Goal: Task Accomplishment & Management: Use online tool/utility

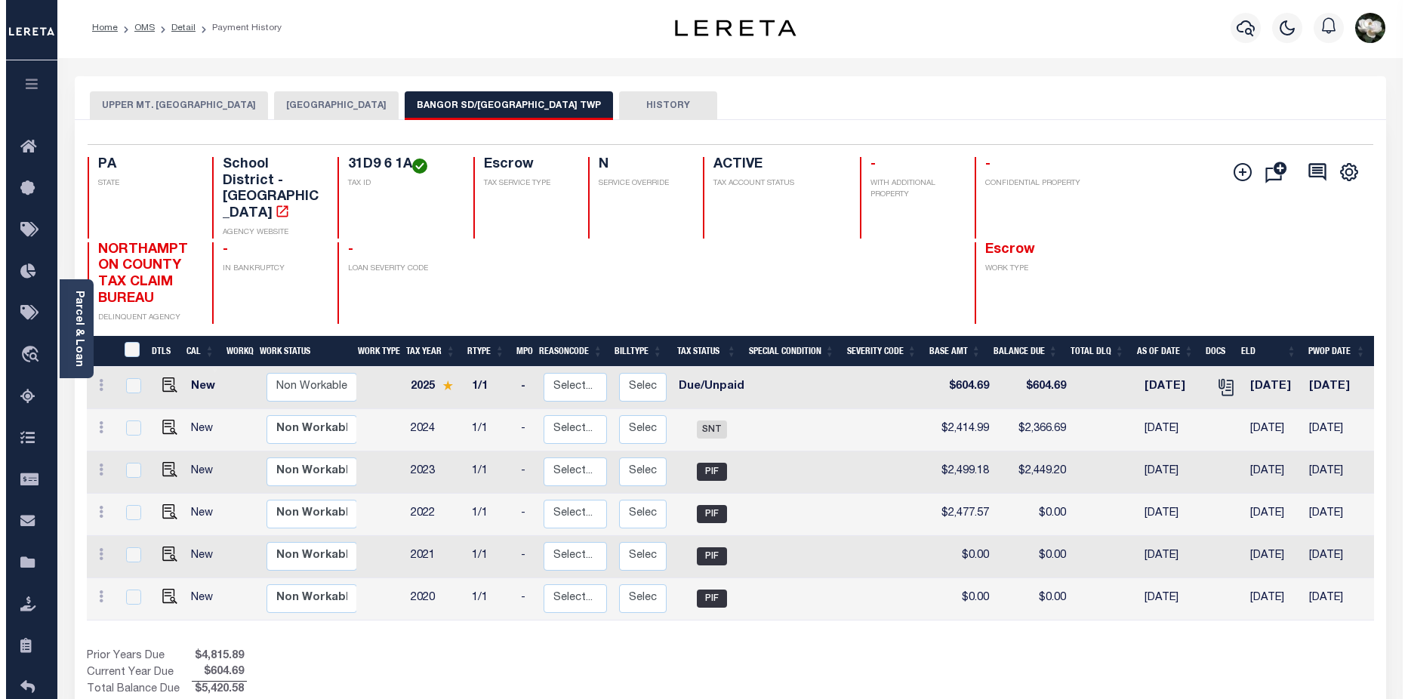
scroll to position [0, 201]
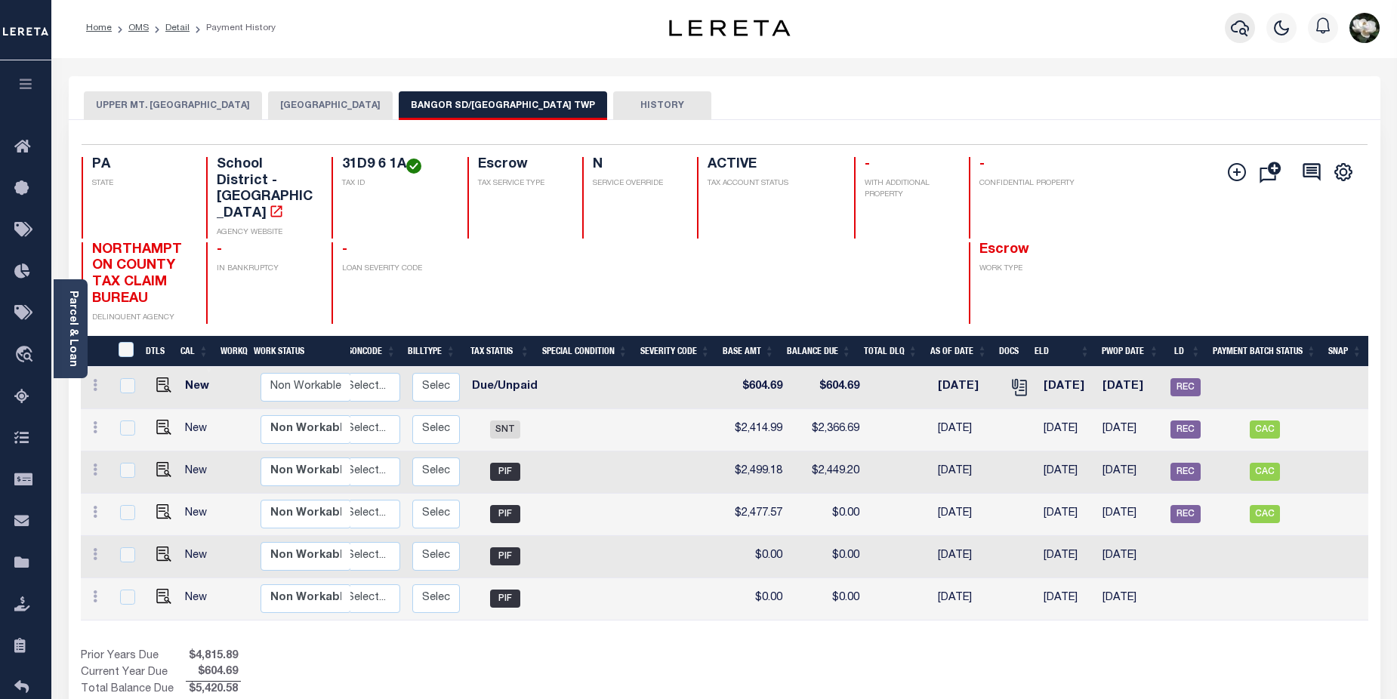
click at [1246, 31] on icon "button" at bounding box center [1240, 28] width 18 height 18
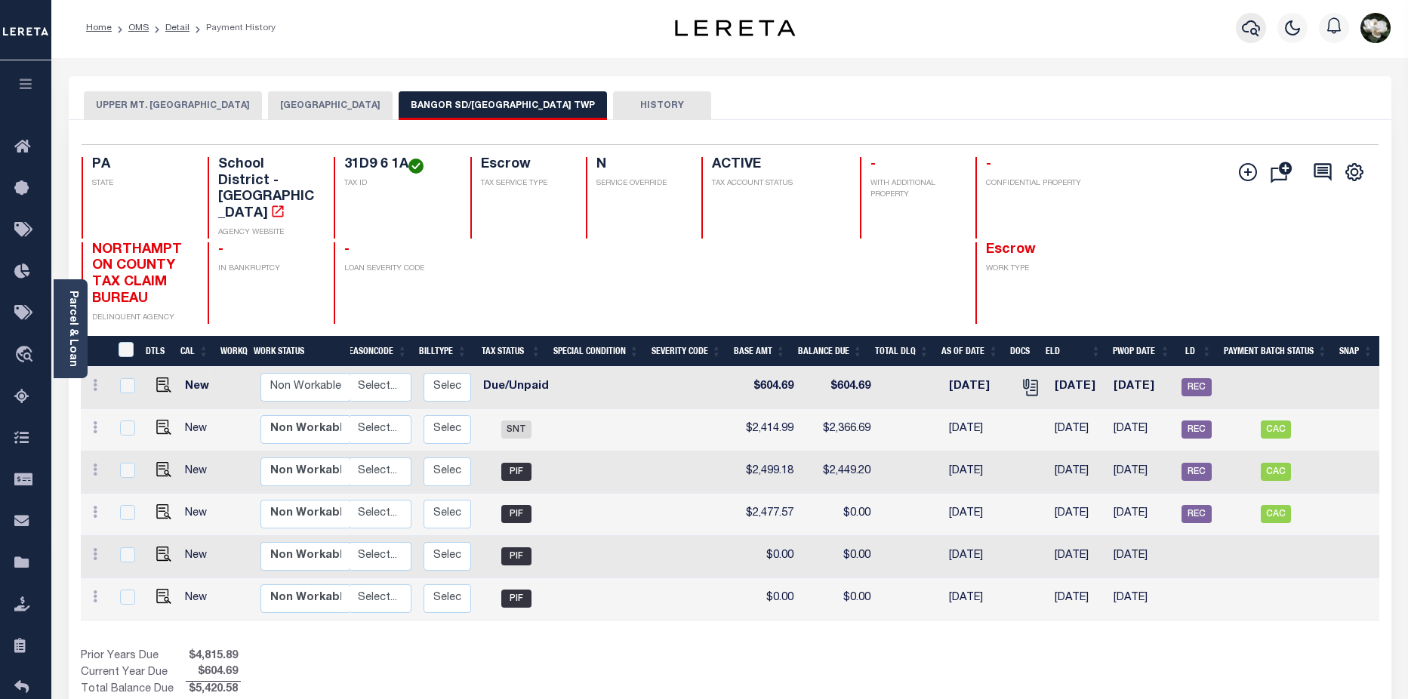
scroll to position [0, 190]
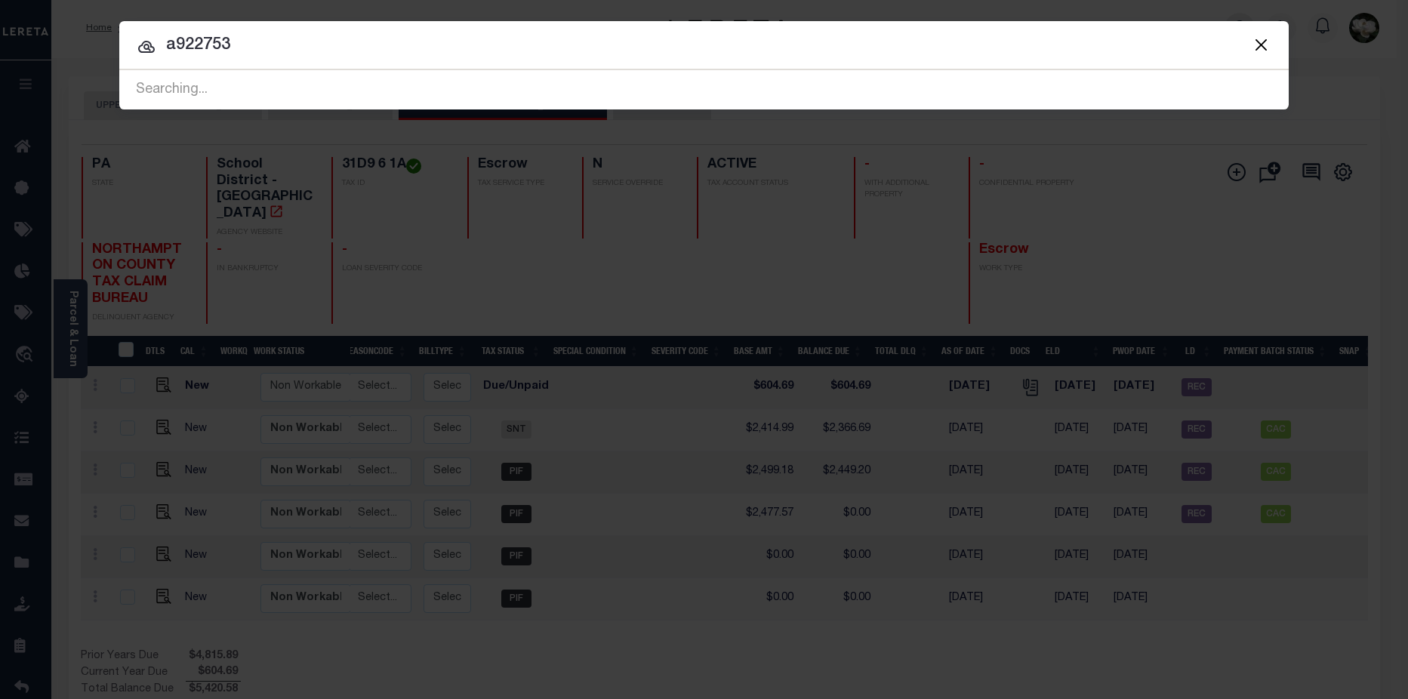
type input "a922753"
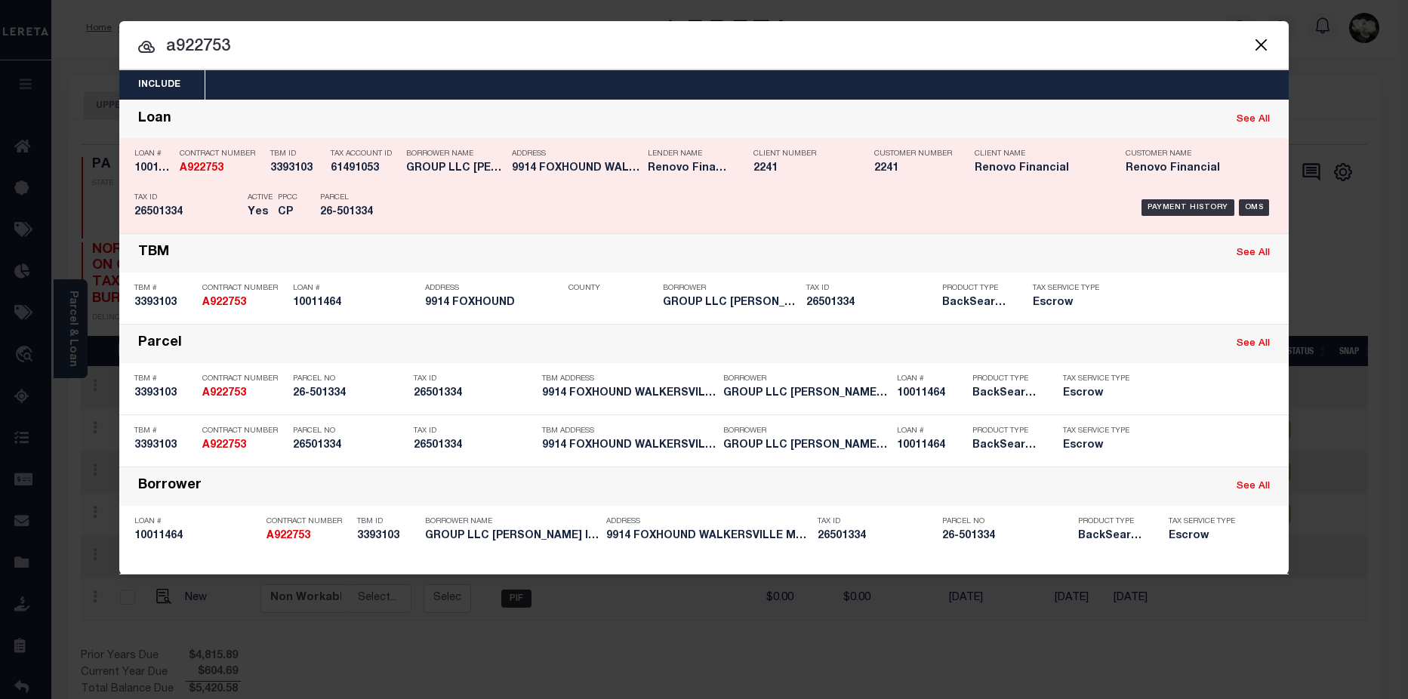
click at [743, 178] on div "Client Number 2241" at bounding box center [802, 164] width 121 height 44
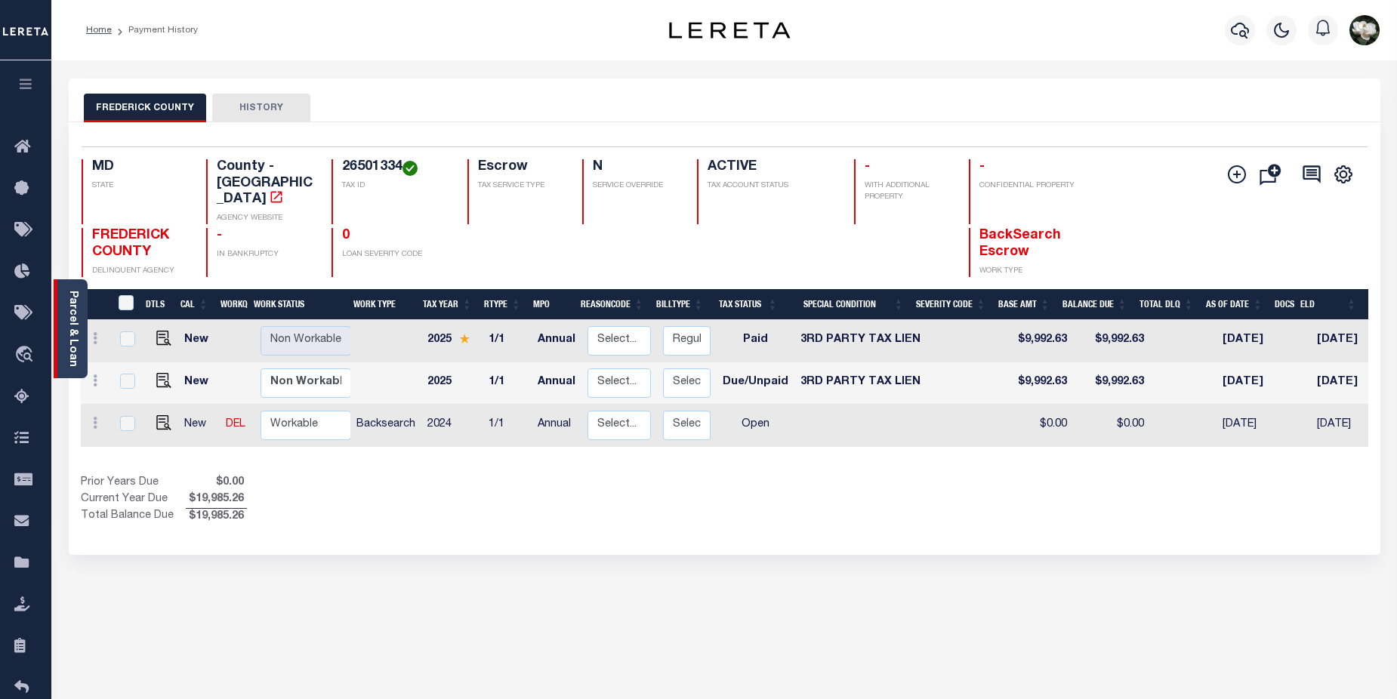
click at [67, 318] on link "Parcel & Loan" at bounding box center [72, 329] width 11 height 76
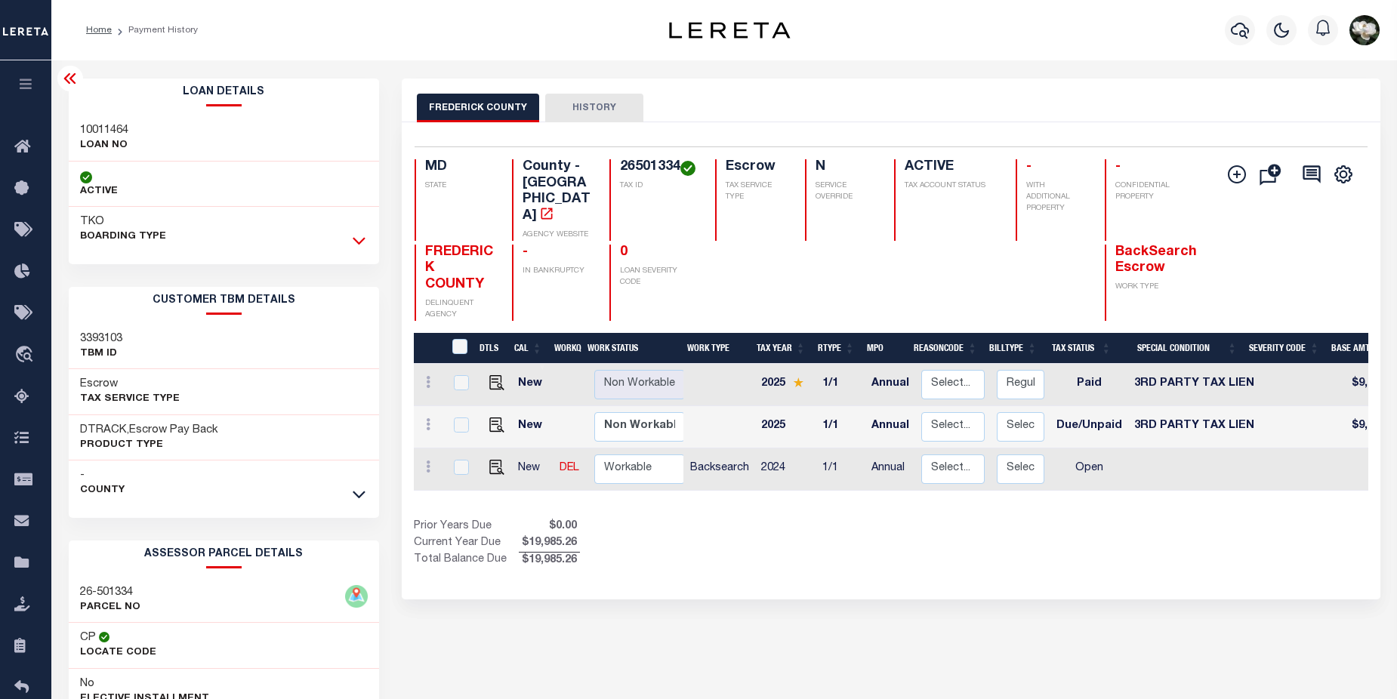
click at [364, 242] on icon at bounding box center [359, 241] width 13 height 16
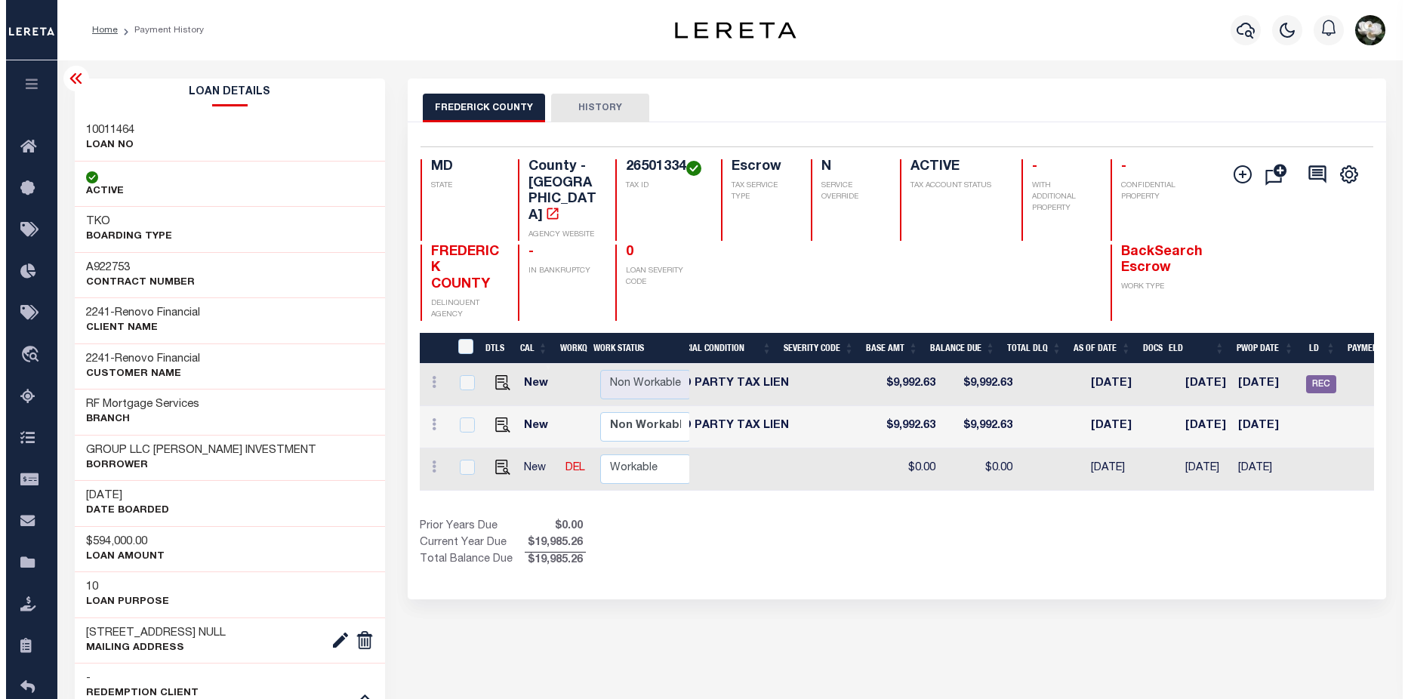
scroll to position [0, 600]
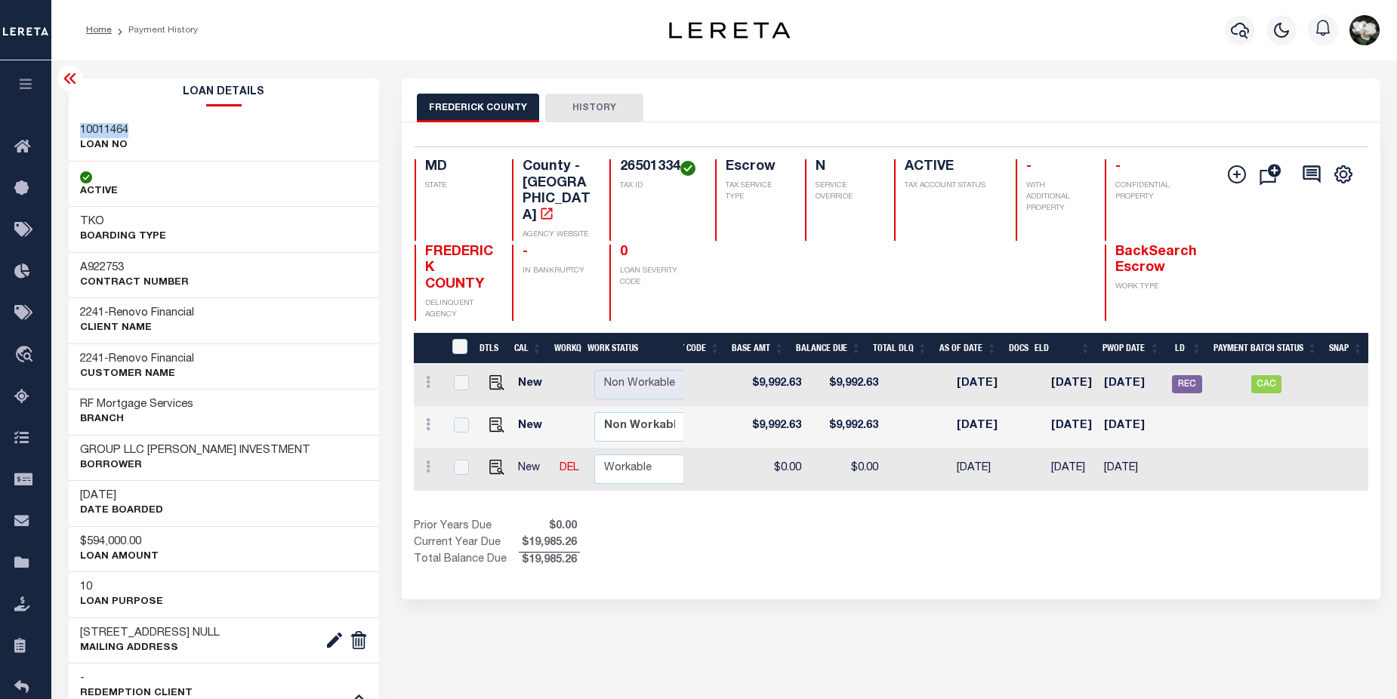
drag, startPoint x: 79, startPoint y: 131, endPoint x: 132, endPoint y: 128, distance: 52.9
click at [132, 128] on div "10011464 LOAN NO" at bounding box center [224, 139] width 311 height 46
copy h3 "10011464"
click at [1245, 35] on icon "button" at bounding box center [1240, 30] width 18 height 18
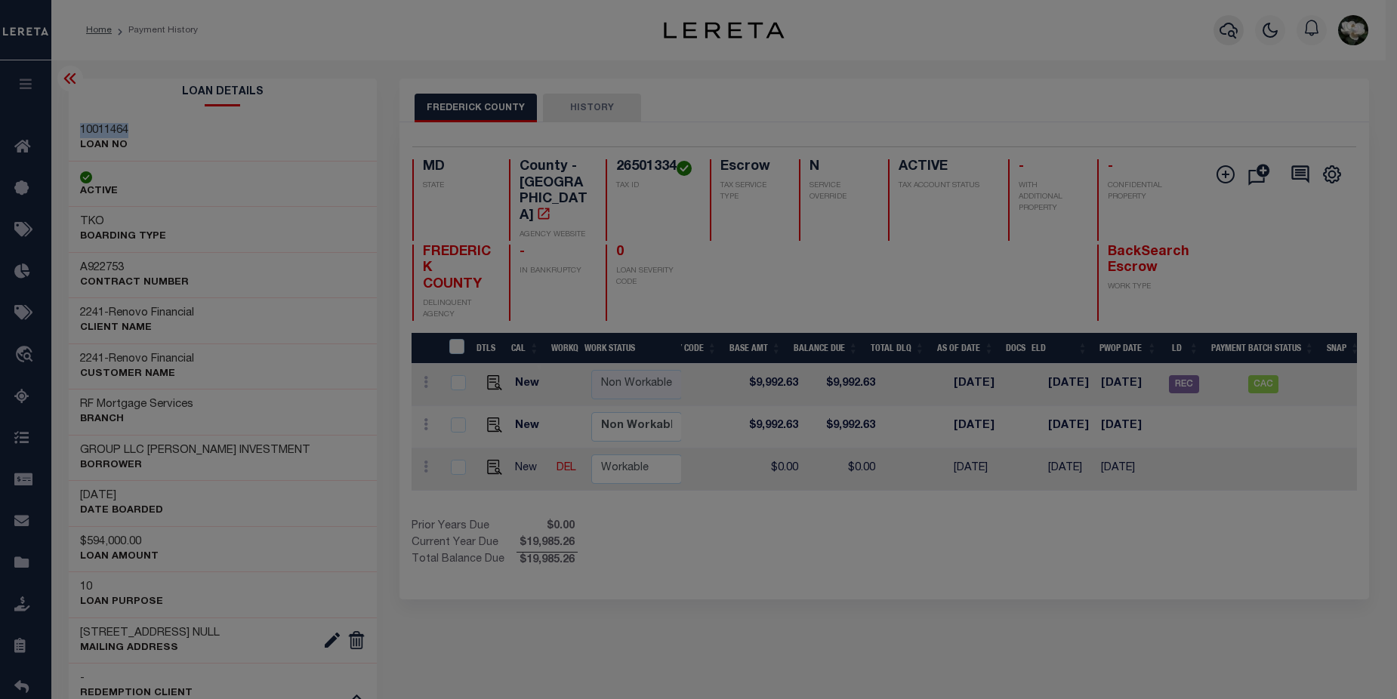
scroll to position [0, 591]
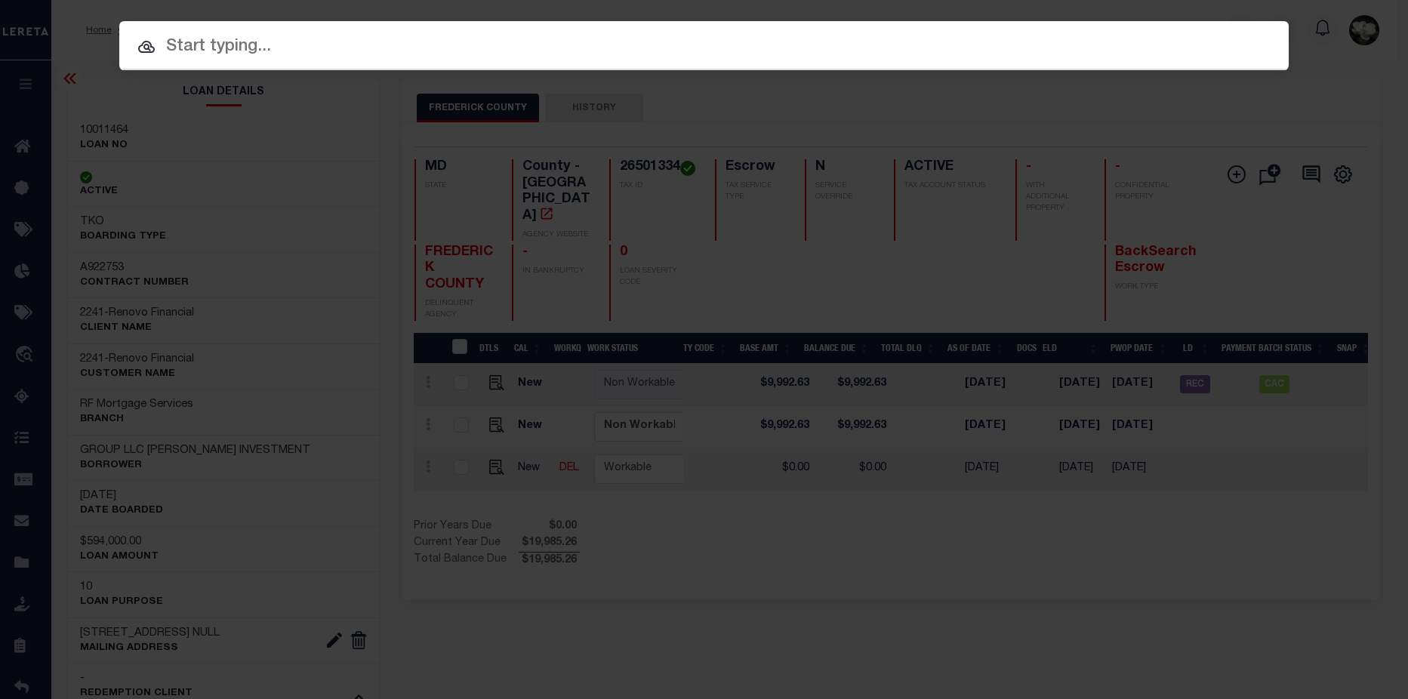
click at [365, 59] on input "text" at bounding box center [704, 47] width 1170 height 26
paste input "10011464"
type input "10011464"
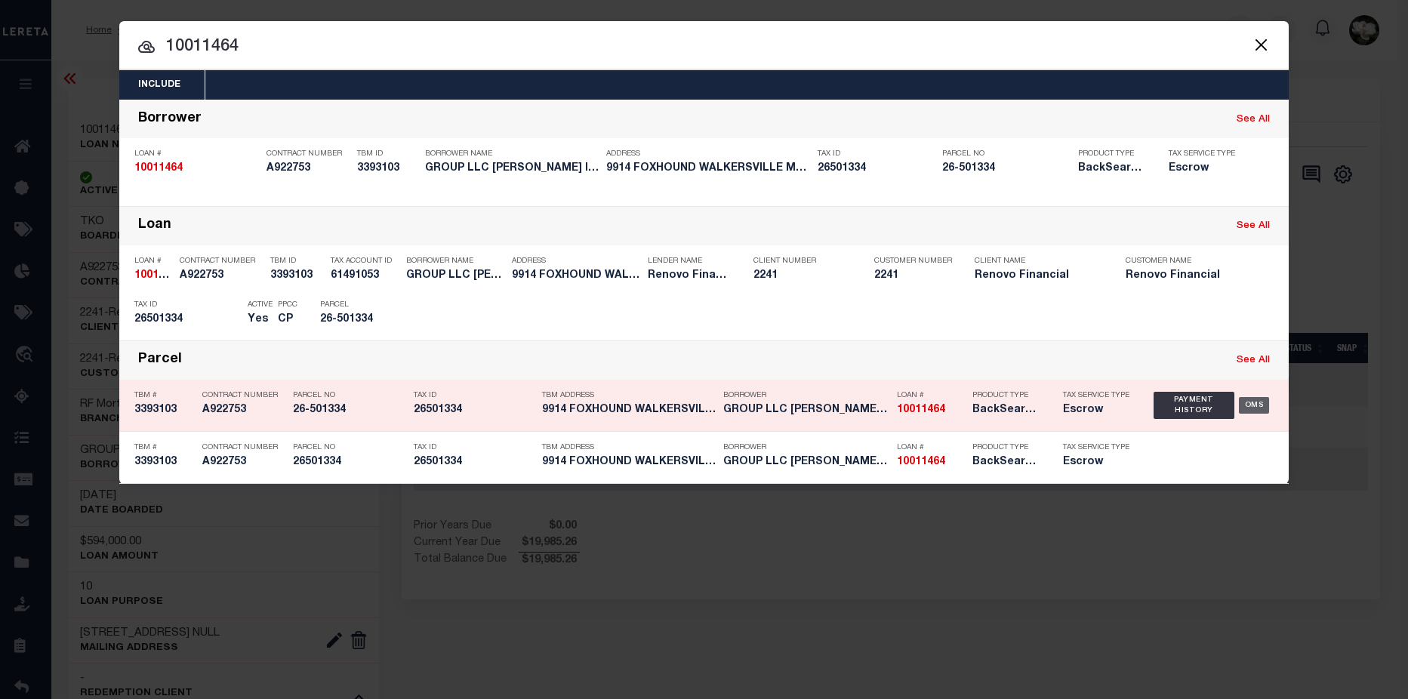
click at [1256, 406] on div "OMS" at bounding box center [1254, 405] width 31 height 17
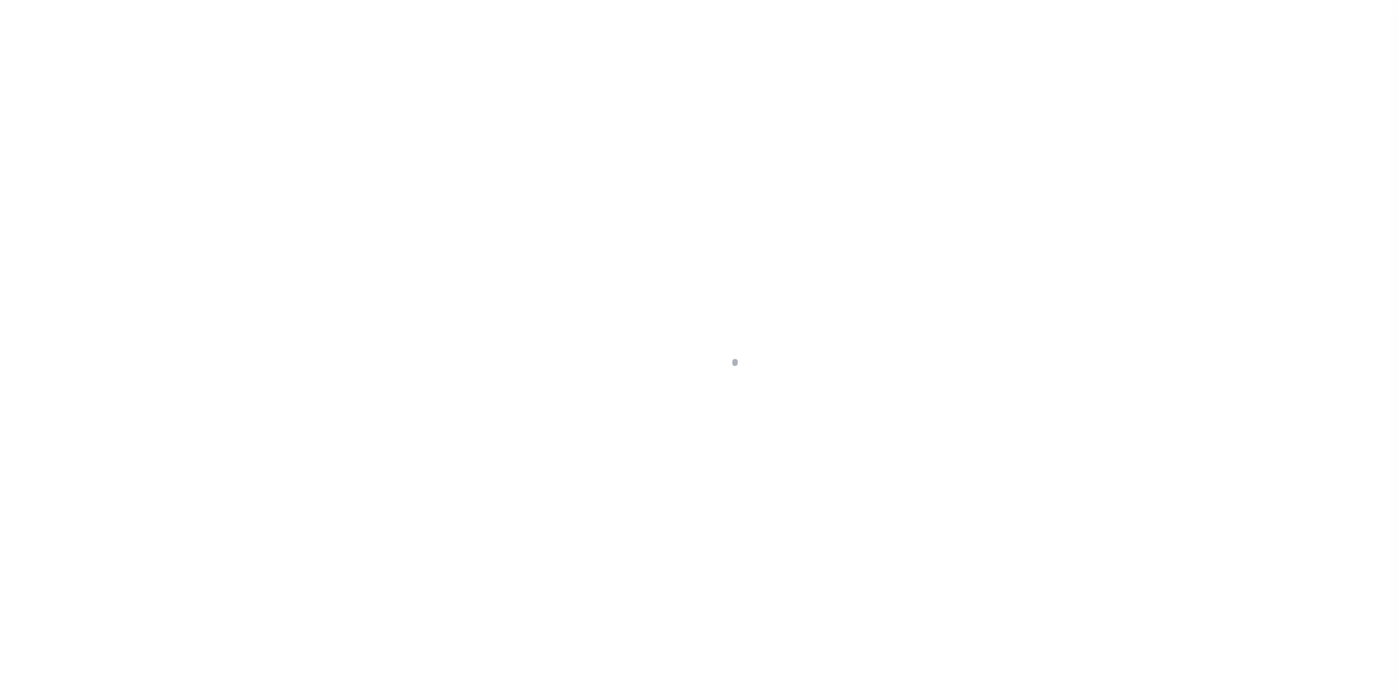
select select "10"
select select "Escrow"
type input "9914 FOXHOUND"
type input "26501334"
type input "WALKERSVILLE MD 217939305"
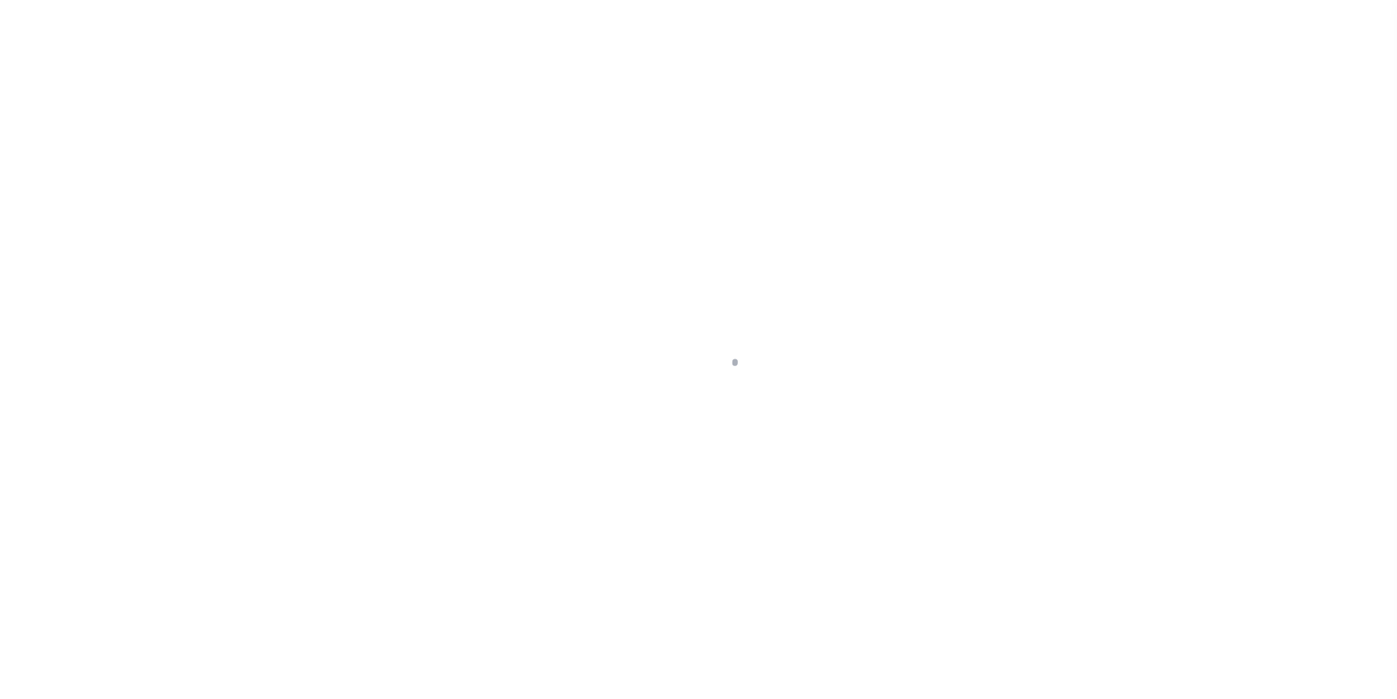
type input "a0kUS000006jwsP"
type input "MD"
select select "25067"
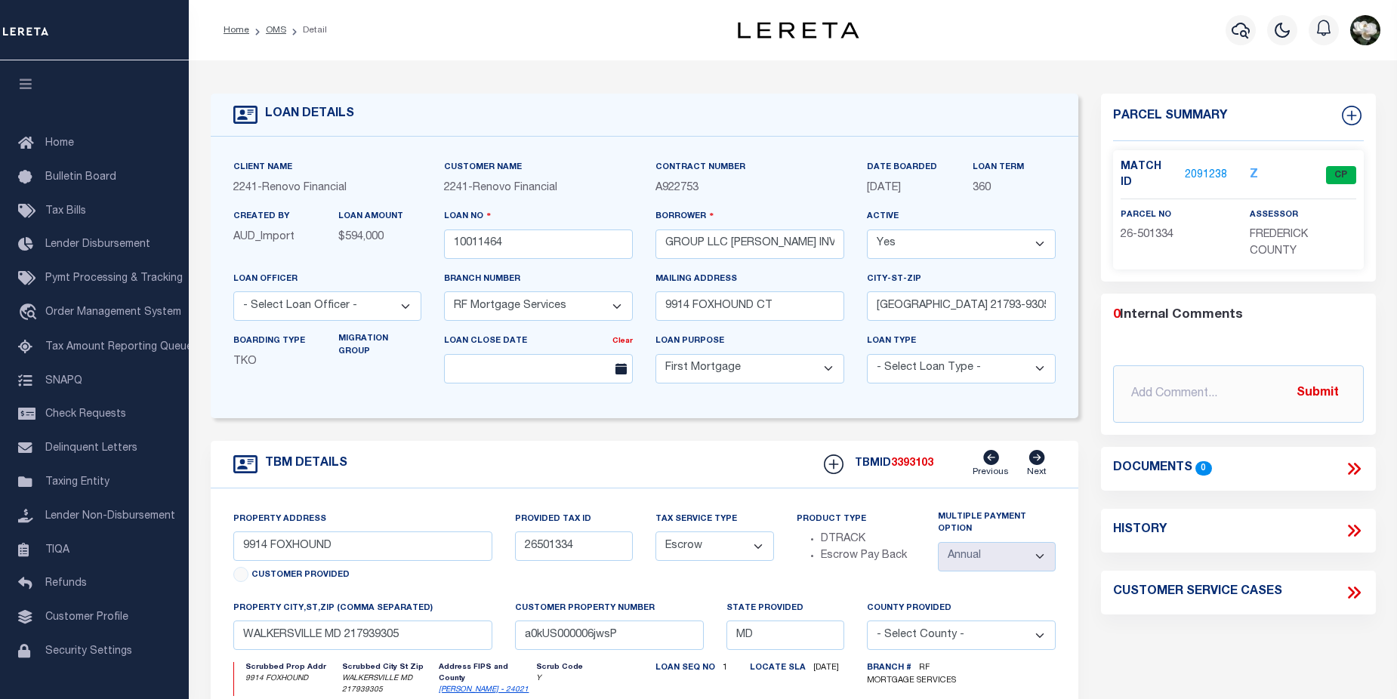
click at [1350, 525] on icon at bounding box center [1351, 531] width 7 height 12
select select "100"
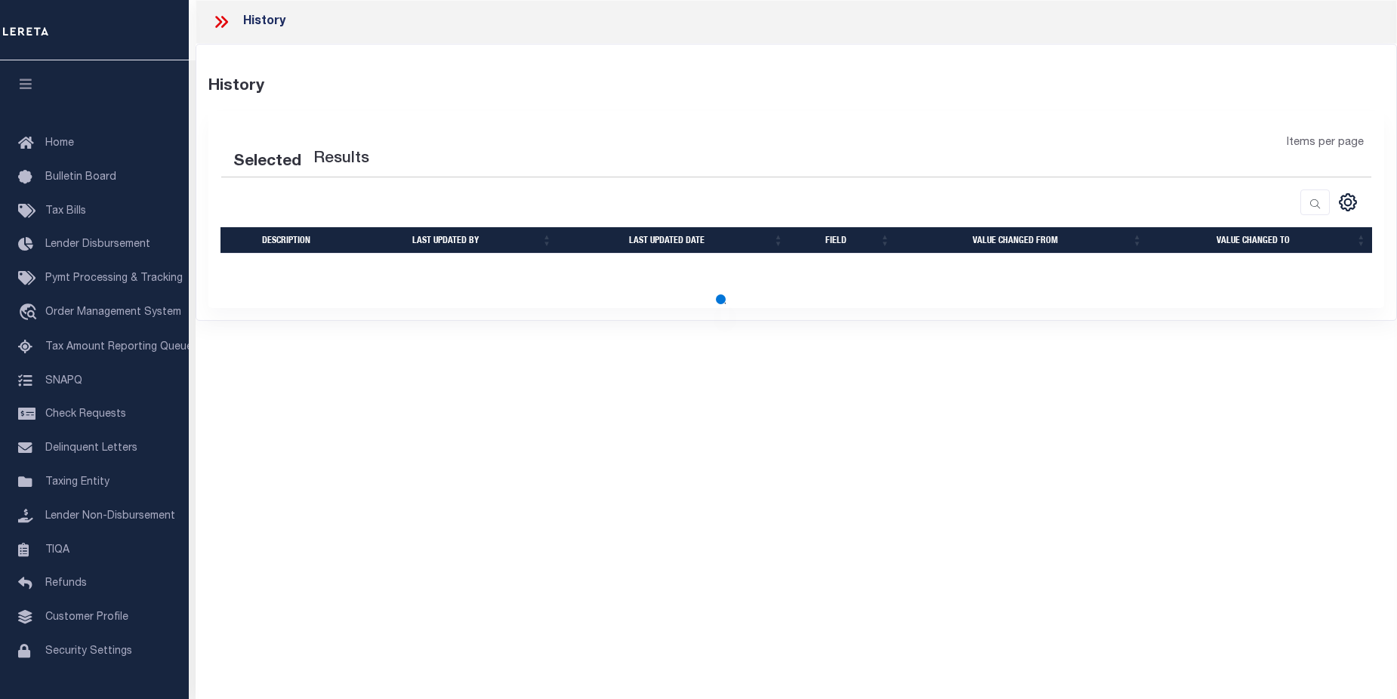
select select "100"
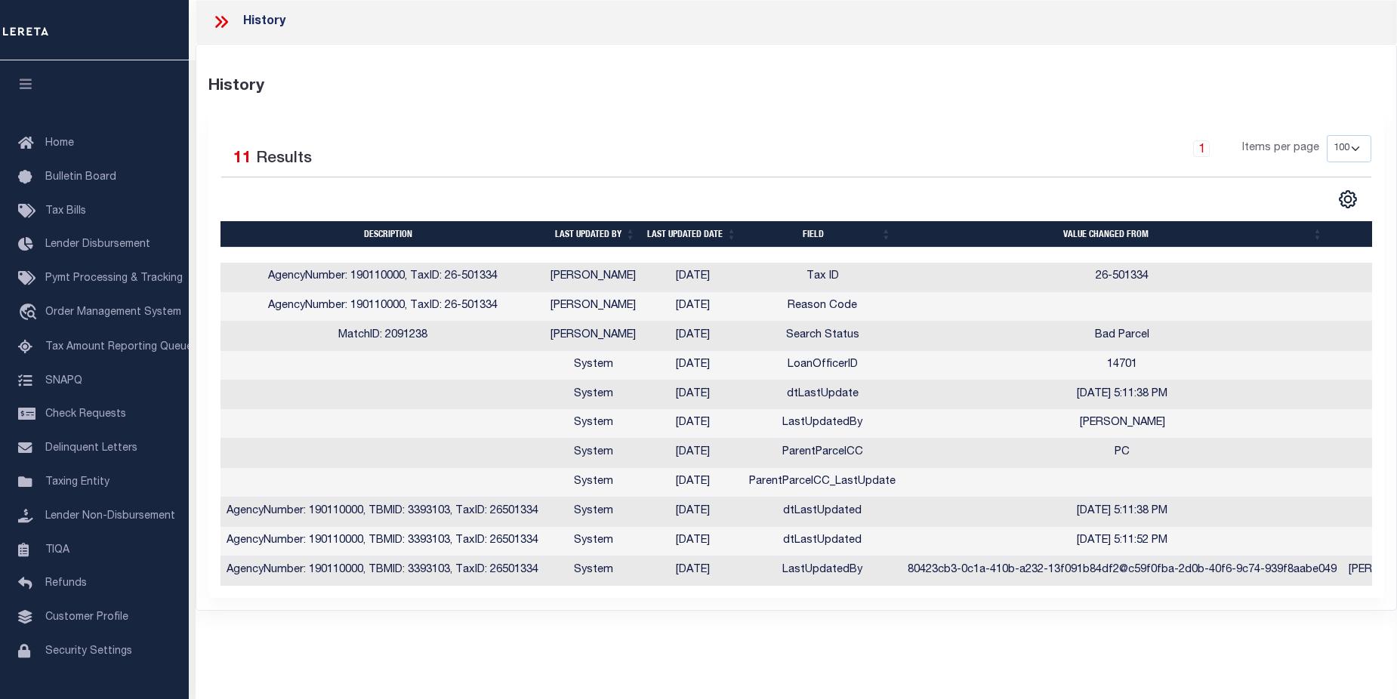
drag, startPoint x: 1155, startPoint y: 596, endPoint x: 1300, endPoint y: 591, distance: 145.1
click at [1300, 591] on div "Selected 11 Results 1 Items per page 25 50 100" at bounding box center [796, 354] width 1176 height 487
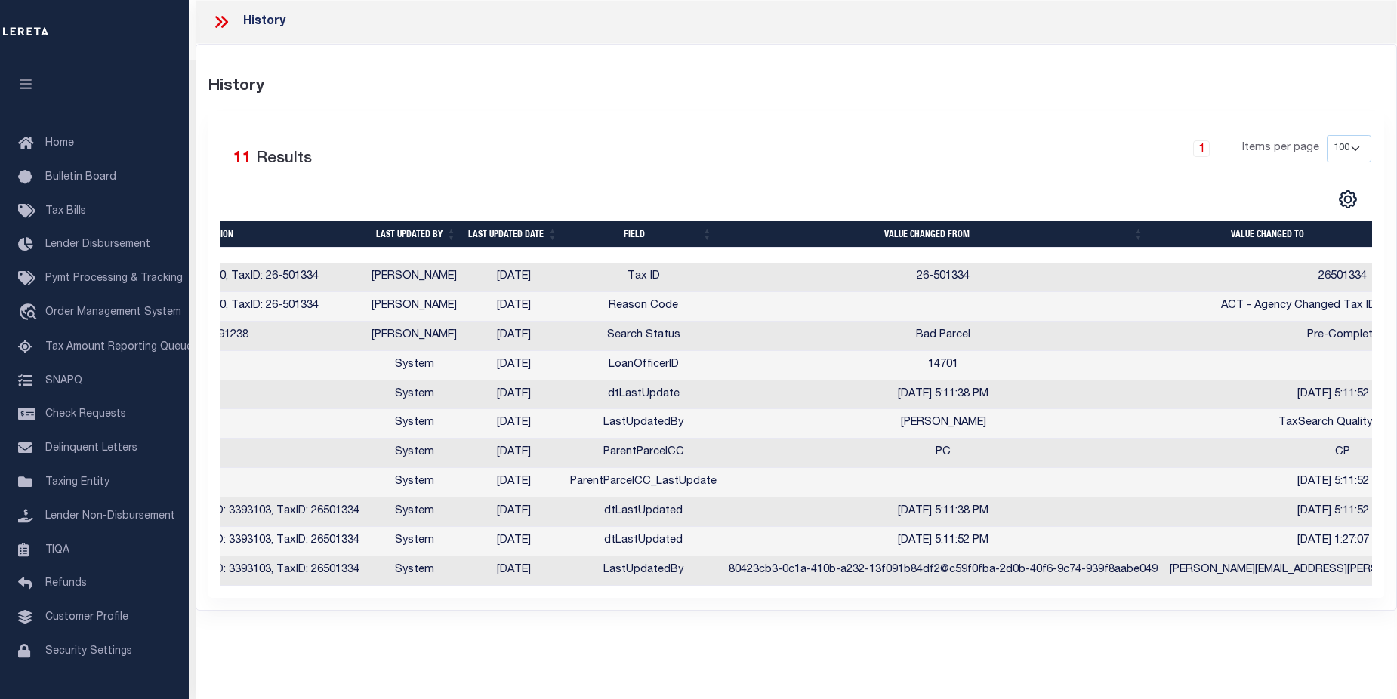
scroll to position [0, 155]
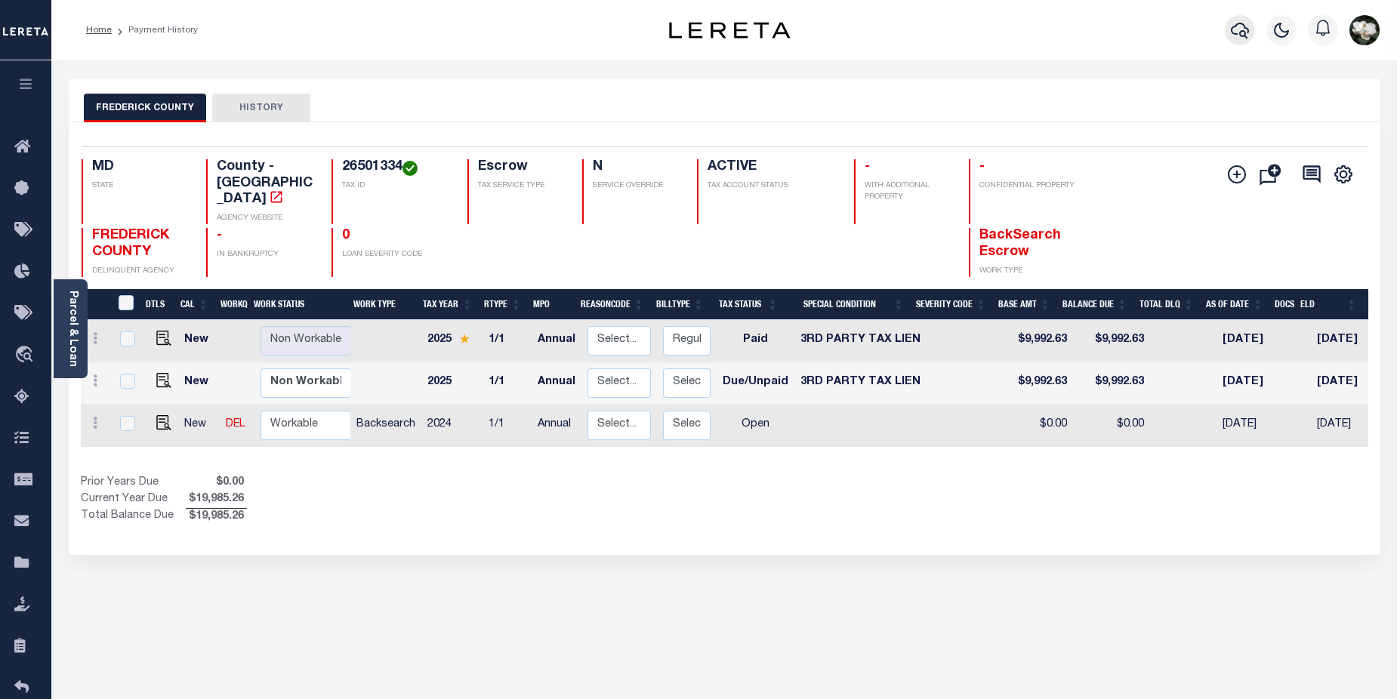
click at [1238, 20] on button "button" at bounding box center [1240, 30] width 30 height 30
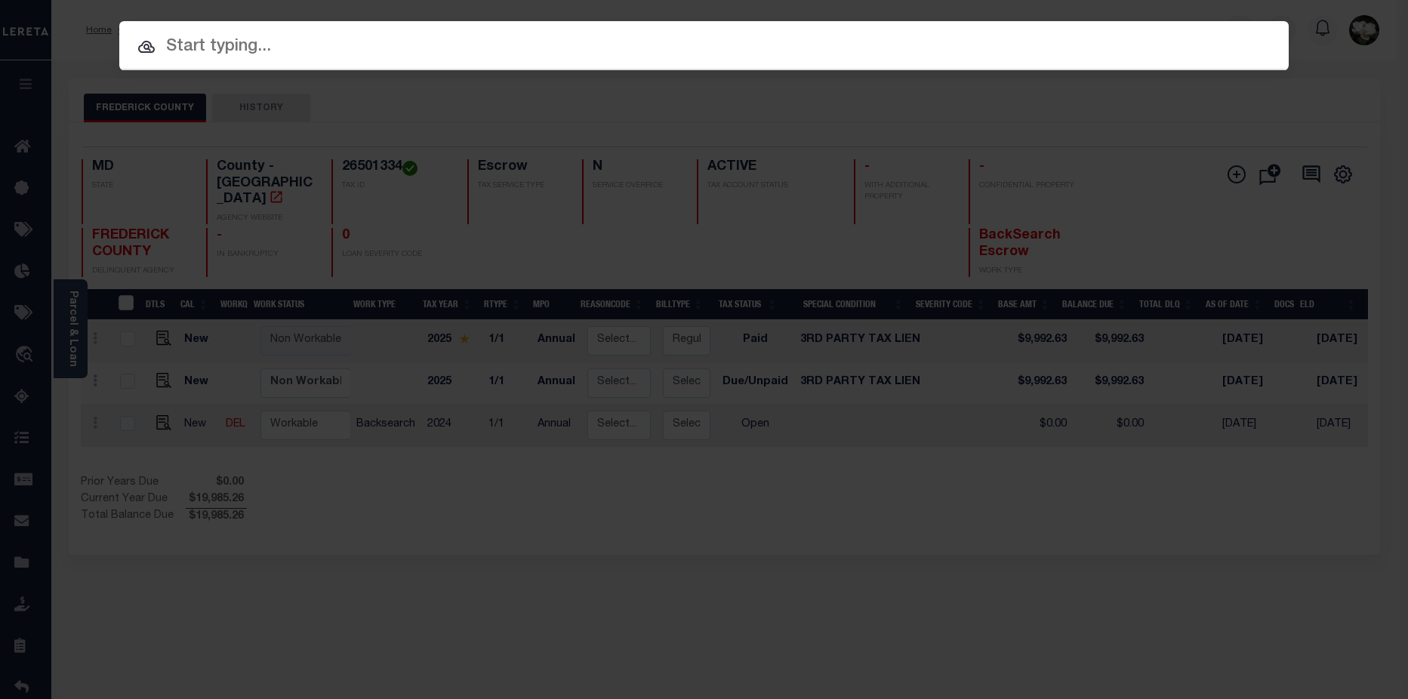
click at [205, 44] on input "text" at bounding box center [704, 47] width 1170 height 26
paste input "10011464"
type input "10011464"
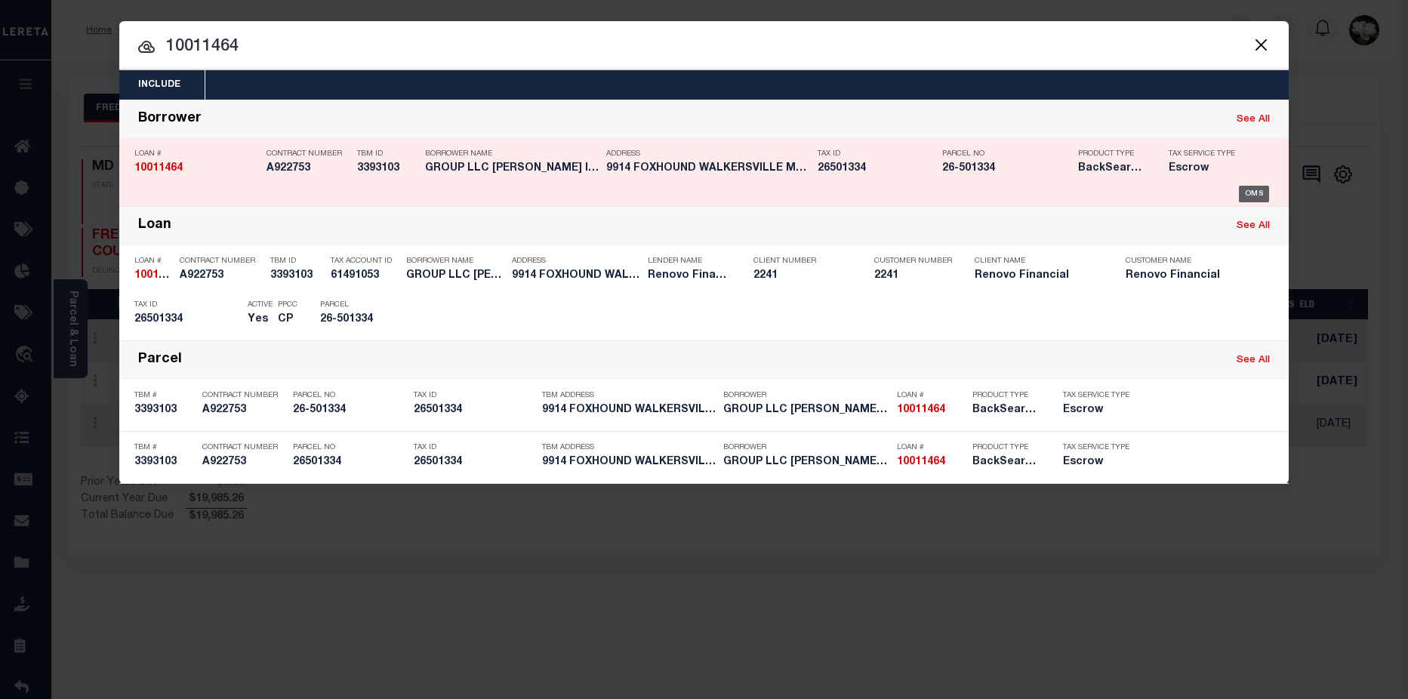
click at [1261, 199] on div "OMS" at bounding box center [1254, 194] width 31 height 17
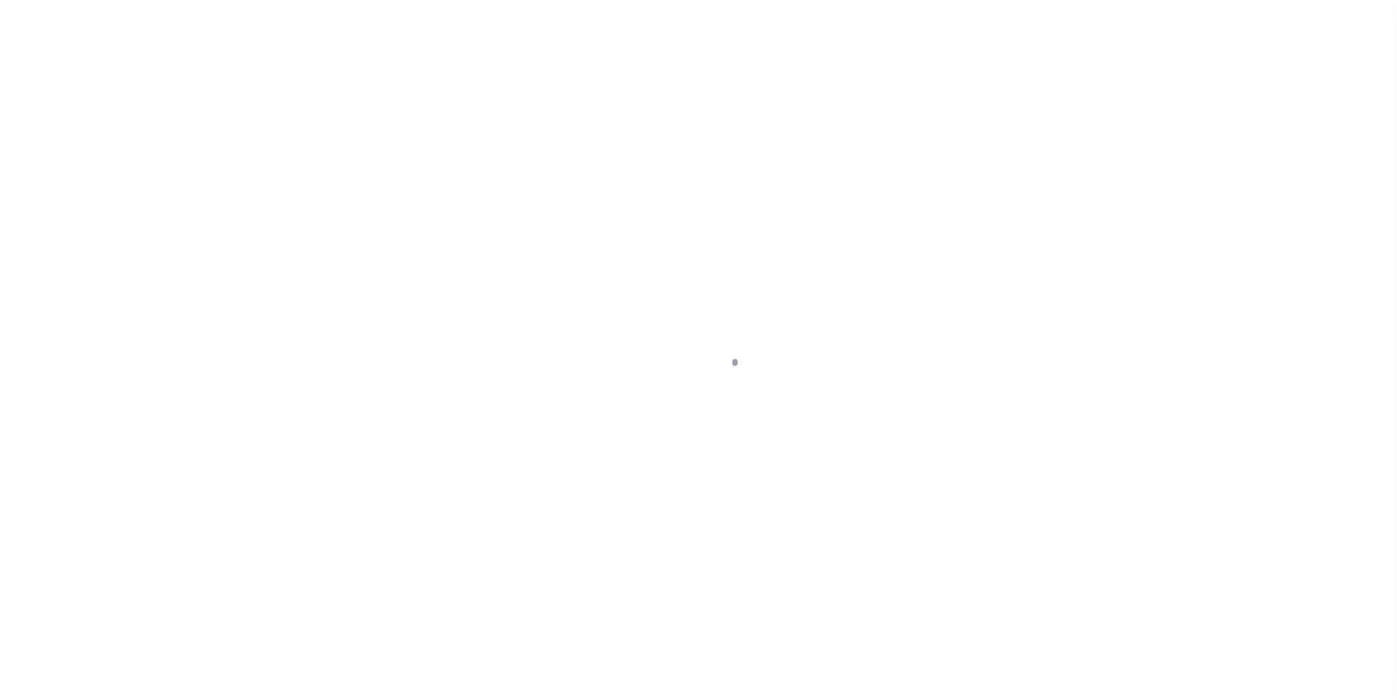
select select "25067"
select select "10"
select select "Escrow"
type input "9914 FOXHOUND"
type input "26501334"
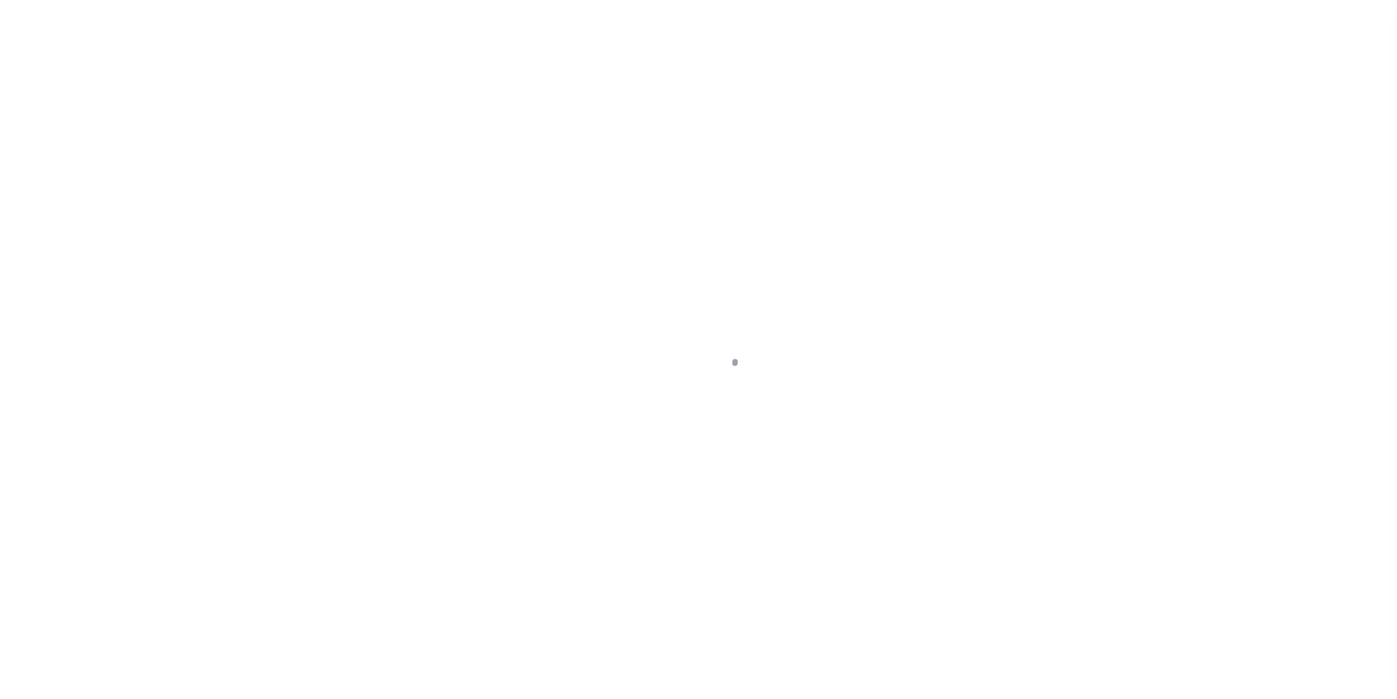
type input "WALKERSVILLE MD 217939305"
type input "a0kUS000006jwsP"
type input "MD"
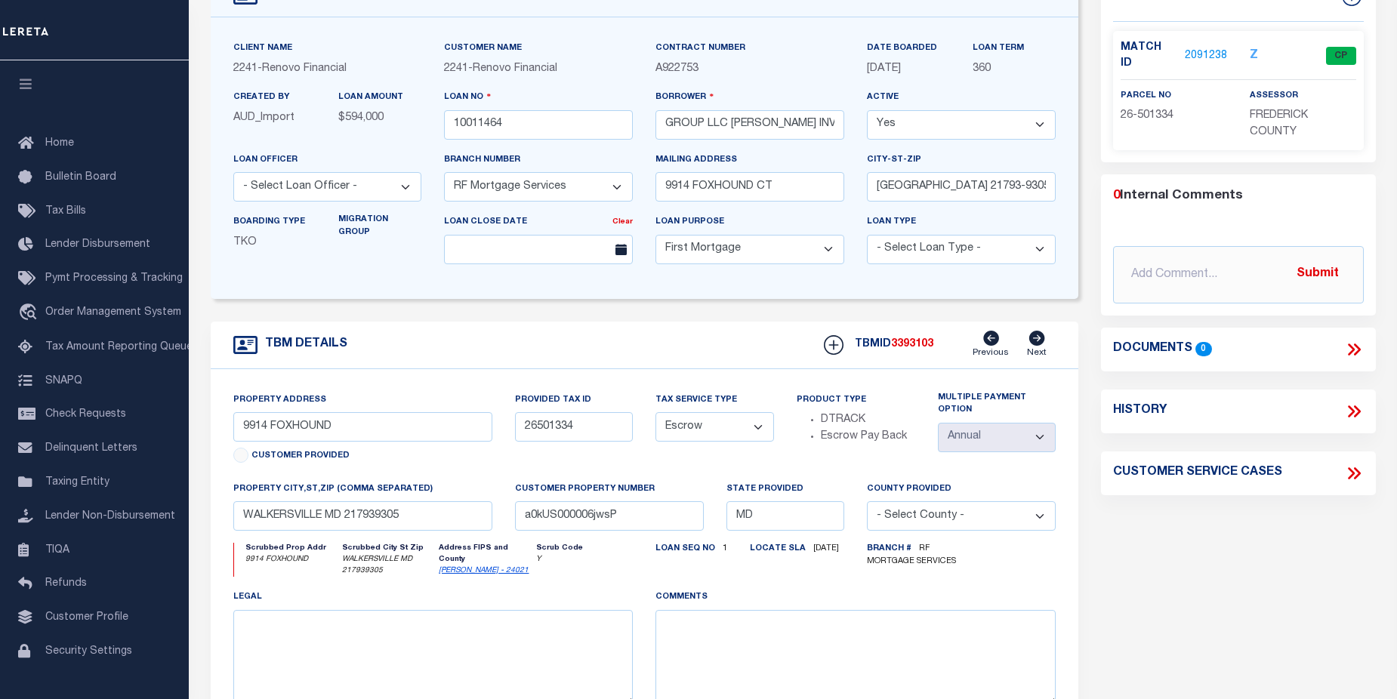
scroll to position [126, 0]
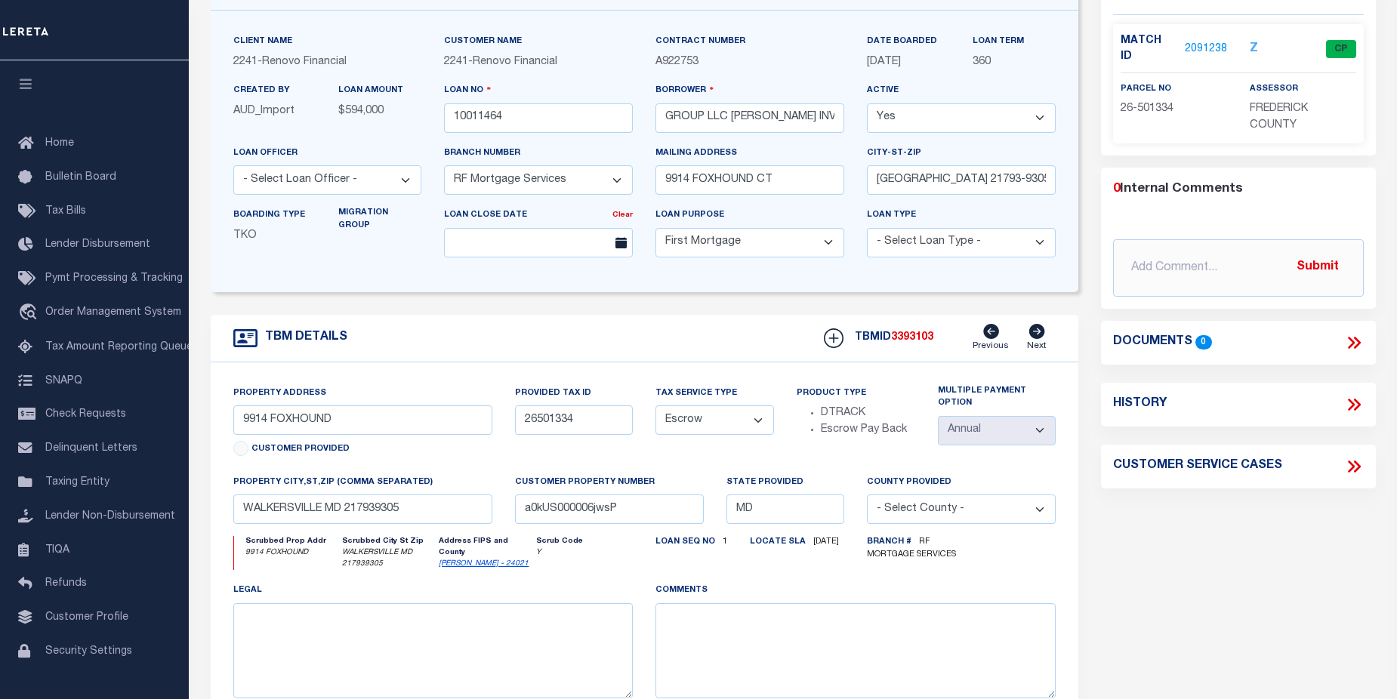
click at [1353, 461] on icon at bounding box center [1351, 467] width 7 height 12
select select "50"
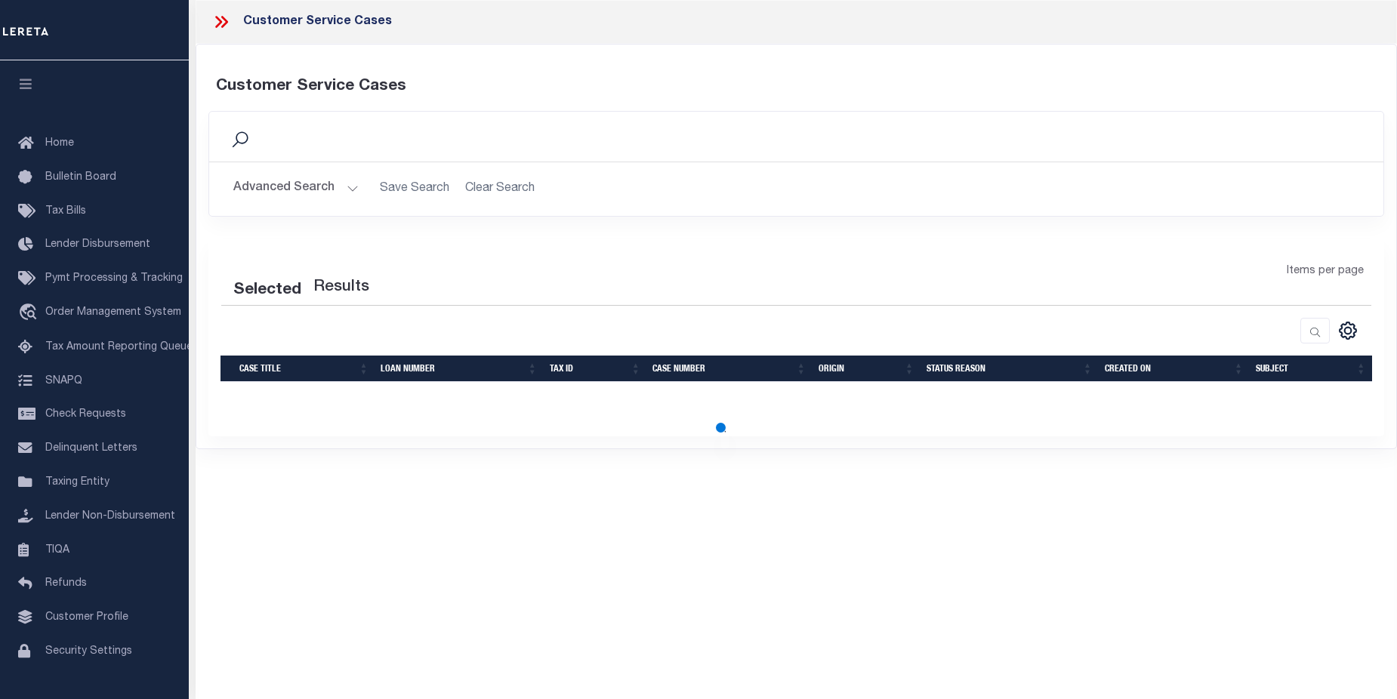
select select "50"
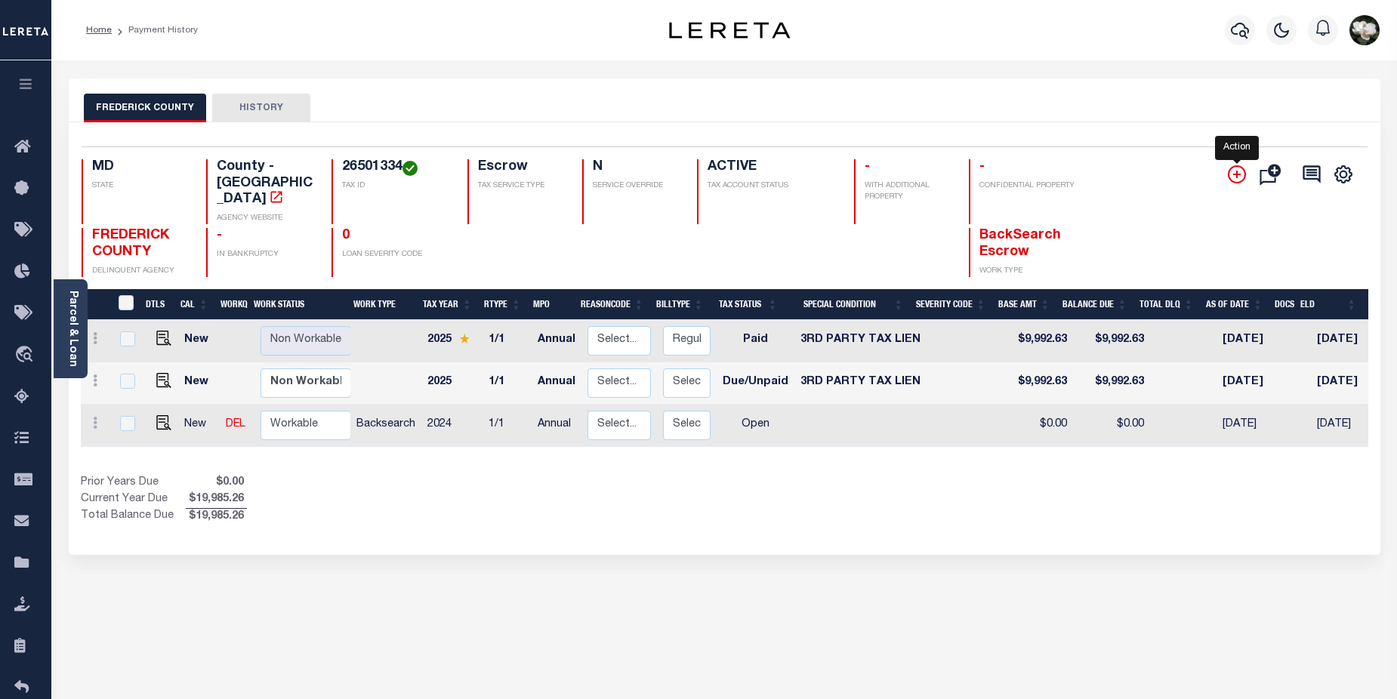
click at [1237, 180] on icon "" at bounding box center [1237, 174] width 18 height 18
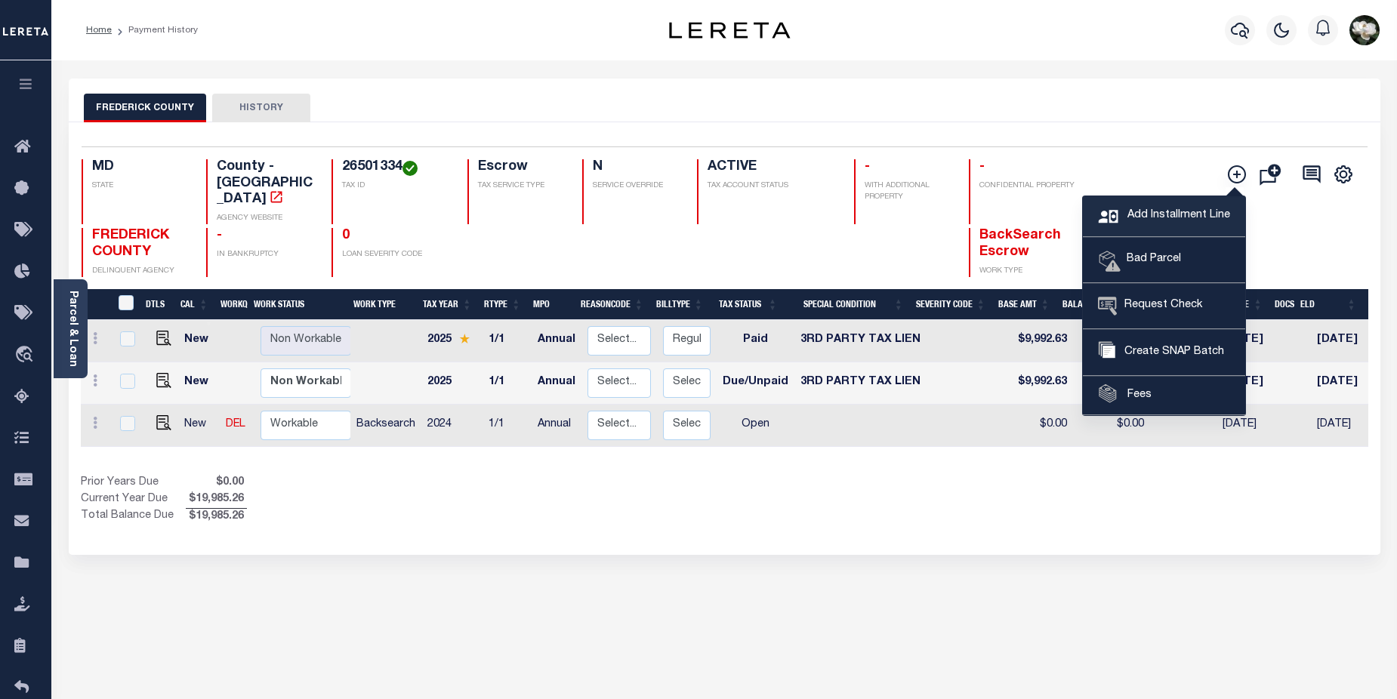
click at [1190, 205] on link "Add Installment Line" at bounding box center [1164, 216] width 162 height 41
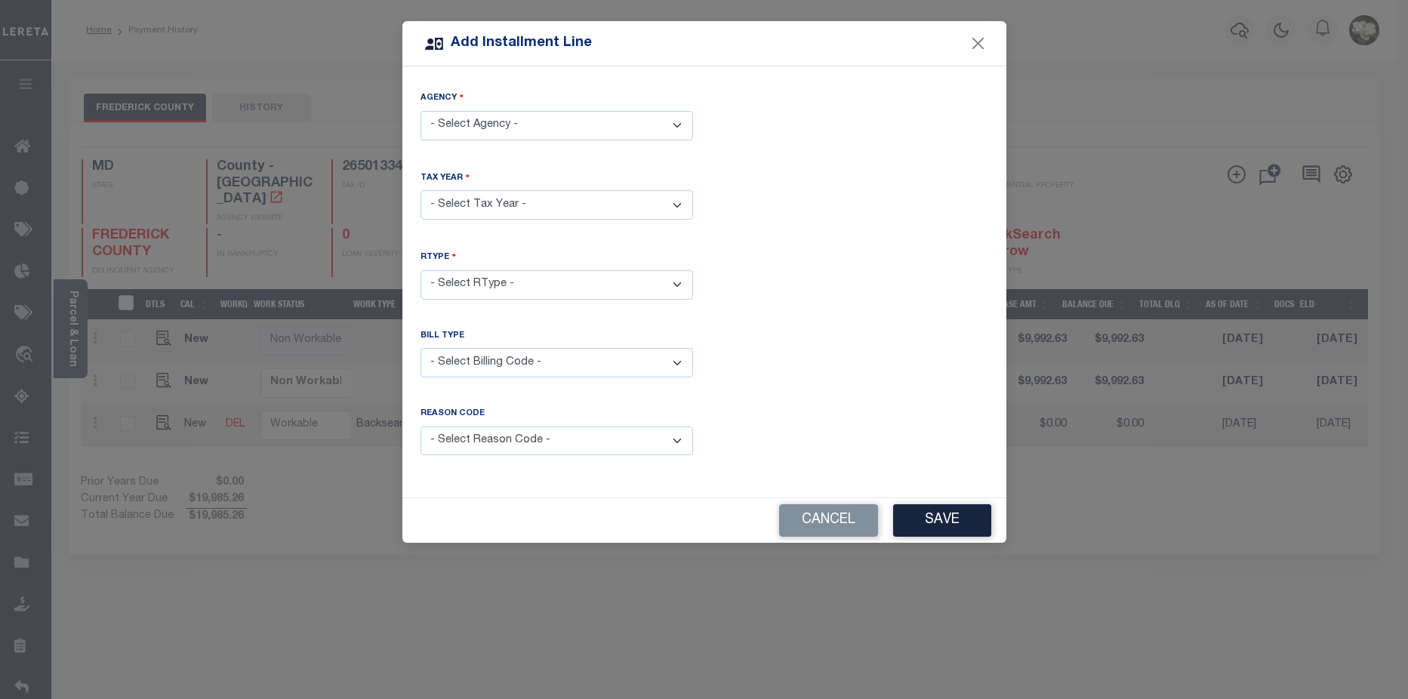
click at [503, 123] on select "- Select Agency - FREDERICK COUNTY - County" at bounding box center [557, 125] width 273 height 29
select select "2402100000"
click at [421, 111] on select "- Select Agency - FREDERICK COUNTY - County" at bounding box center [557, 125] width 273 height 29
click at [519, 194] on select "- Select Year - 2005 2006 2007 2008 2009 2010 2011 2012 2013 2014 2015 2016 201…" at bounding box center [557, 204] width 273 height 29
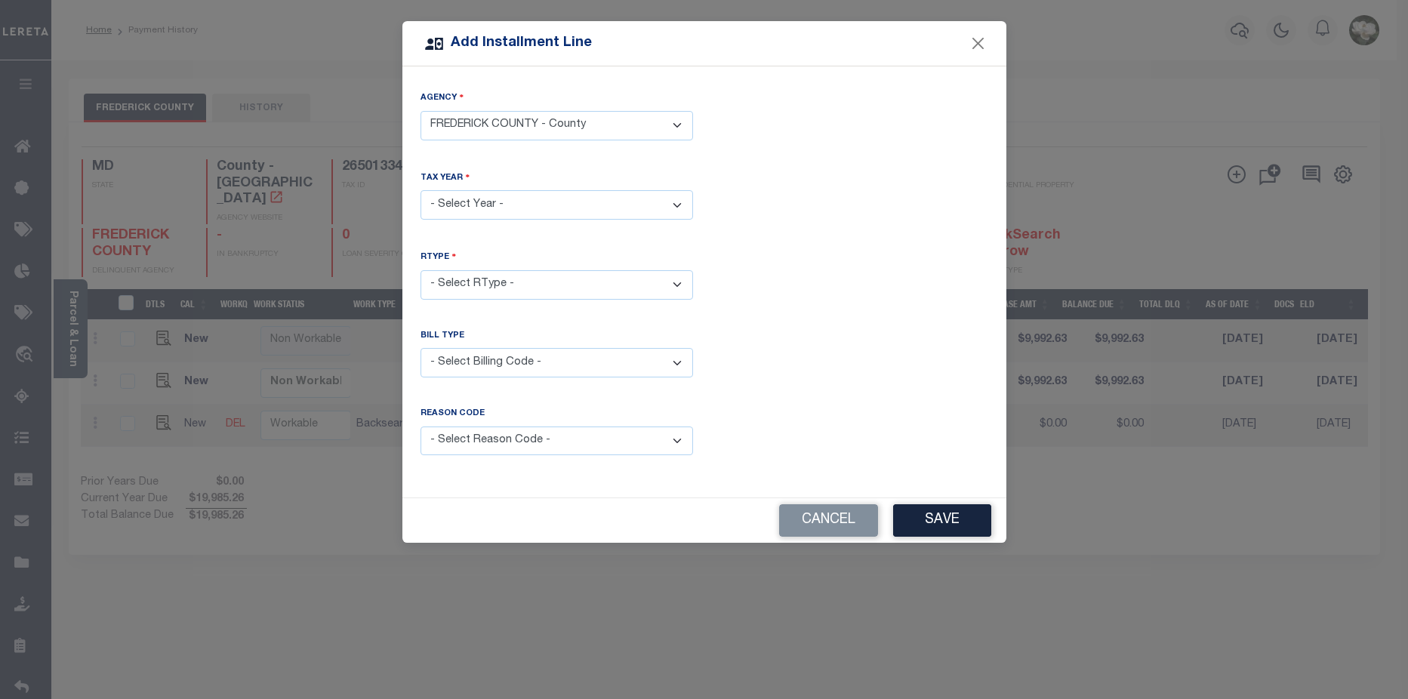
click at [518, 206] on select "- Select Year - 2005 2006 2007 2008 2009 2010 2011 2012 2013 2014 2015 2016 201…" at bounding box center [557, 204] width 273 height 29
select select "2024"
click at [421, 190] on select "- Select Year - 2005 2006 2007 2008 2009 2010 2011 2012 2013 2014 2015 2016 201…" at bounding box center [557, 204] width 273 height 29
click at [510, 277] on select "- Select RType - 1/1 1/2 2/2" at bounding box center [557, 284] width 273 height 29
select select "1"
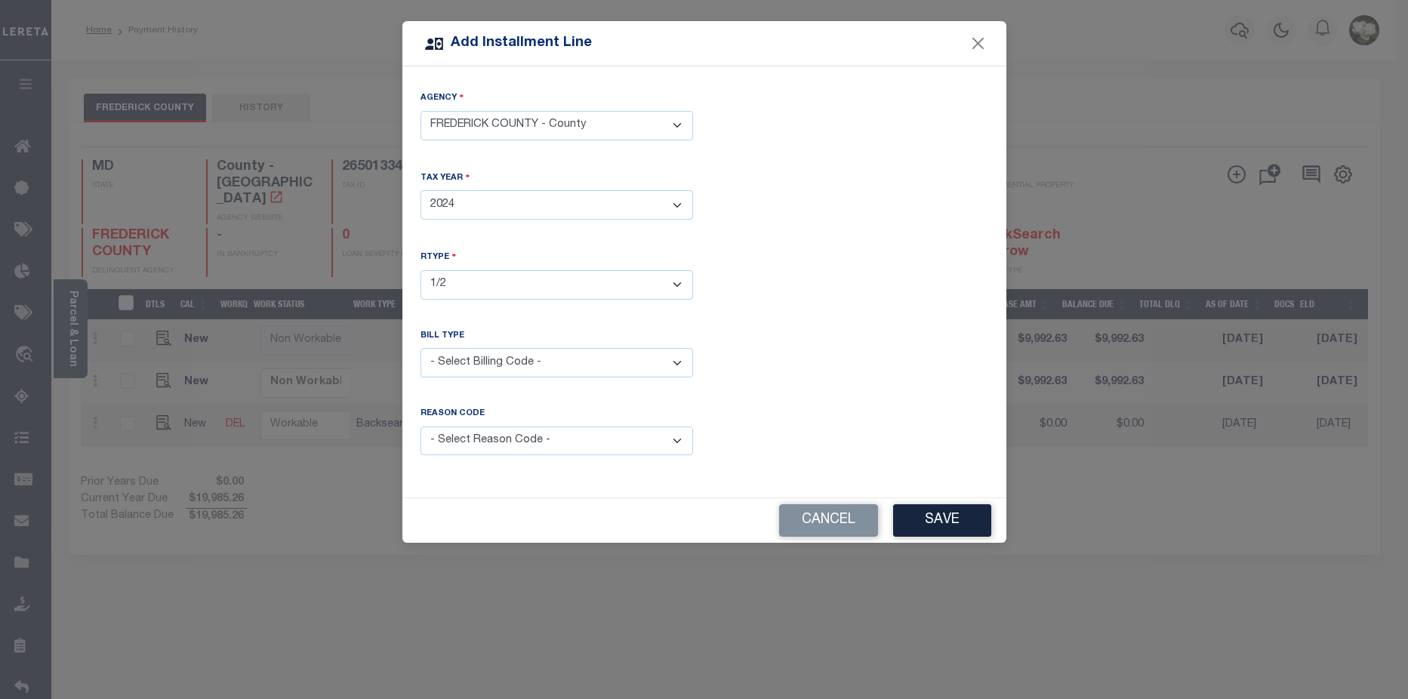
click at [421, 270] on select "- Select RType - 1/1 1/2 2/2" at bounding box center [557, 284] width 273 height 29
click at [612, 359] on select "- Select Billing Code - Regular Delinquent Supplemental Corrected/Adjusted Bill…" at bounding box center [557, 362] width 273 height 29
select select "2"
click at [421, 348] on select "- Select Billing Code - Regular Delinquent Supplemental Corrected/Adjusted Bill…" at bounding box center [557, 362] width 273 height 29
click at [680, 433] on select "- Select Reason Code - Payment Reversal Taxable Value Change Assessment Change …" at bounding box center [557, 441] width 273 height 29
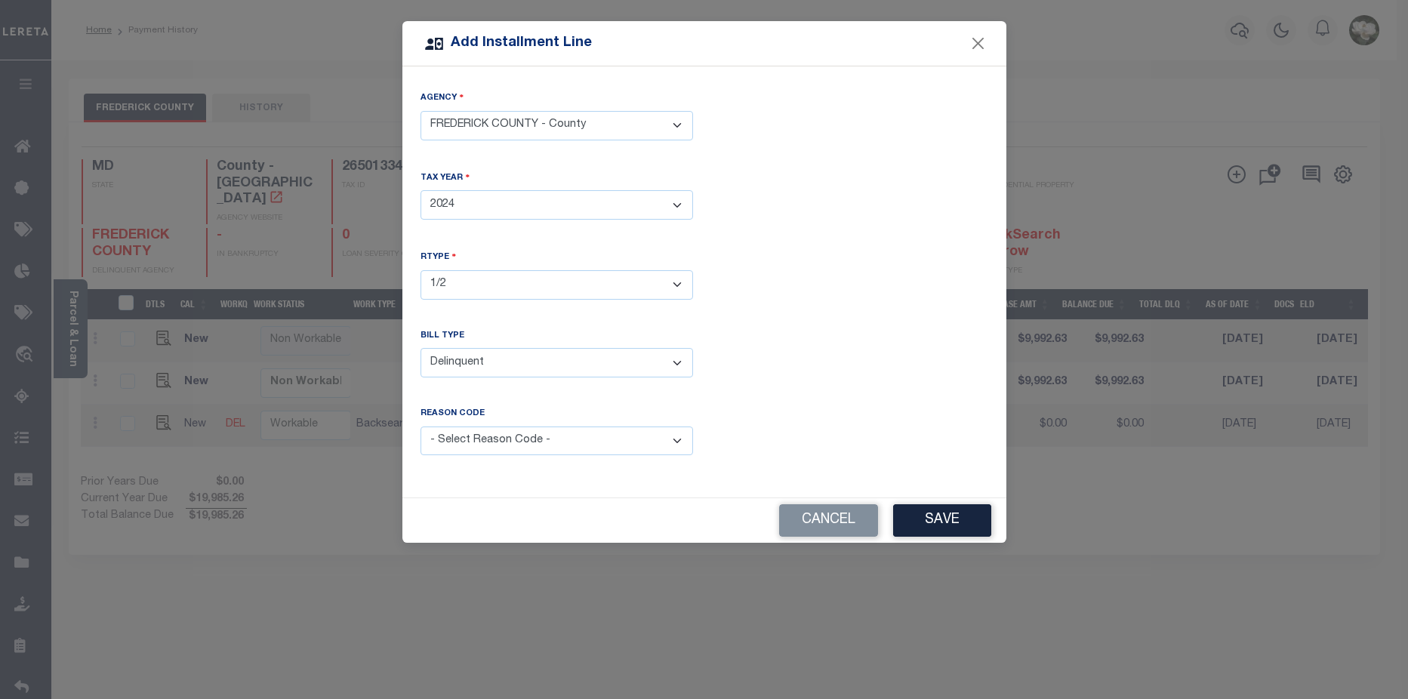
select select "11"
click at [421, 427] on select "- Select Reason Code - Payment Reversal Taxable Value Change Assessment Change …" at bounding box center [557, 441] width 273 height 29
click at [937, 517] on button "Save" at bounding box center [942, 520] width 98 height 32
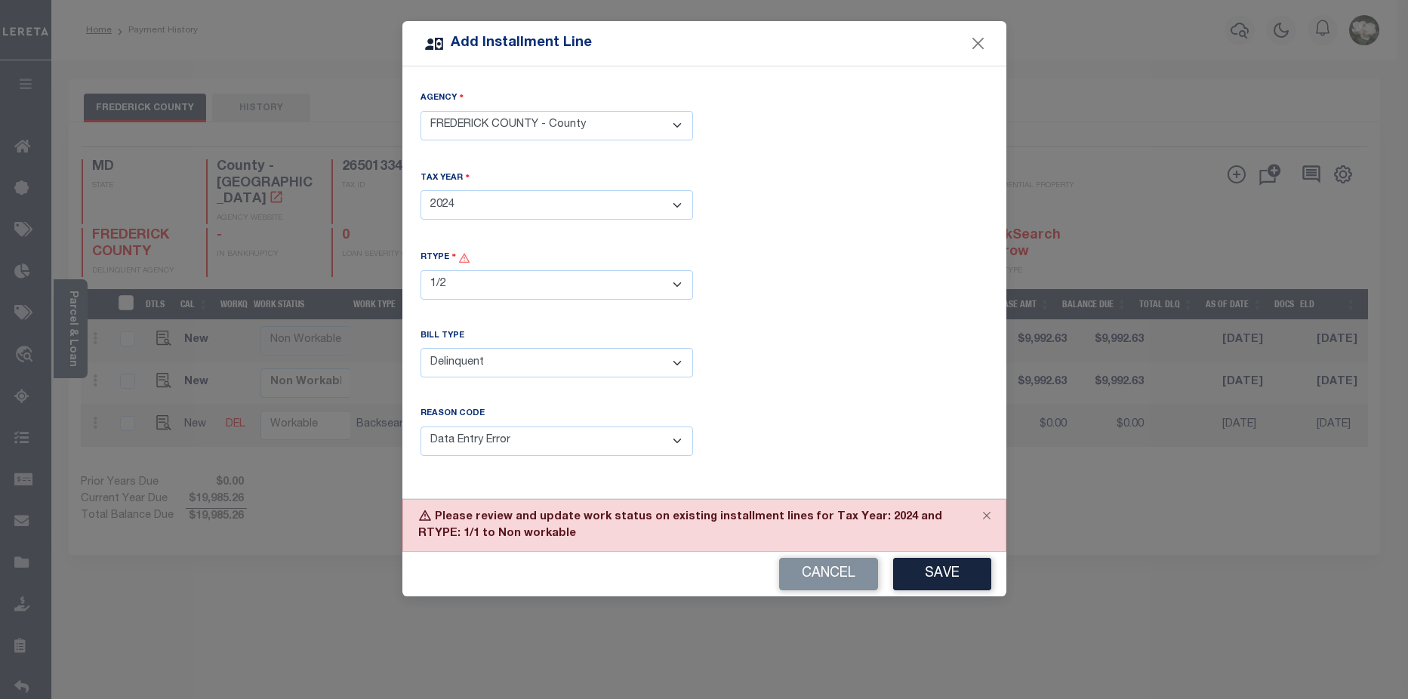
click at [680, 285] on select "- Select RType - 1/1 1/2 2/2" at bounding box center [557, 284] width 273 height 29
select select "0"
click at [421, 270] on select "- Select RType - 1/1 1/2 2/2" at bounding box center [557, 284] width 273 height 29
click at [954, 571] on button "Save" at bounding box center [942, 574] width 98 height 32
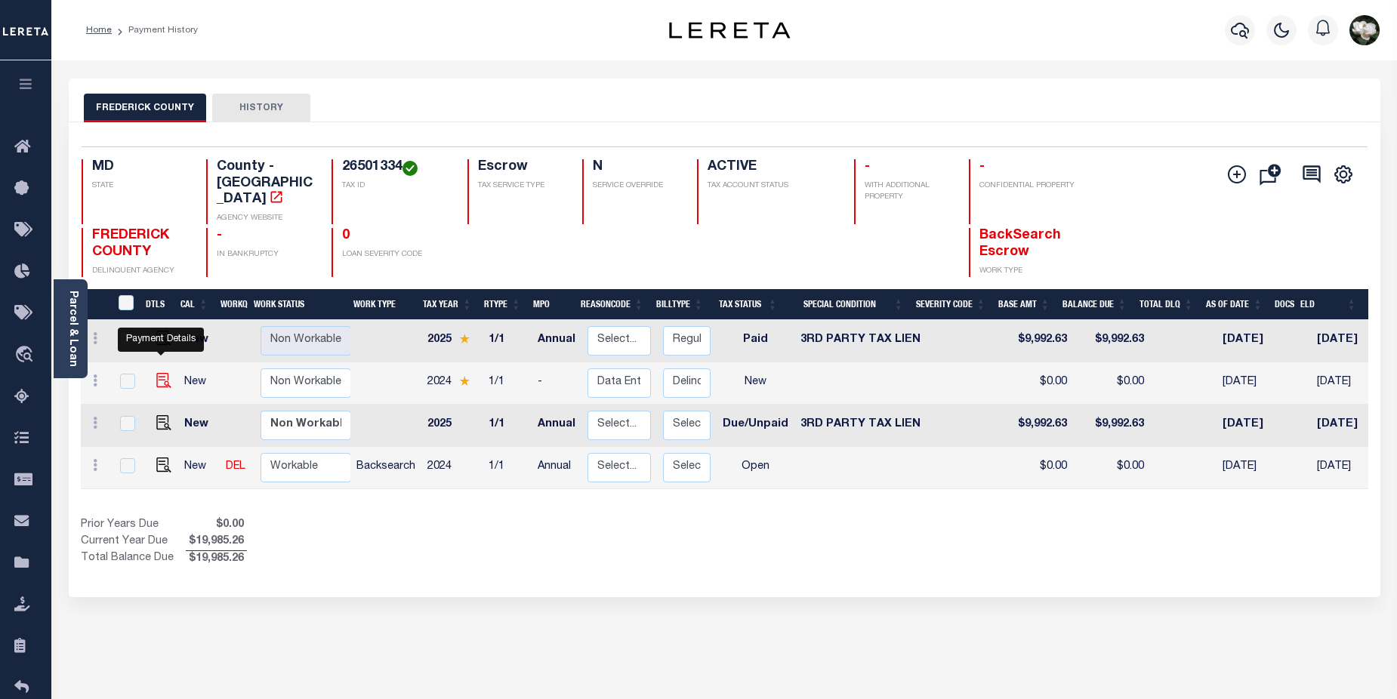
click at [160, 373] on img at bounding box center [163, 380] width 15 height 15
checkbox input "true"
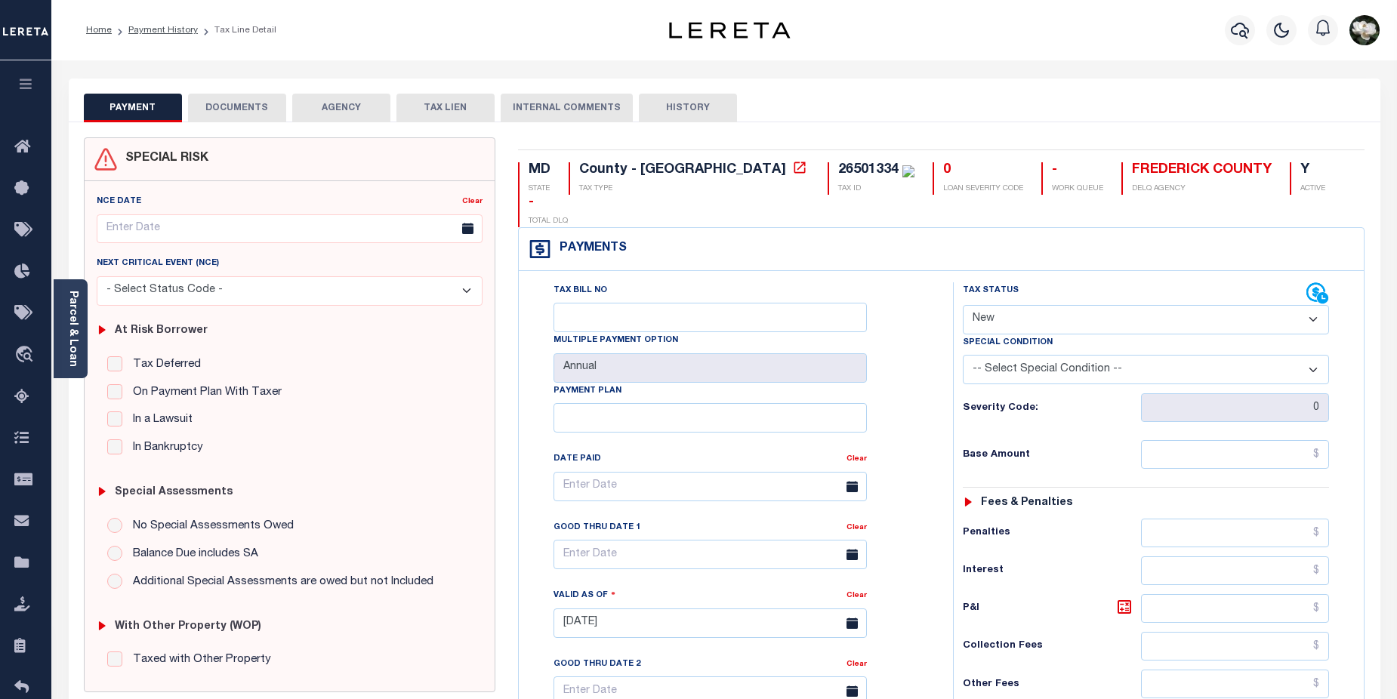
click at [1313, 305] on select "- Select Status Code - Open Due/Unpaid Paid Incomplete No Tax Due Internal Refu…" at bounding box center [1146, 319] width 367 height 29
select select "DUE"
click at [963, 305] on select "- Select Status Code - Open Due/Unpaid Paid Incomplete No Tax Due Internal Refu…" at bounding box center [1146, 319] width 367 height 29
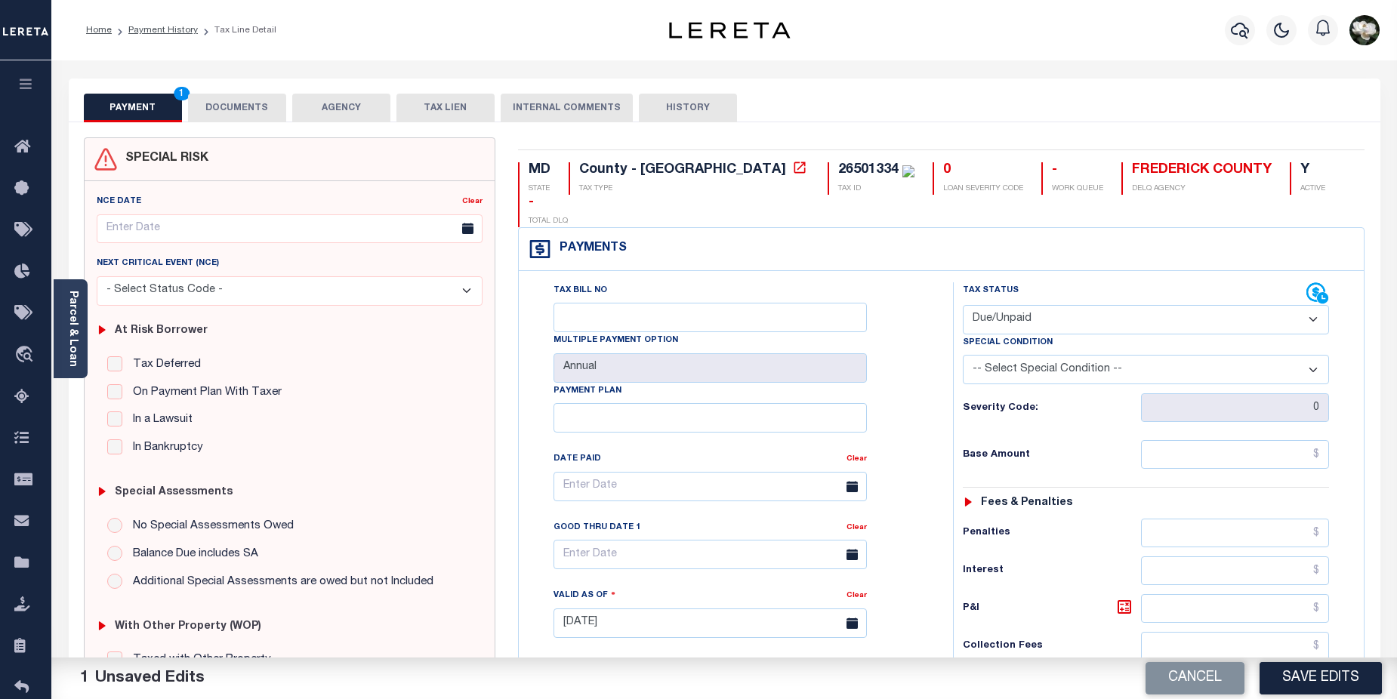
click at [1229, 355] on select "-- Select Special Condition -- 3RD PARTY TAX LIEN AGENCY TAX LIEN (A.K.A Inside…" at bounding box center [1146, 369] width 367 height 29
click at [1234, 440] on input "text" at bounding box center [1235, 454] width 189 height 29
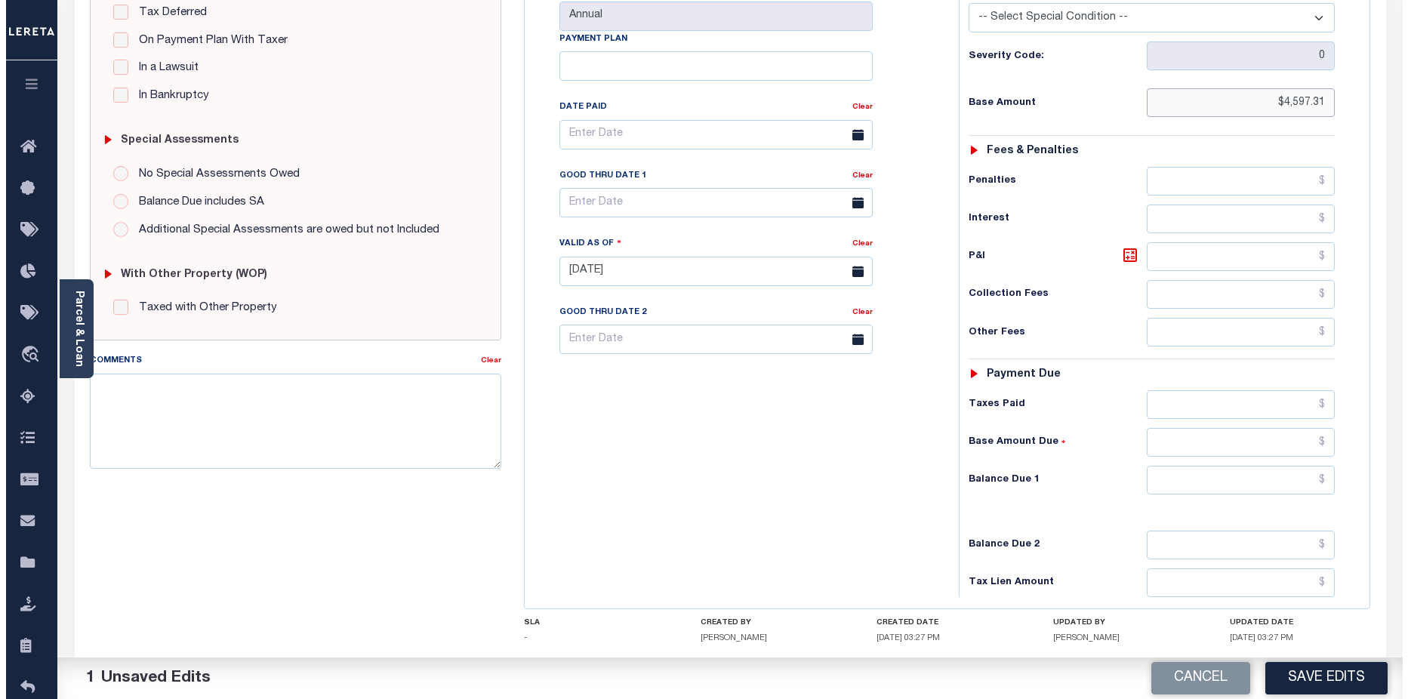
scroll to position [350, 0]
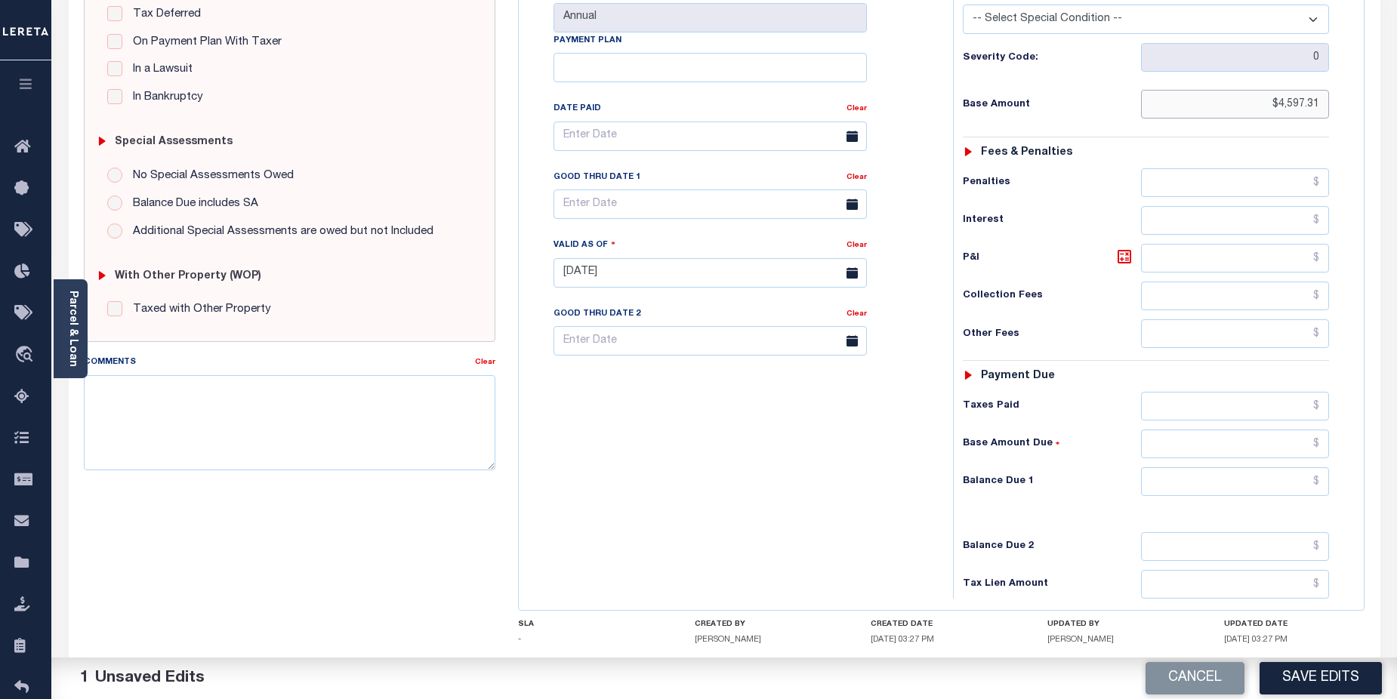
type input "$4,597.31"
click at [1240, 467] on input "text" at bounding box center [1235, 481] width 189 height 29
type input "$4,597.31"
click at [631, 190] on input "text" at bounding box center [709, 204] width 313 height 29
click at [633, 381] on span "30" at bounding box center [636, 377] width 29 height 29
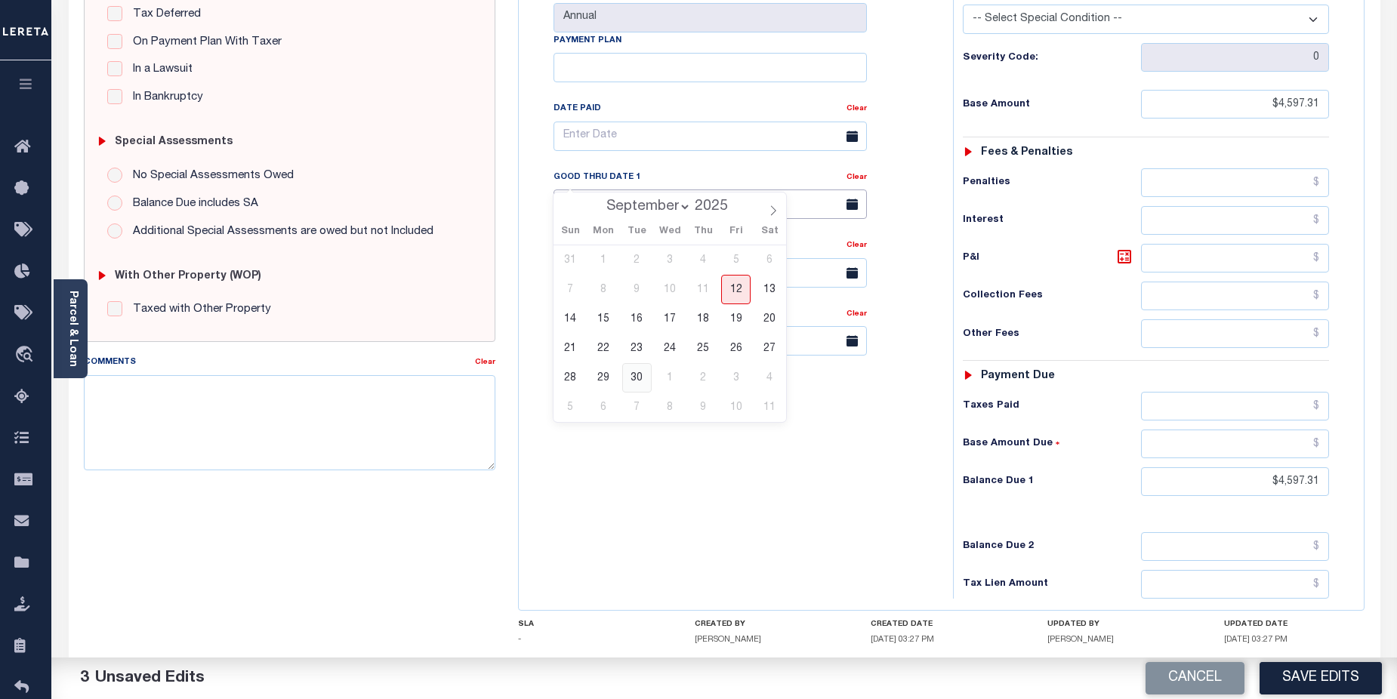
type input "[DATE]"
click at [165, 393] on textarea "Comments" at bounding box center [290, 422] width 412 height 95
paste textarea "2025/annual dlq Base $3,323.80 P/I $568.57-Lender Responsibility Total $3892.37…"
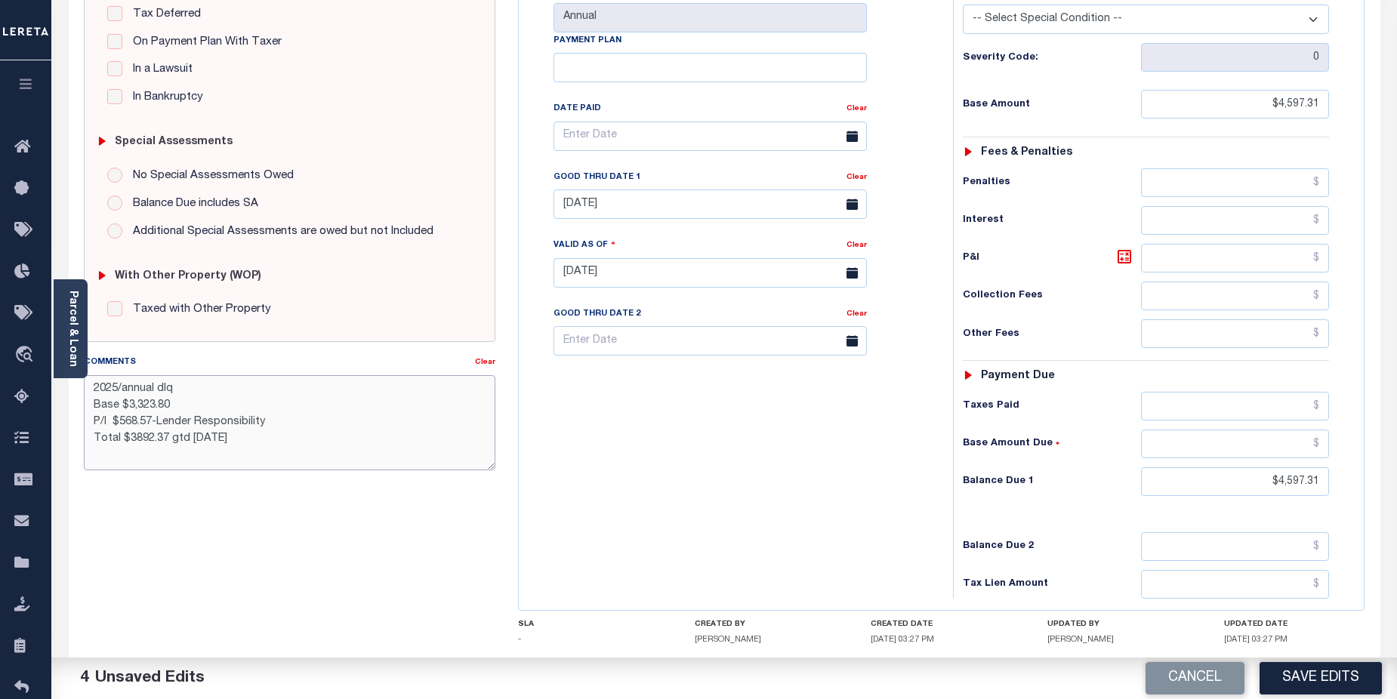
click at [115, 388] on textarea "2025/annual dlq Base $3,323.80 P/I $568.57-Lender Responsibility Total $3892.37…" at bounding box center [290, 422] width 412 height 95
drag, startPoint x: 131, startPoint y: 408, endPoint x: 177, endPoint y: 407, distance: 46.8
click at [177, 407] on textarea "202/annual dlq Base $3,323.80 P/I $568.57-Lender Responsibility Total $3892.37 …" at bounding box center [290, 422] width 412 height 95
drag, startPoint x: 126, startPoint y: 405, endPoint x: 188, endPoint y: 405, distance: 61.9
click at [188, 405] on textarea "202/annual dlq Base $3,323.80 P/I $568.57-Lender Responsibility Total $3892.37 …" at bounding box center [290, 422] width 412 height 95
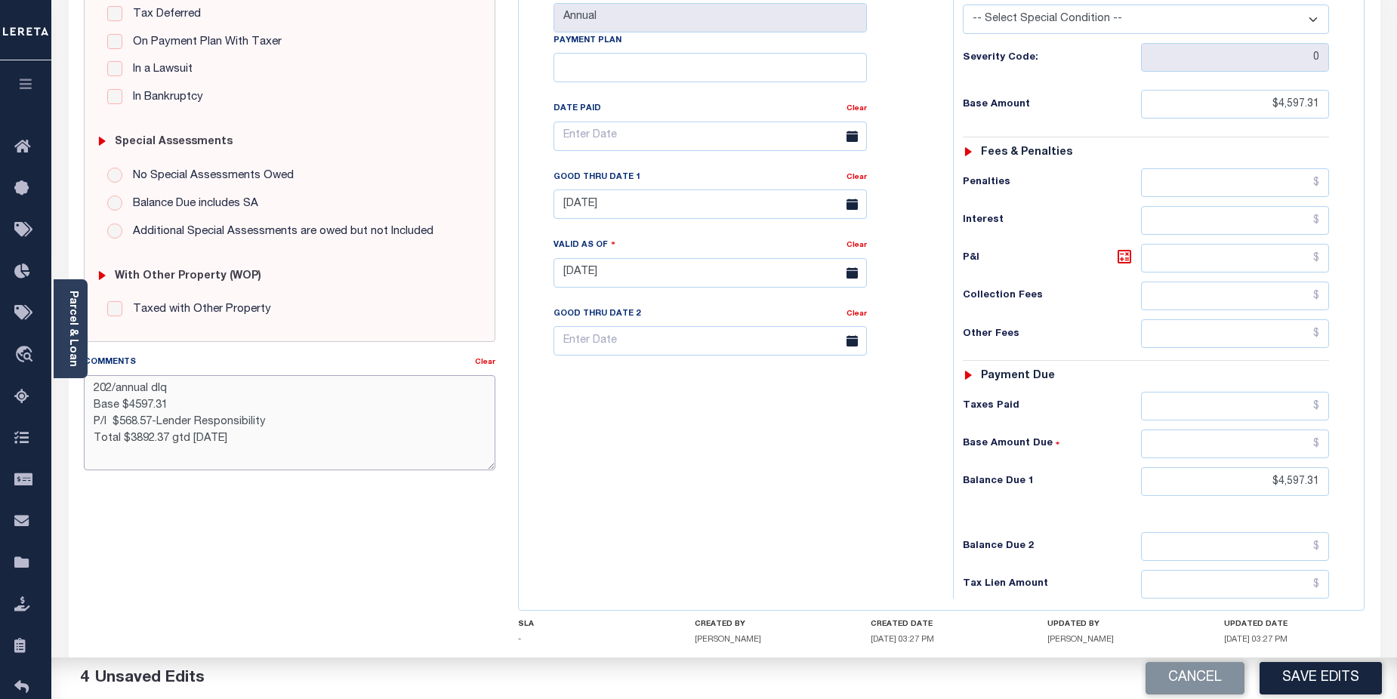
click at [134, 410] on textarea "202/annual dlq Base $4597.31 P/I $568.57-Lender Responsibility Total $3892.37 g…" at bounding box center [290, 422] width 412 height 95
drag, startPoint x: 165, startPoint y: 424, endPoint x: 192, endPoint y: 424, distance: 26.4
click at [192, 424] on textarea "202/annual dlq Base $4,597.31 P/I $568.57-Lender Responsibility Total $3892.37 …" at bounding box center [290, 422] width 412 height 95
drag, startPoint x: 122, startPoint y: 421, endPoint x: 153, endPoint y: 421, distance: 31.7
click at [153, 421] on textarea "202/annual dlq Base $4,597.31 P/I $568.57-Lereta Responsibility Total $3892.37 …" at bounding box center [290, 422] width 412 height 95
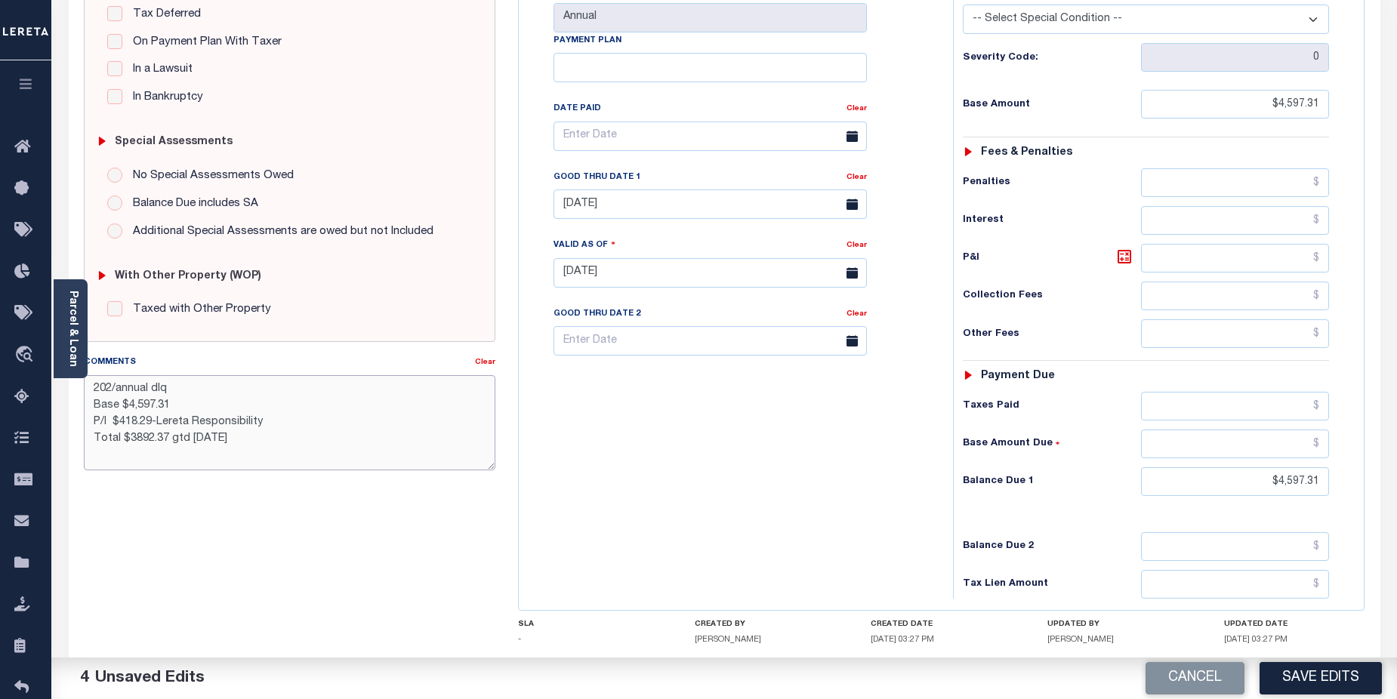
drag, startPoint x: 128, startPoint y: 443, endPoint x: 168, endPoint y: 442, distance: 40.0
click at [168, 442] on textarea "202/annual dlq Base $4,597.31 P/I $418.29-Lereta Responsibility Total $3892.37 …" at bounding box center [290, 422] width 412 height 95
drag, startPoint x: 193, startPoint y: 442, endPoint x: 229, endPoint y: 404, distance: 52.9
click at [196, 441] on textarea "202/annual dlq Base $4,597.31 P/I $418.29-Lereta Responsibility Total $5015.60g…" at bounding box center [290, 422] width 412 height 95
click at [260, 448] on textarea "202/annual dlq Base $4,597.31 P/I $418.29-Lereta Responsibility Total $5015.60g…" at bounding box center [290, 422] width 412 height 95
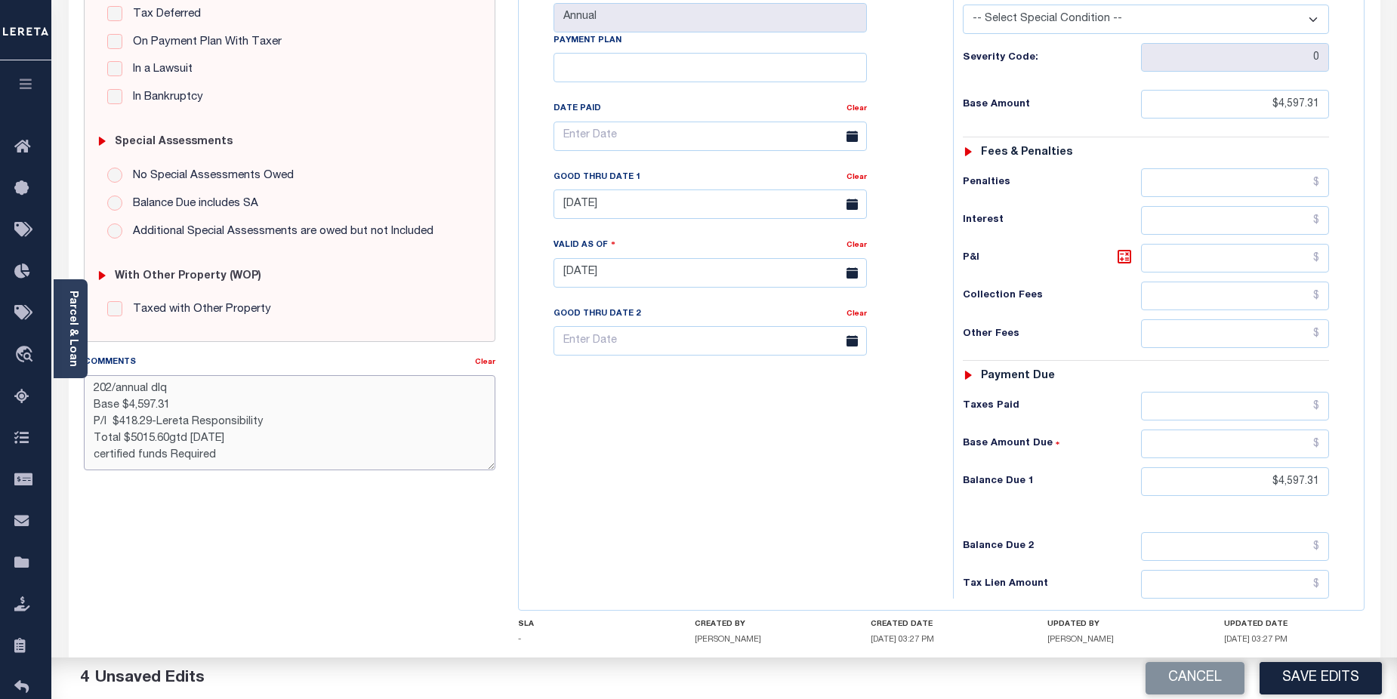
drag, startPoint x: 91, startPoint y: 456, endPoint x: 208, endPoint y: 455, distance: 117.0
click at [208, 455] on textarea "202/annual dlq Base $4,597.31 P/I $418.29-Lereta Responsibility Total $5015.60g…" at bounding box center [290, 422] width 412 height 95
type textarea "202/annual dlq Base $4,597.31 P/I $418.29-Lereta Responsibility Total $5015.60g…"
click at [1336, 675] on button "Save Edits" at bounding box center [1320, 678] width 122 height 32
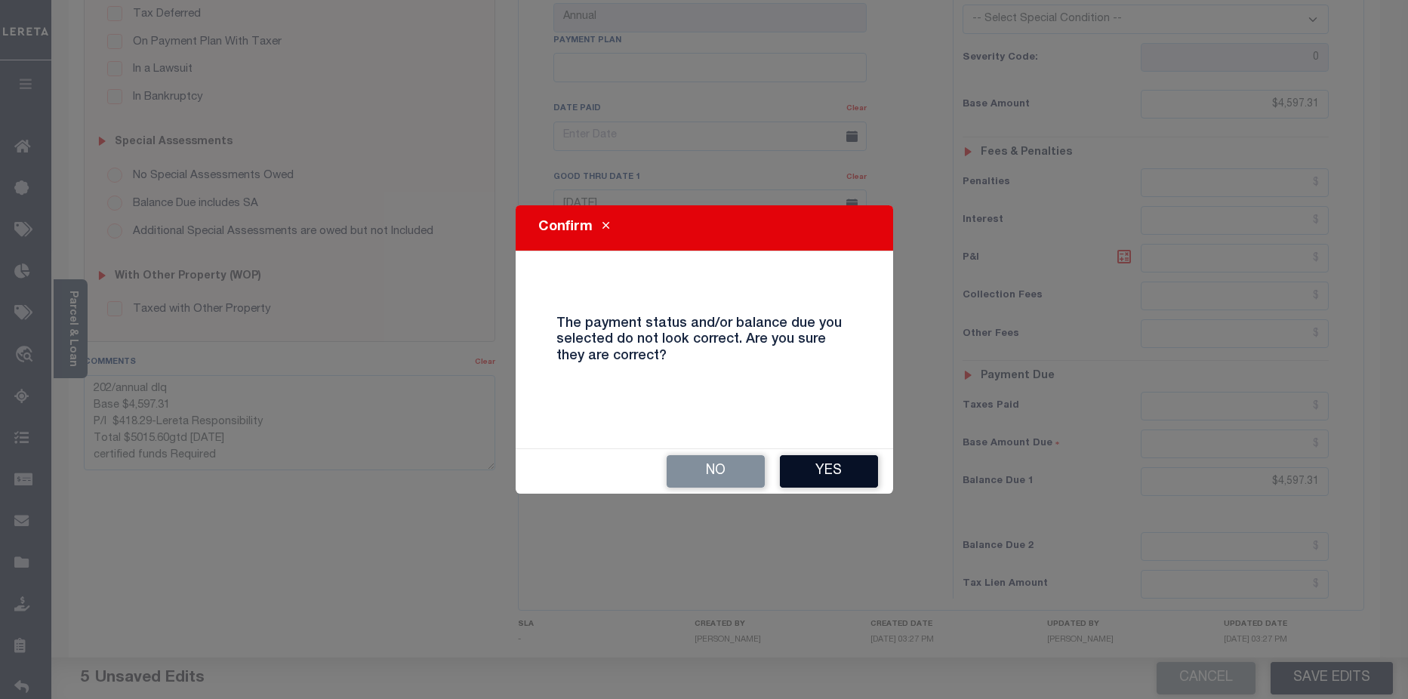
click at [842, 470] on button "Yes" at bounding box center [829, 471] width 98 height 32
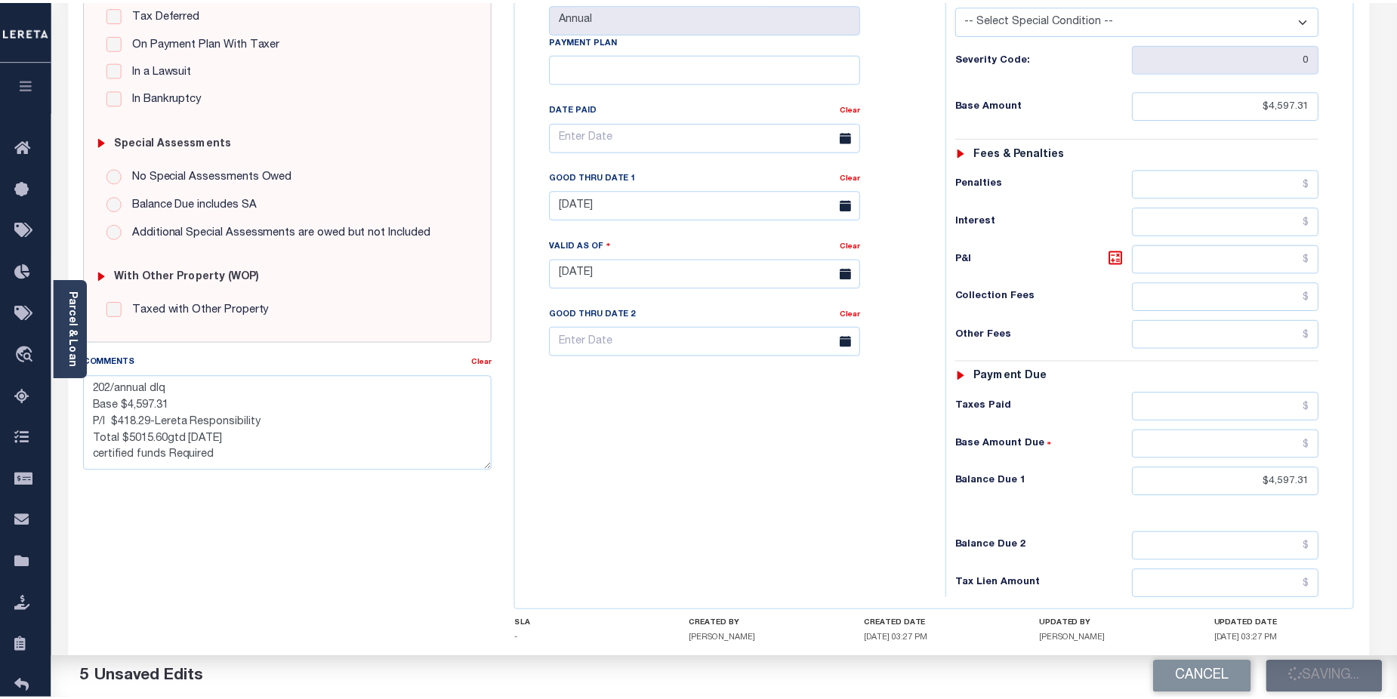
scroll to position [365, 0]
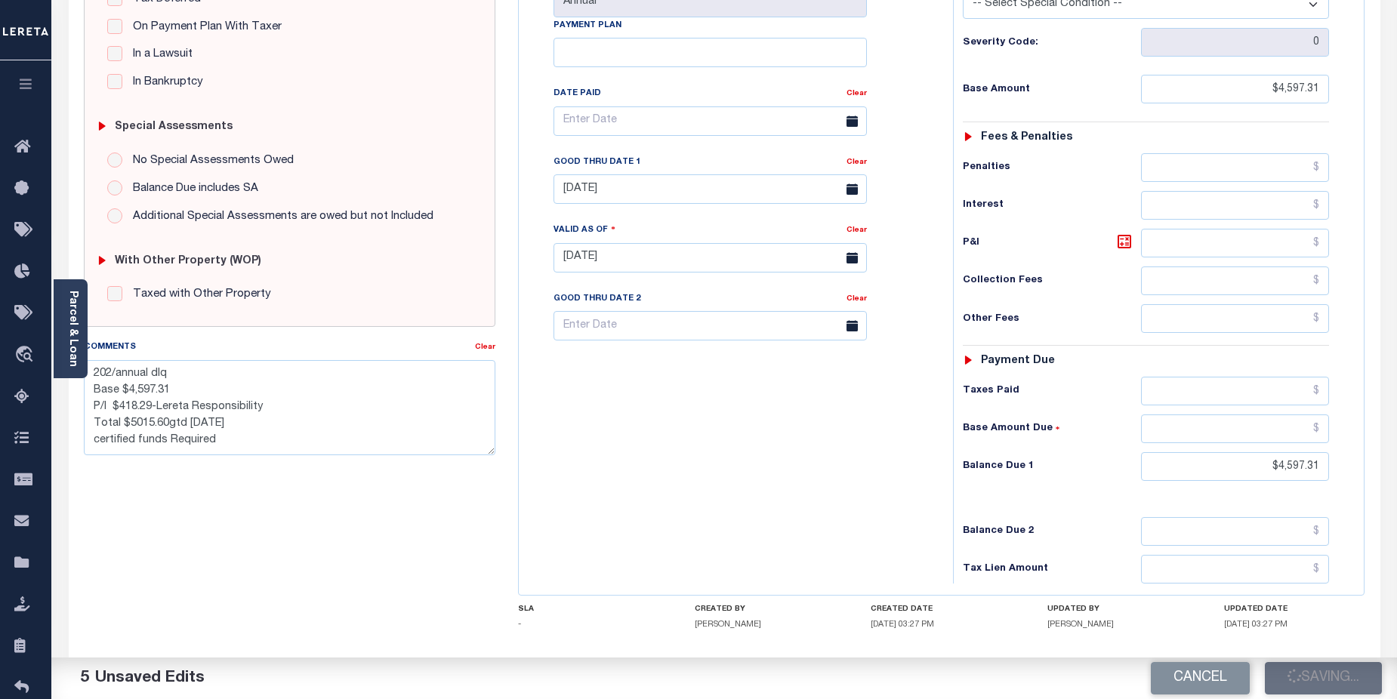
checkbox input "false"
type textarea "202/annual dlq Base $4,597.31 P/I $418.29-Lereta Responsibility Total $5015.60g…"
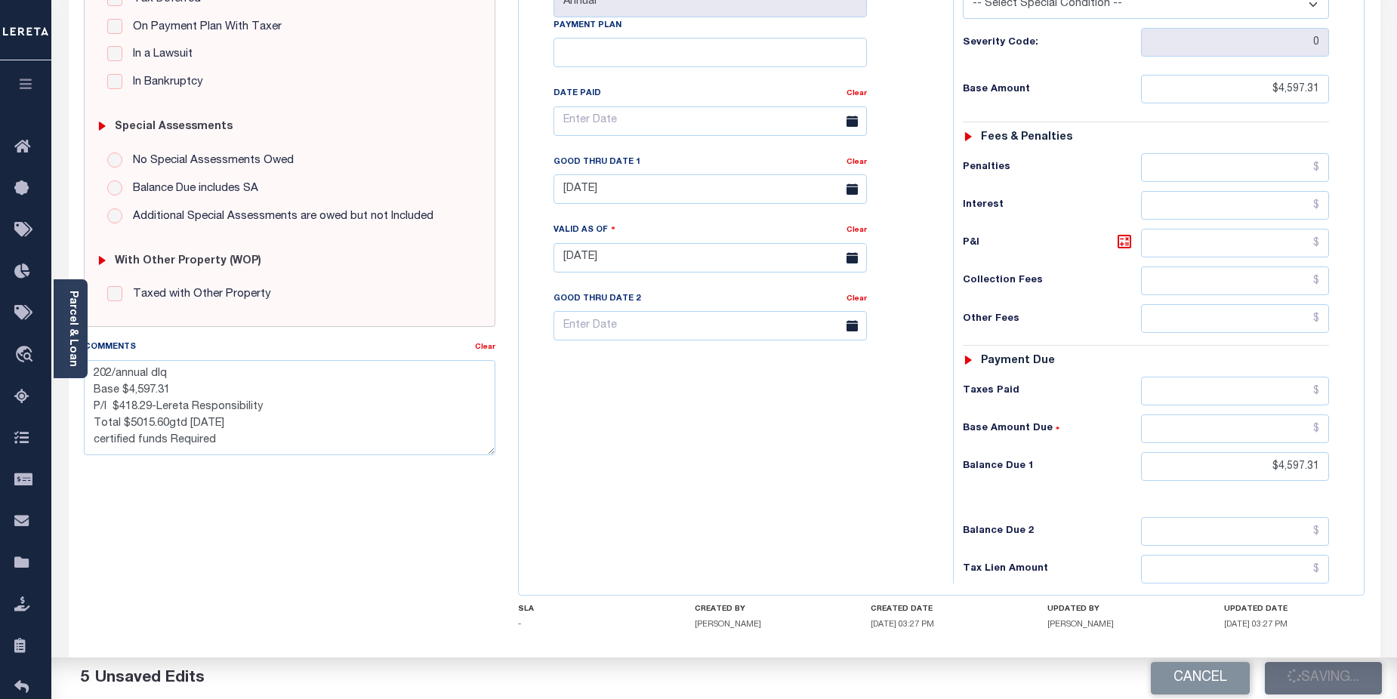
type input "$4,597.31"
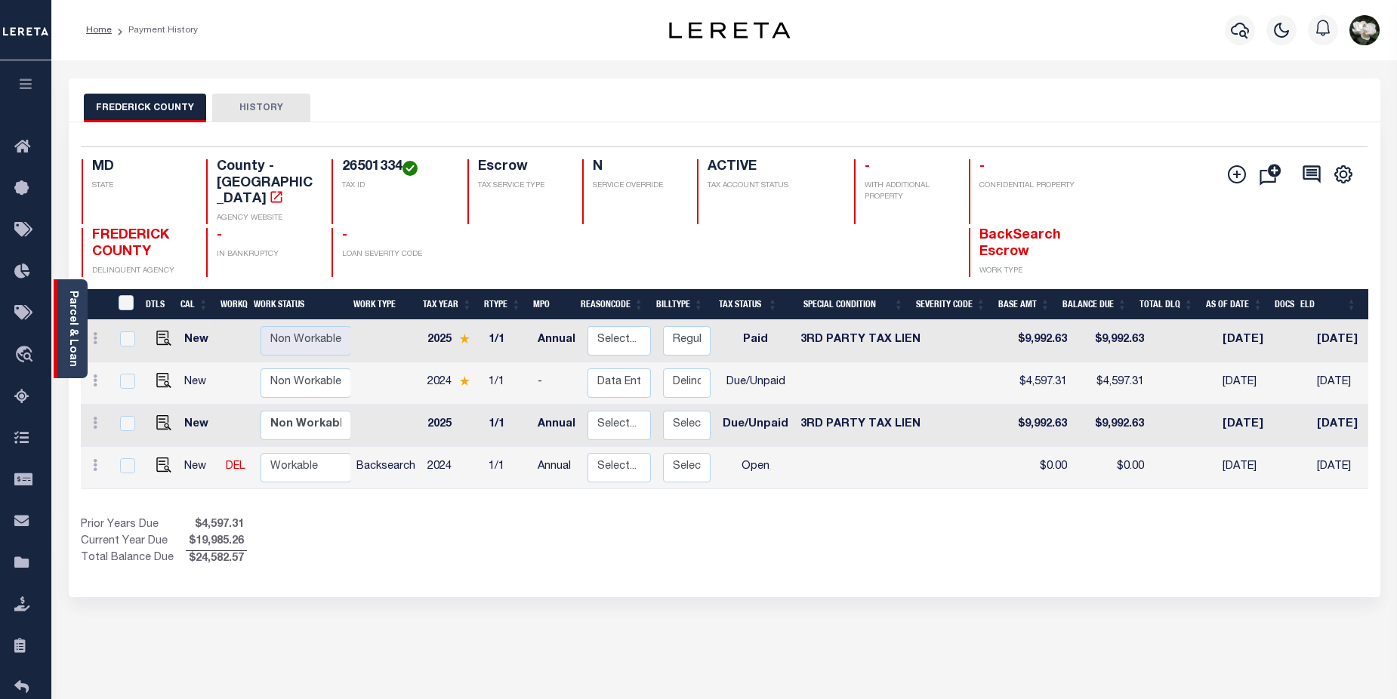
click at [72, 328] on link "Parcel & Loan" at bounding box center [72, 329] width 11 height 76
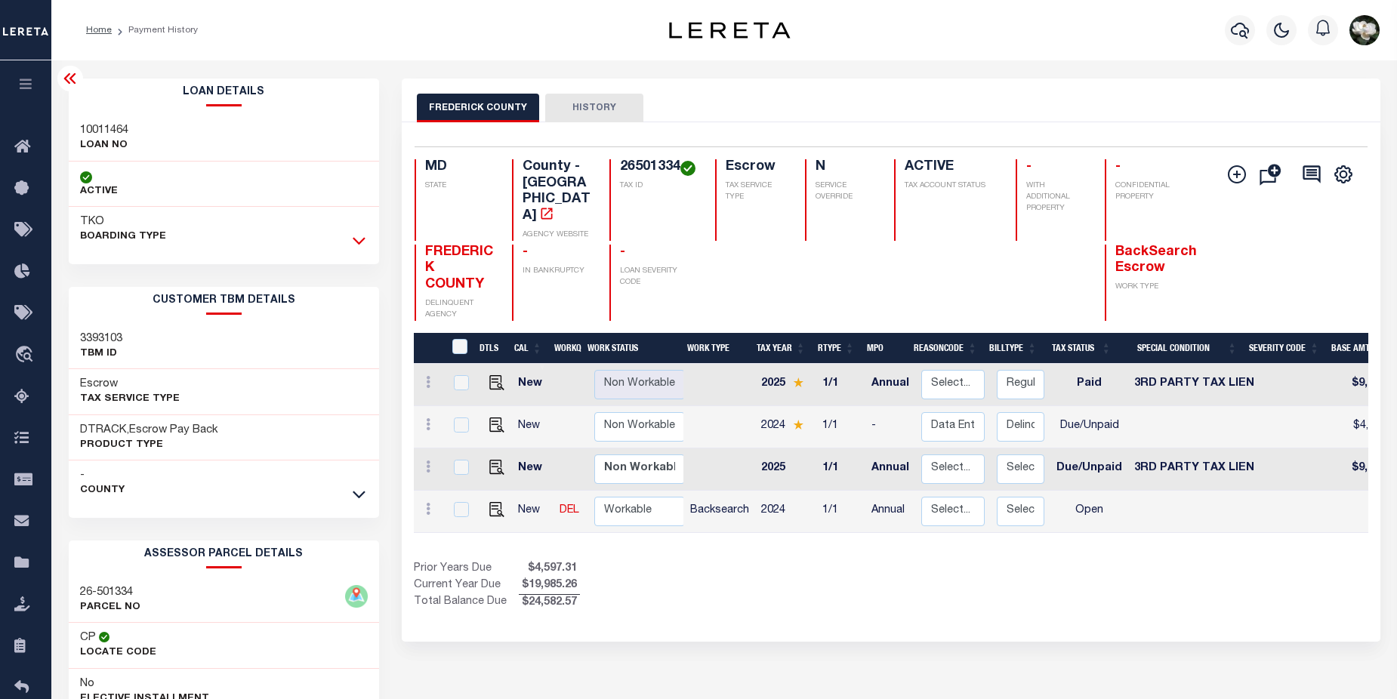
click at [362, 240] on icon at bounding box center [359, 241] width 13 height 16
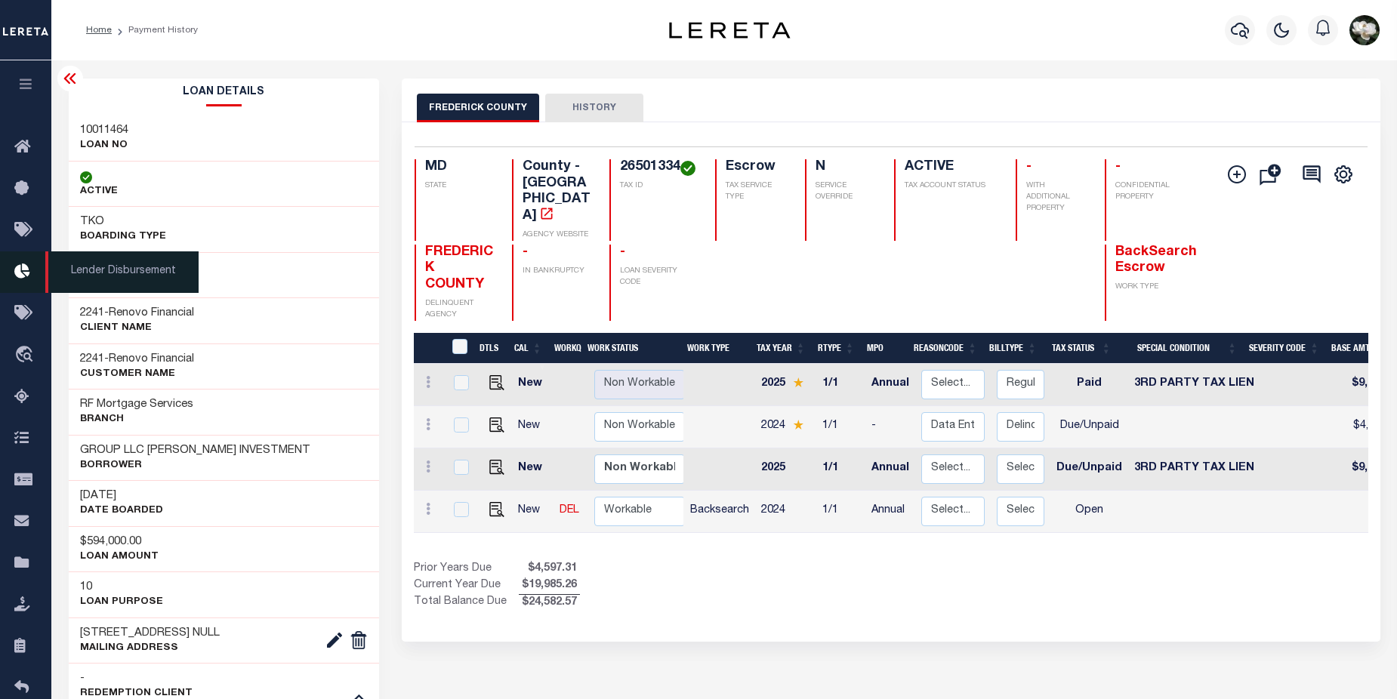
click at [20, 276] on icon at bounding box center [26, 272] width 24 height 19
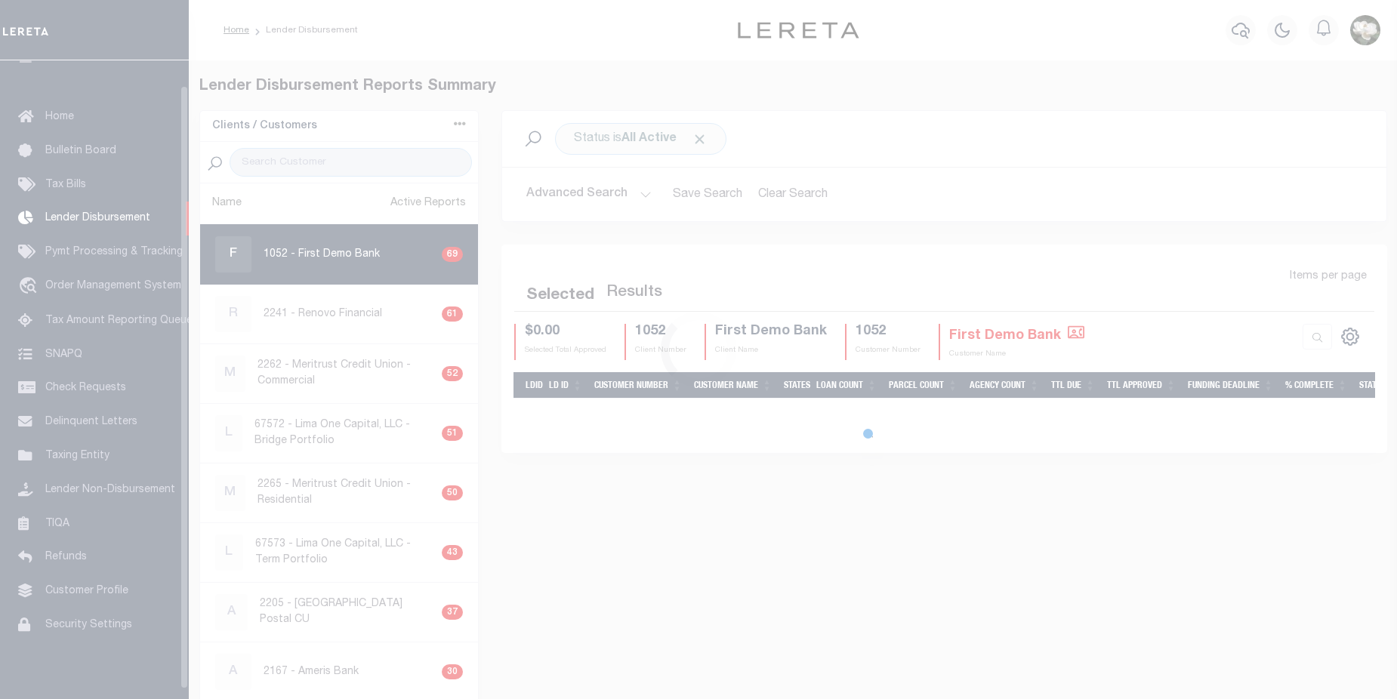
scroll to position [26, 0]
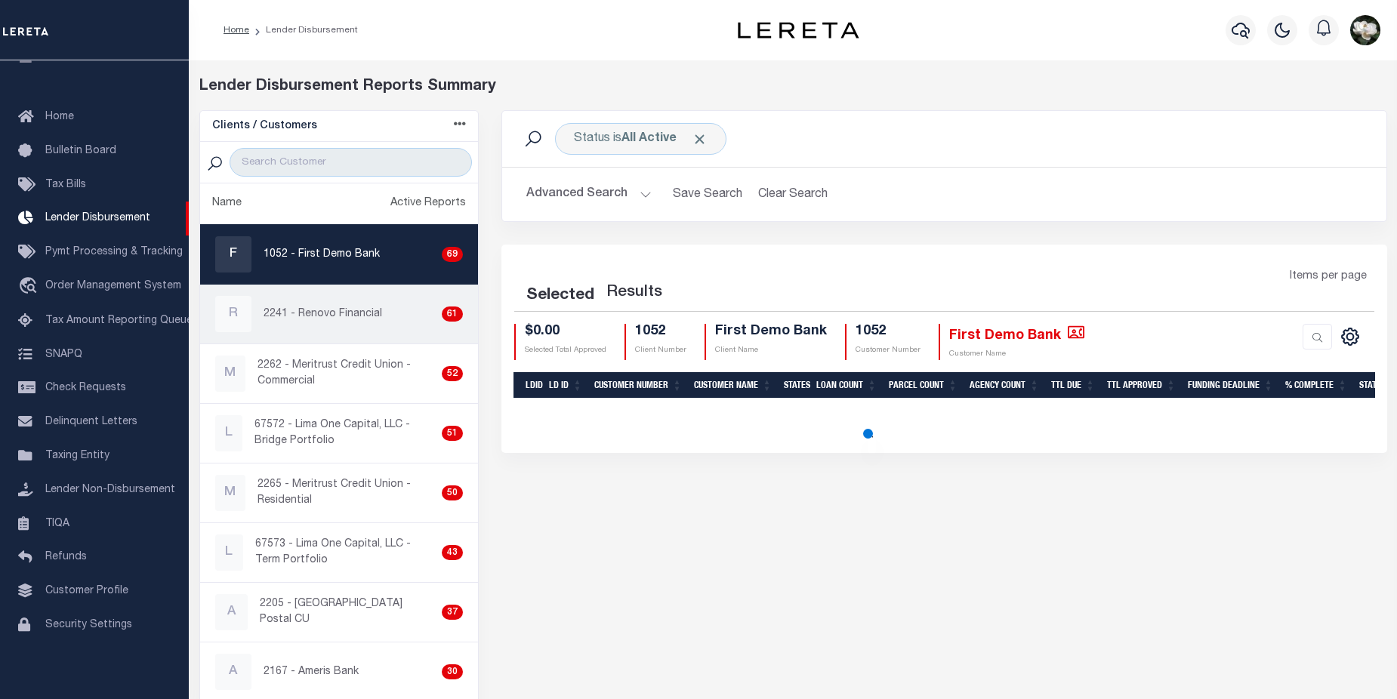
click at [355, 309] on p "2241 - Renovo Financial" at bounding box center [323, 315] width 119 height 16
checkbox input "true"
select select
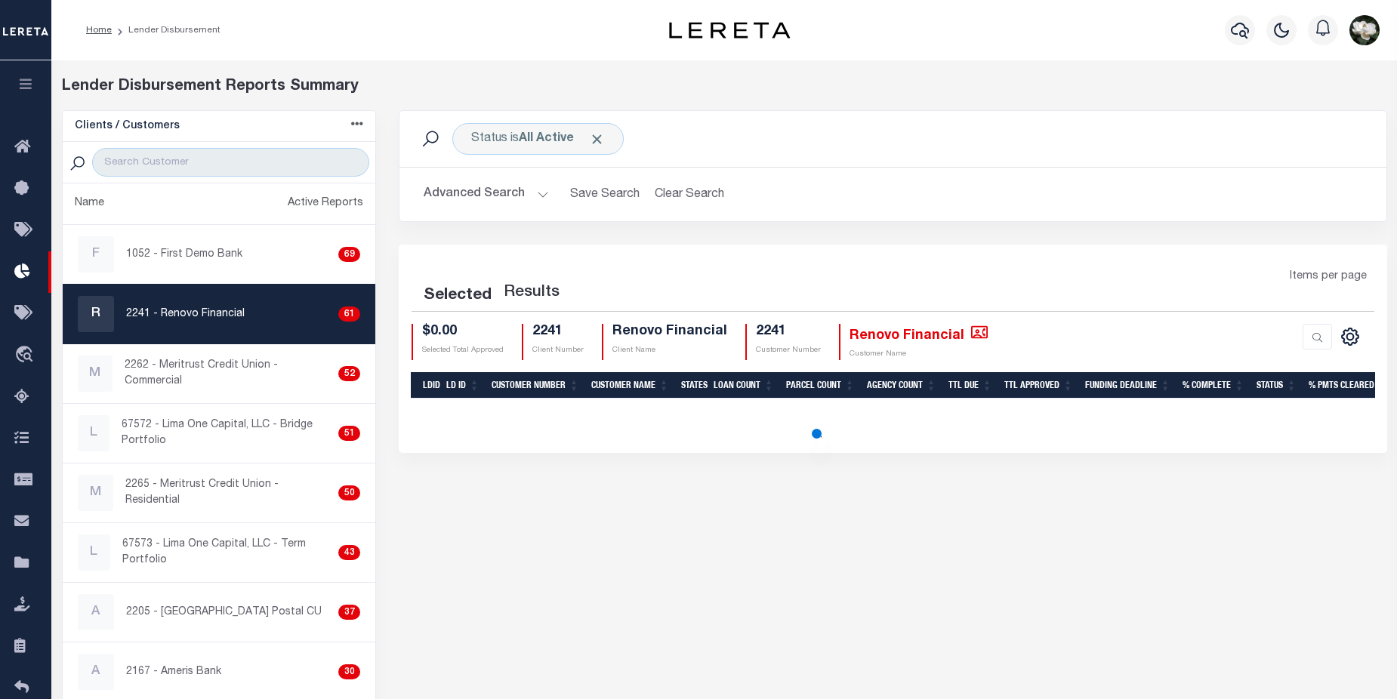
click at [489, 193] on button "Advanced Search" at bounding box center [486, 194] width 125 height 29
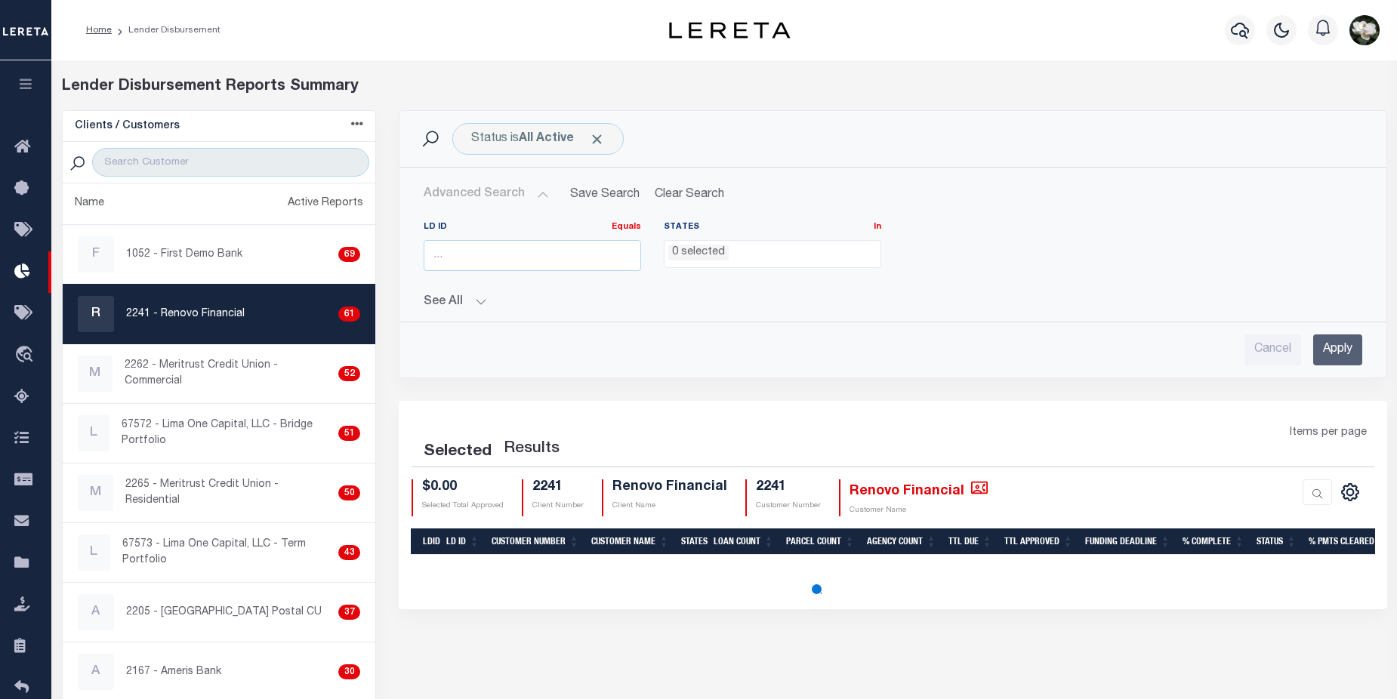
select select "200"
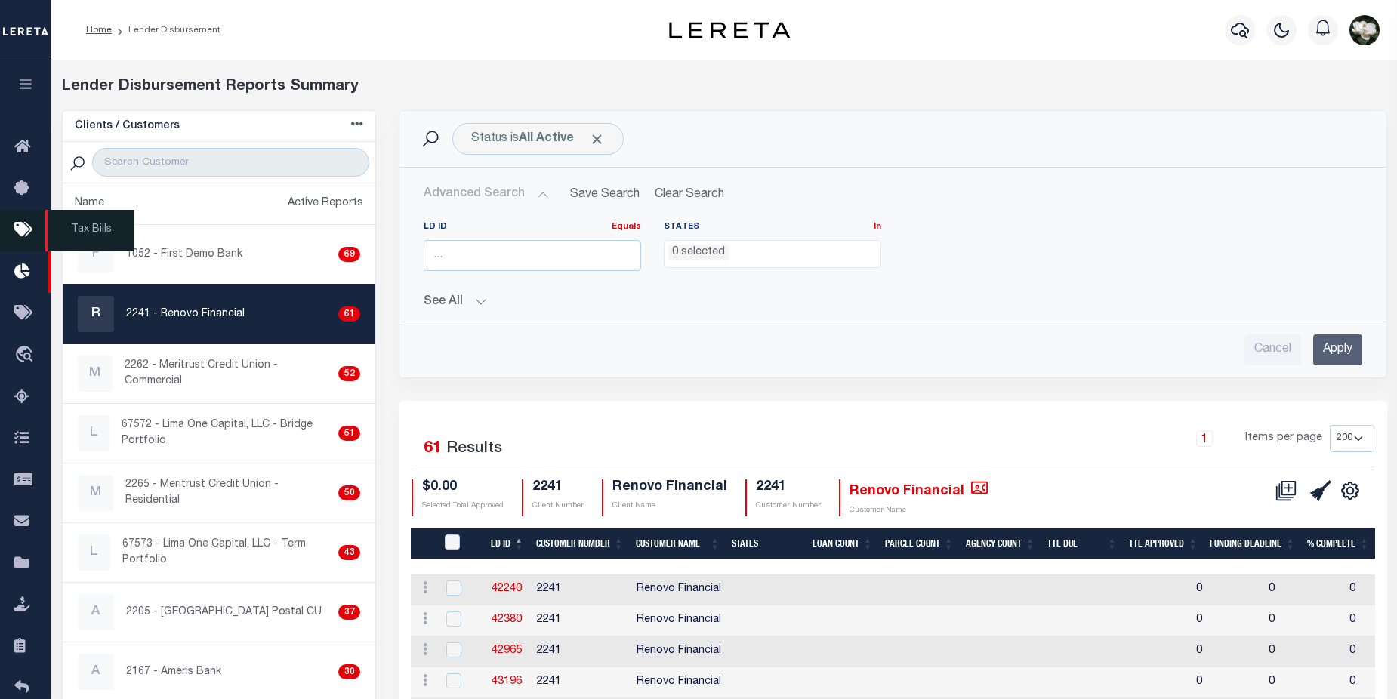
click at [22, 233] on icon at bounding box center [26, 230] width 24 height 19
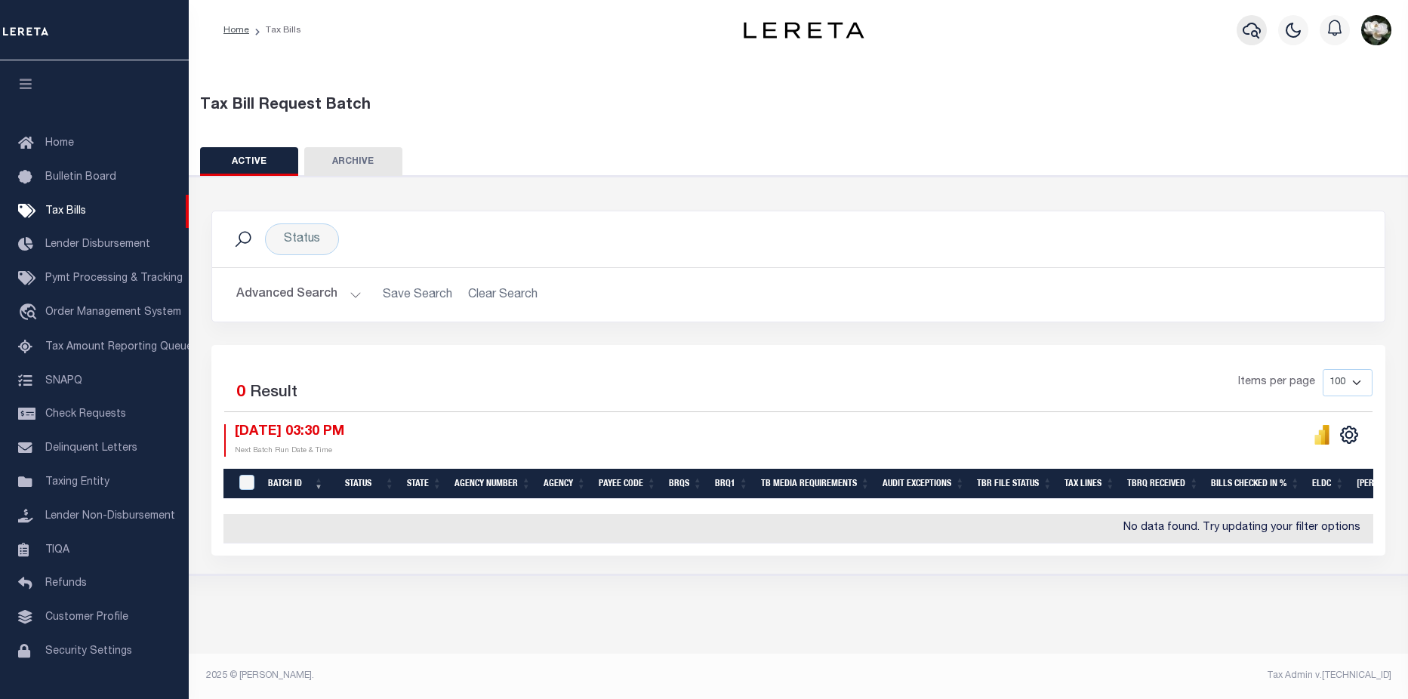
click at [1250, 24] on icon "button" at bounding box center [1252, 31] width 18 height 16
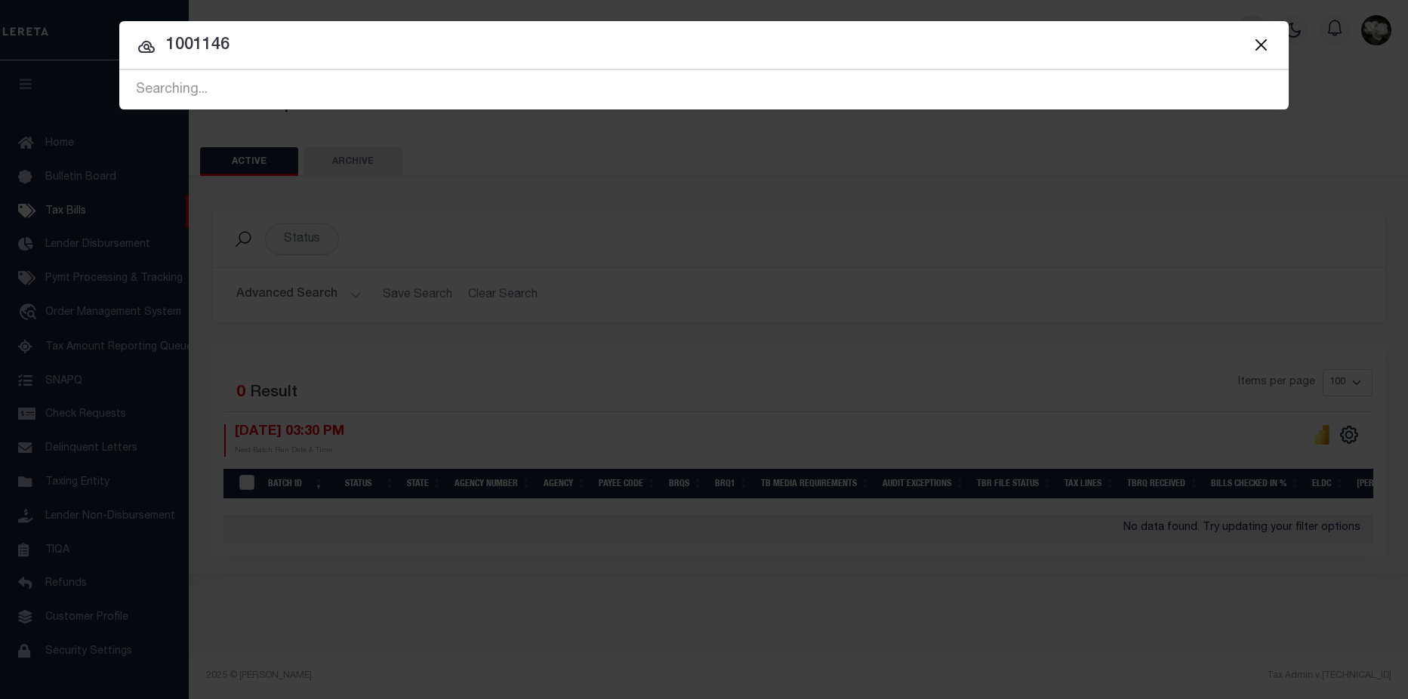
type input "10011464"
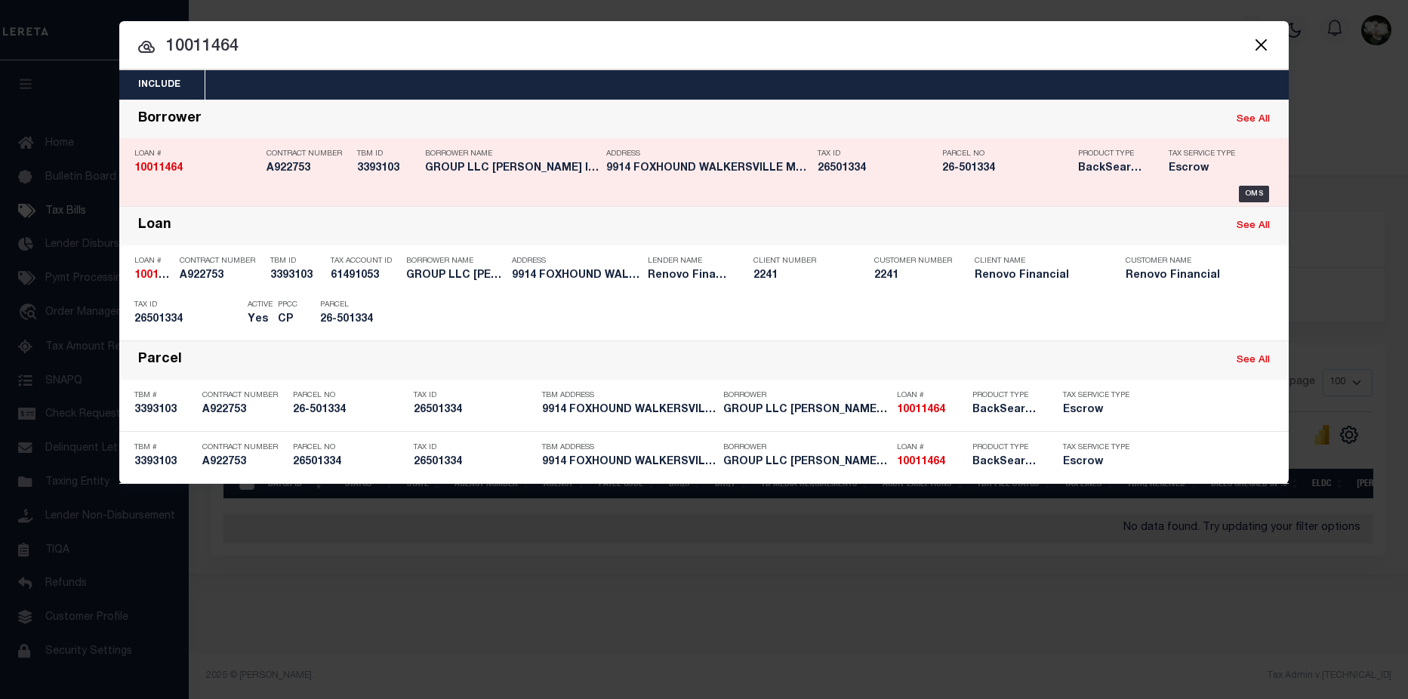
click at [331, 159] on p "Contract Number" at bounding box center [308, 154] width 83 height 9
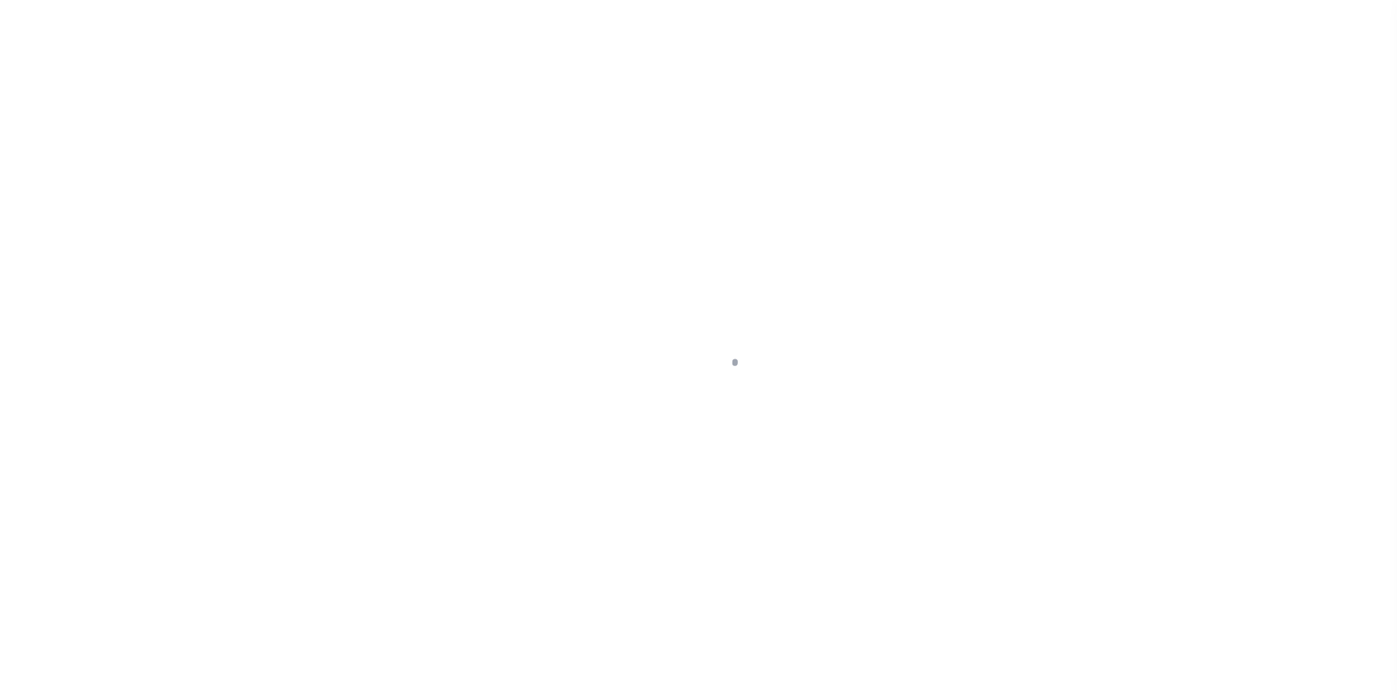
select select "10"
select select "Escrow"
type input "9914 FOXHOUND"
type input "26501334"
type input "WALKERSVILLE MD 217939305"
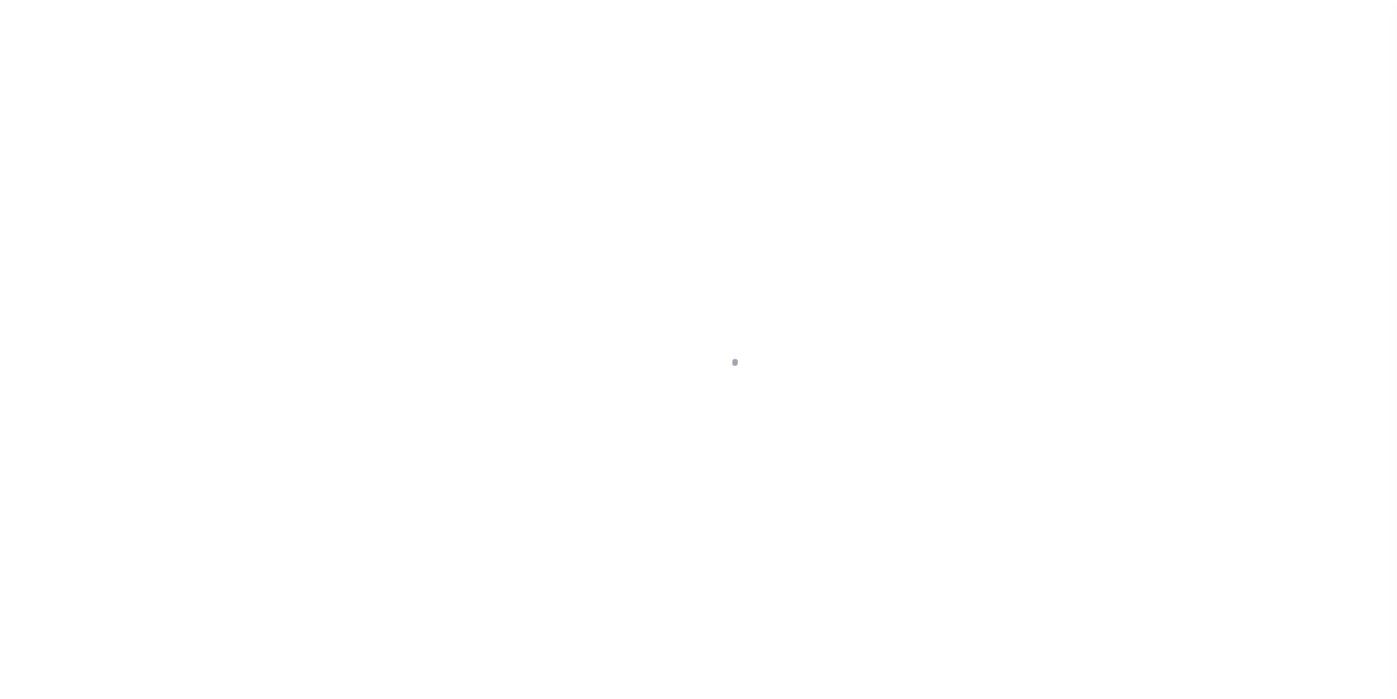
type input "a0kUS000006jwsP"
type input "MD"
select select "25067"
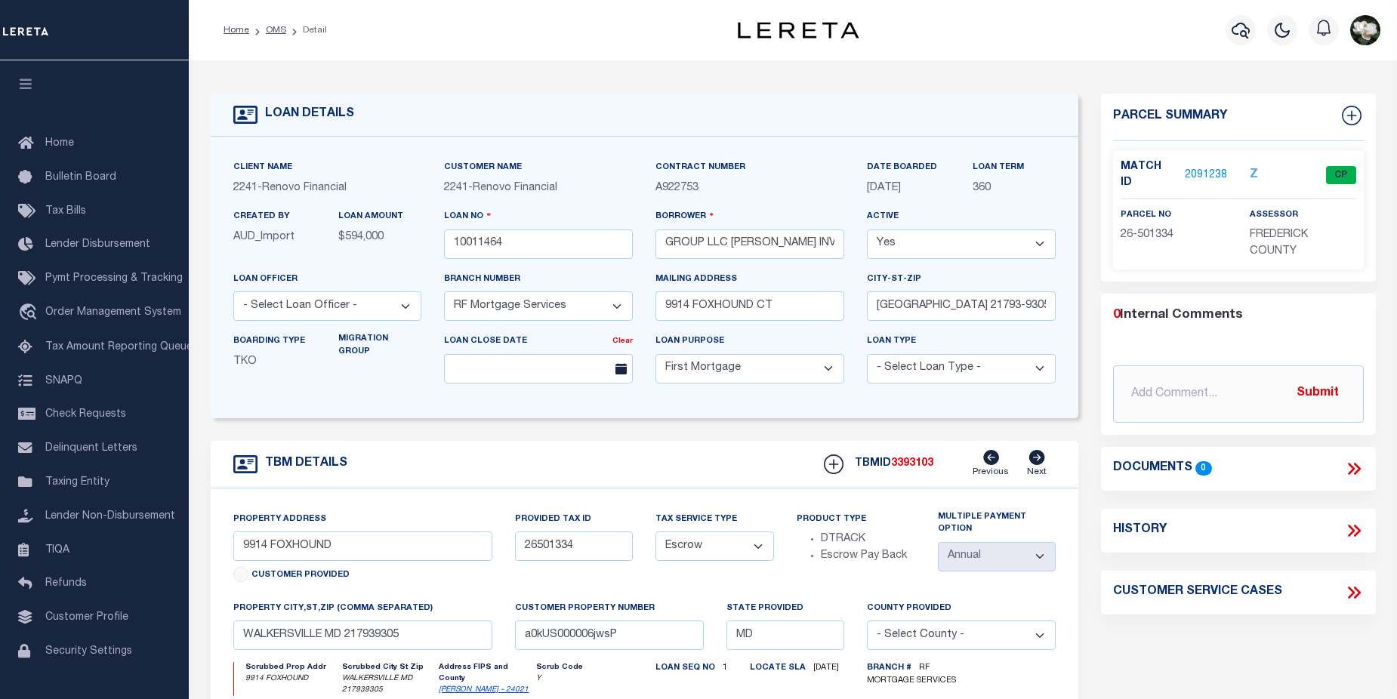
click at [1210, 168] on link "2091238" at bounding box center [1206, 176] width 42 height 16
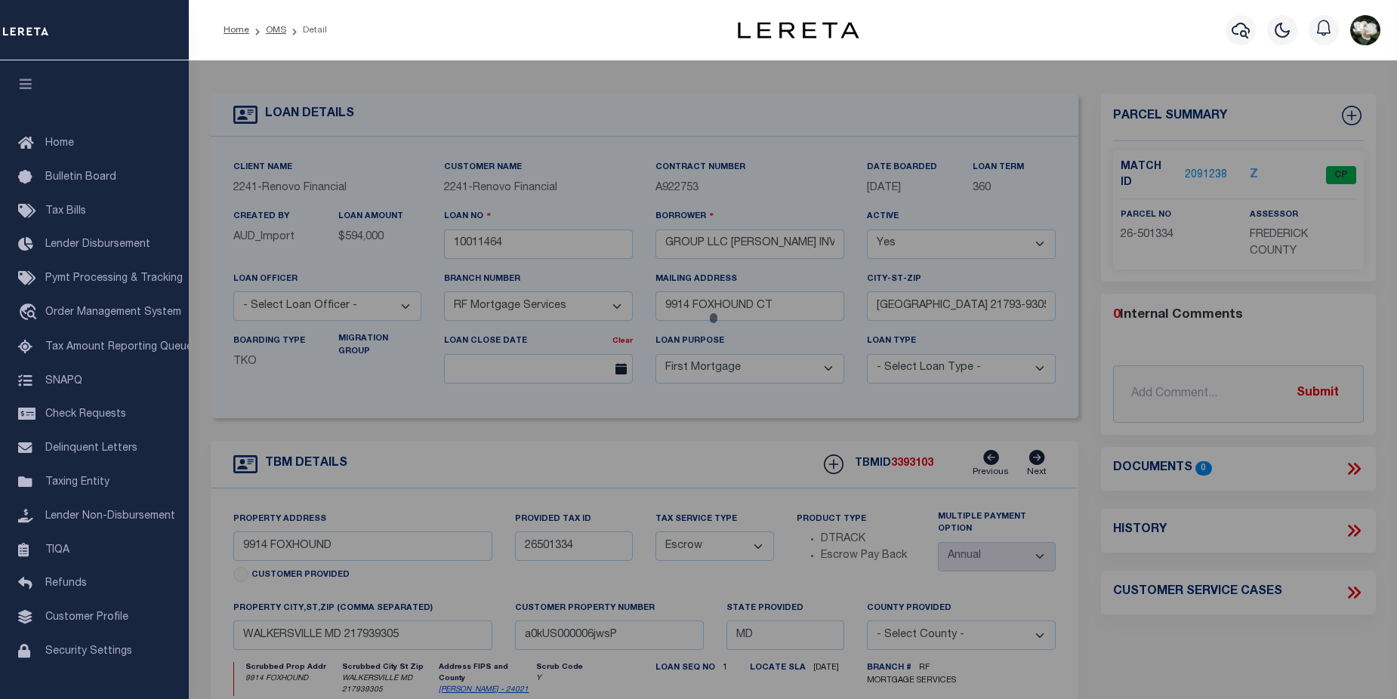
checkbox input "false"
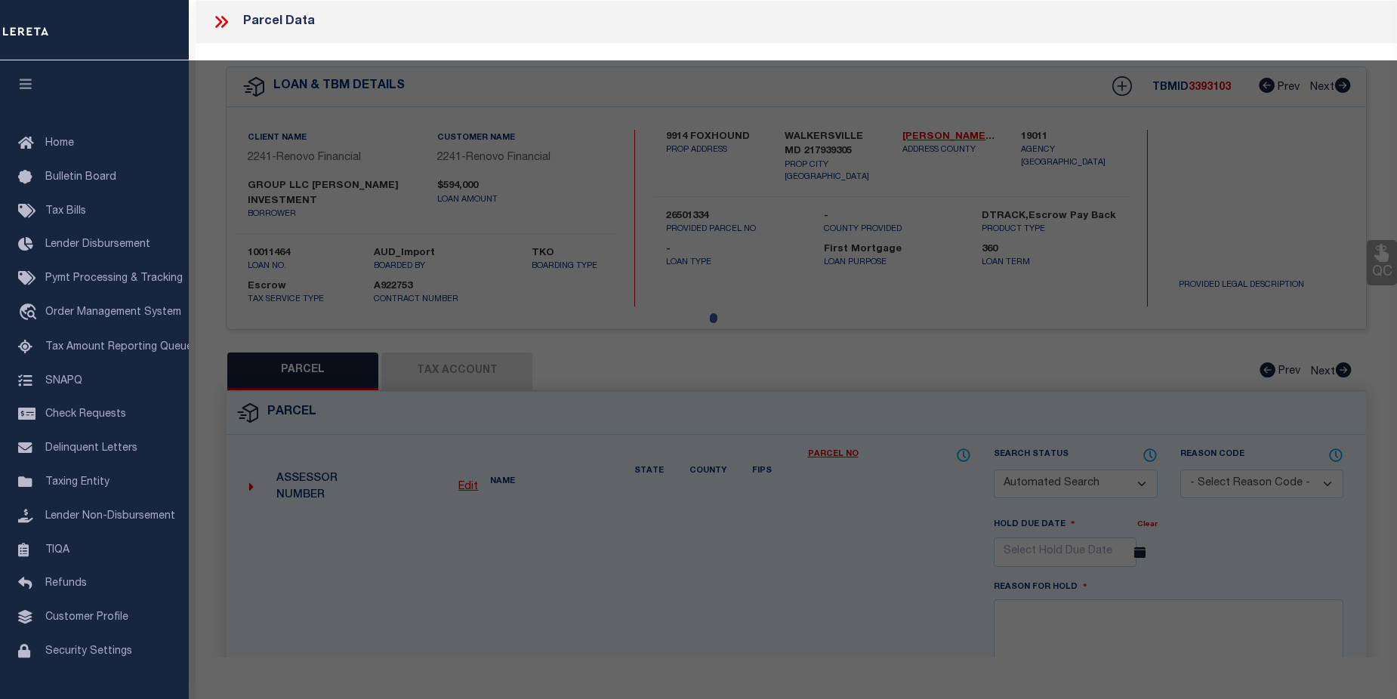
select select "CP"
type input "[PERSON_NAME] INVESTMENT GROUP INC"
select select "AGW"
select select
type input "9914 FOXHOUND CT"
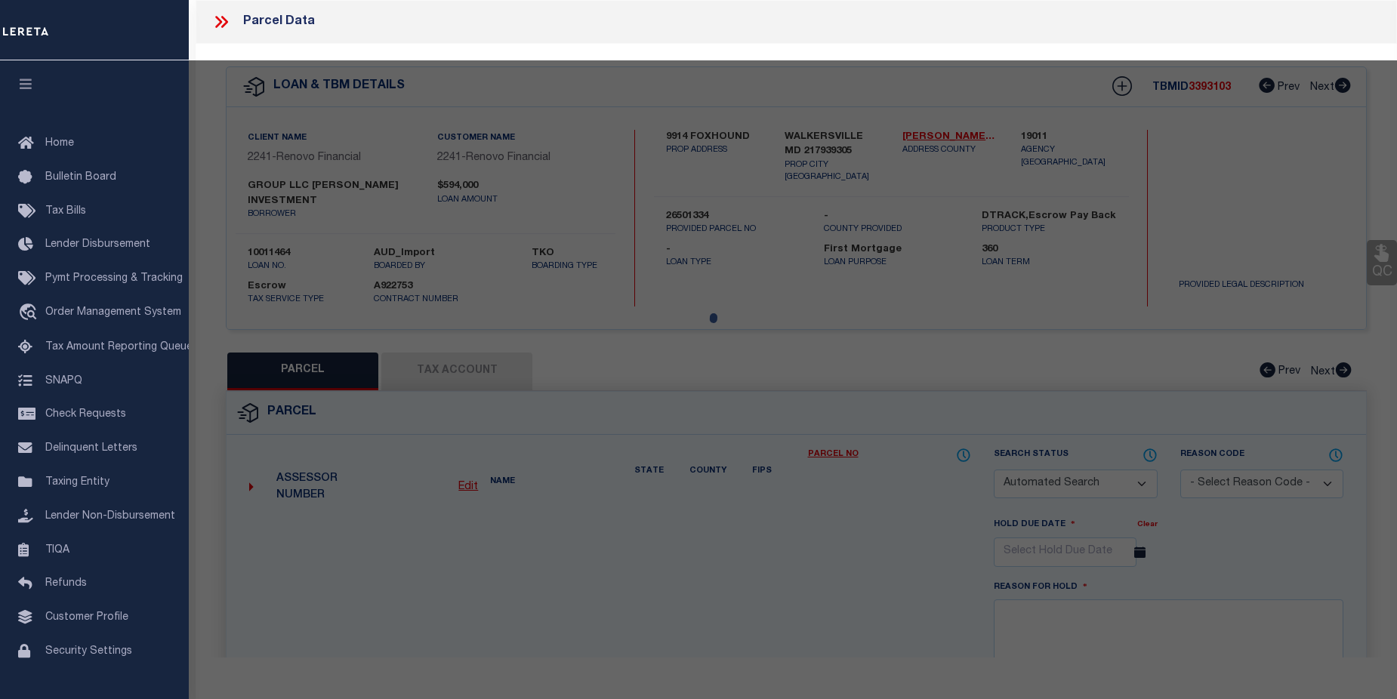
checkbox input "false"
type input "WALKERSVILLE MD 21793"
type textarea "L 1 BK D SEC 1 4.335 FOXHOUND CRT [GEOGRAPHIC_DATA]"
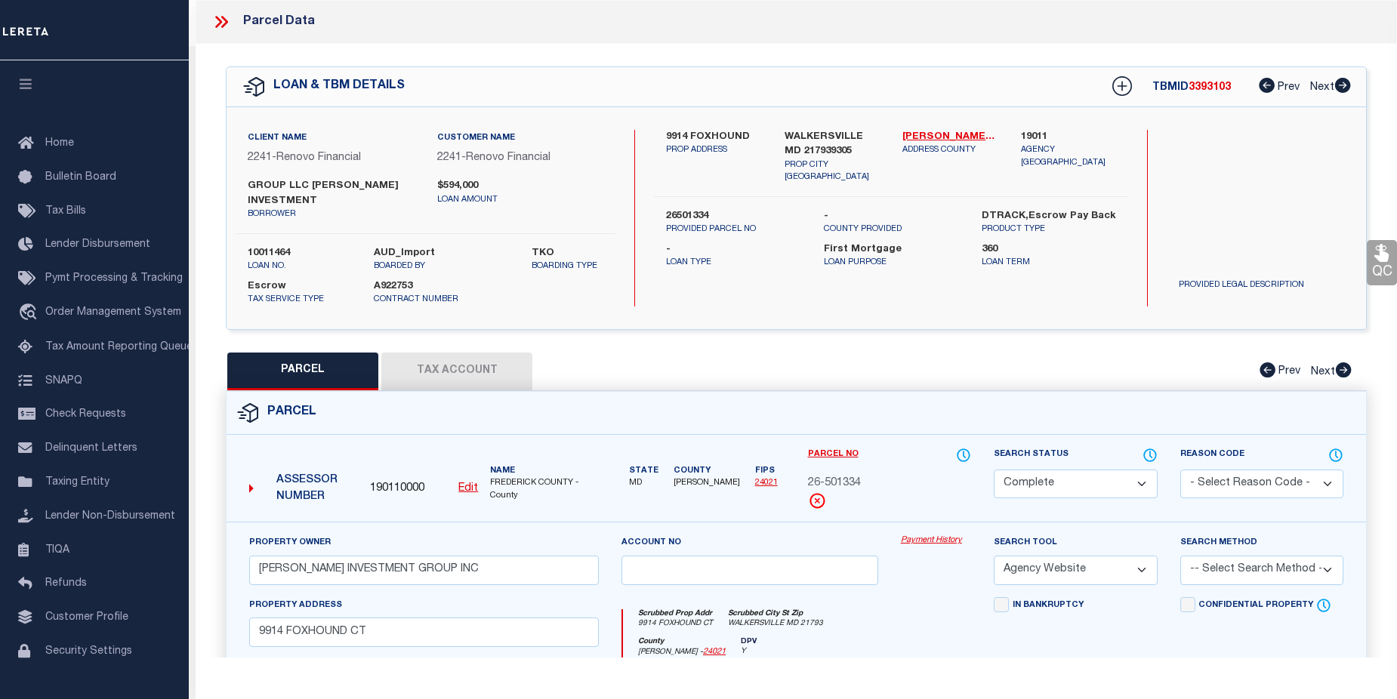
scroll to position [171, 0]
click at [913, 540] on link "Payment History" at bounding box center [936, 541] width 70 height 13
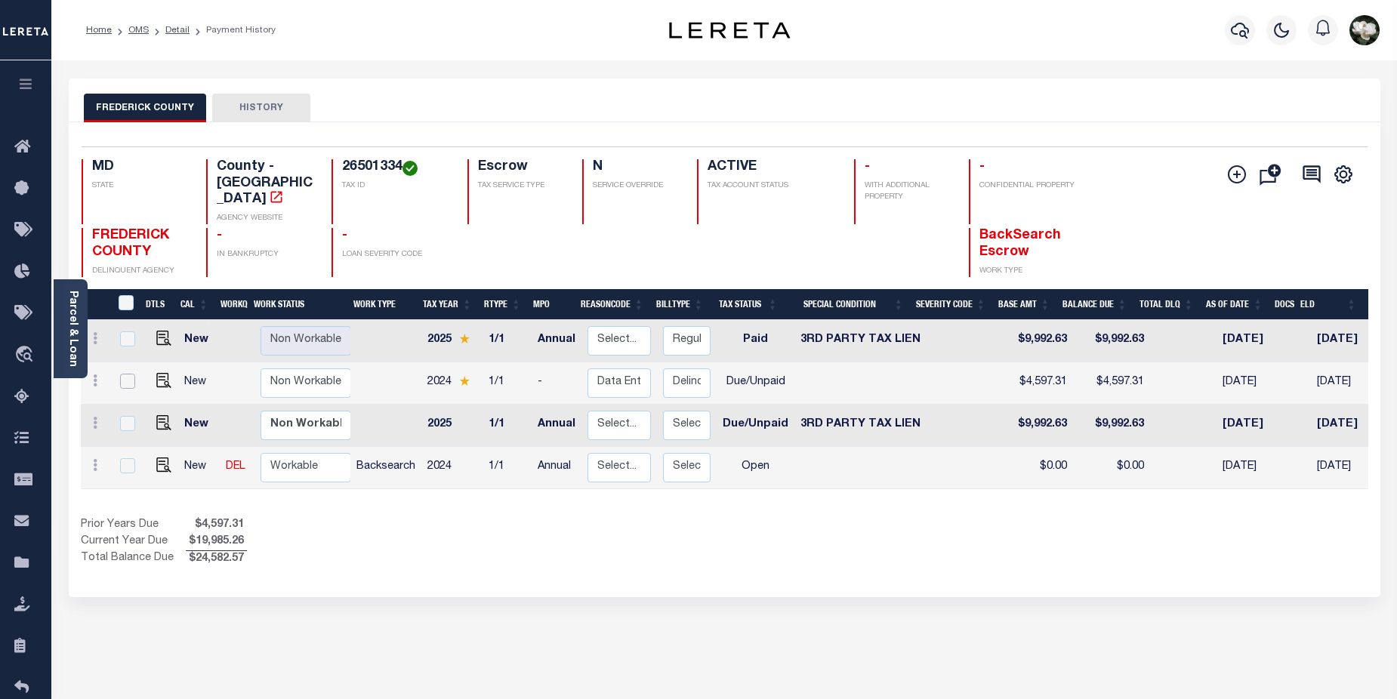
click at [128, 374] on input "checkbox" at bounding box center [127, 381] width 15 height 15
checkbox input "true"
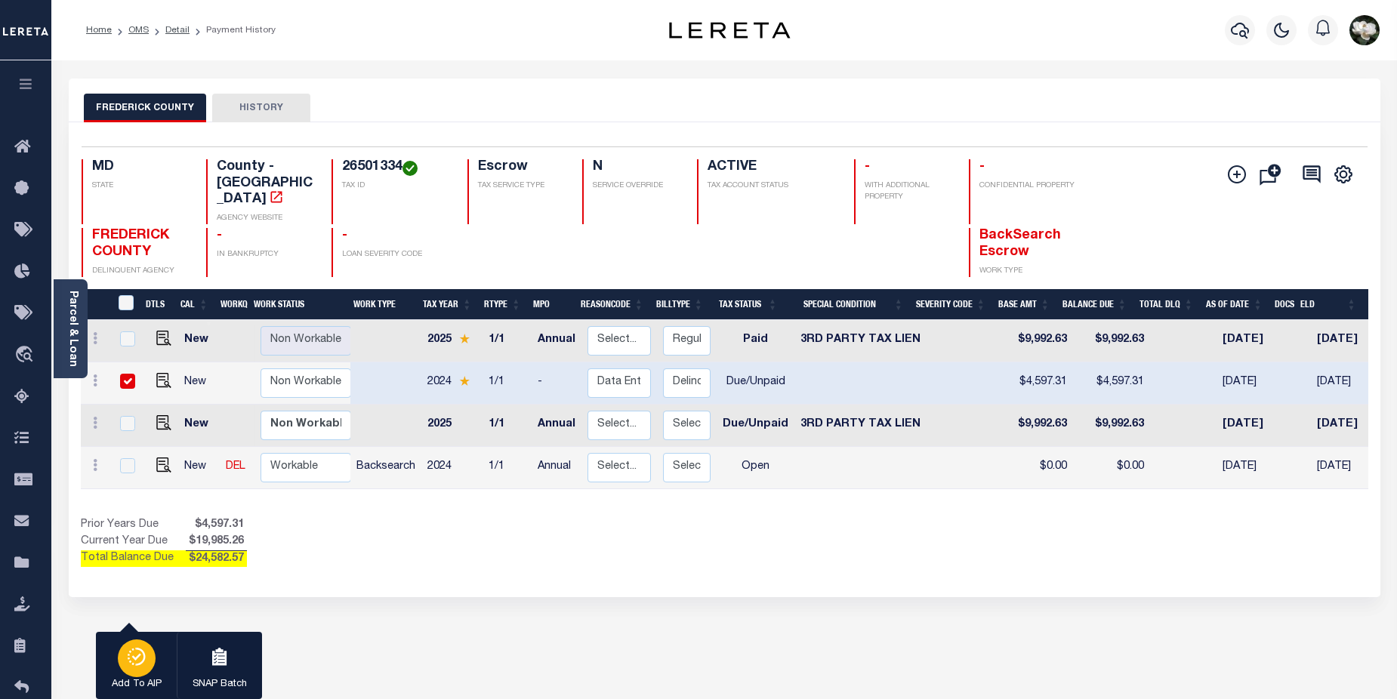
click at [136, 660] on icon "button" at bounding box center [137, 656] width 7 height 7
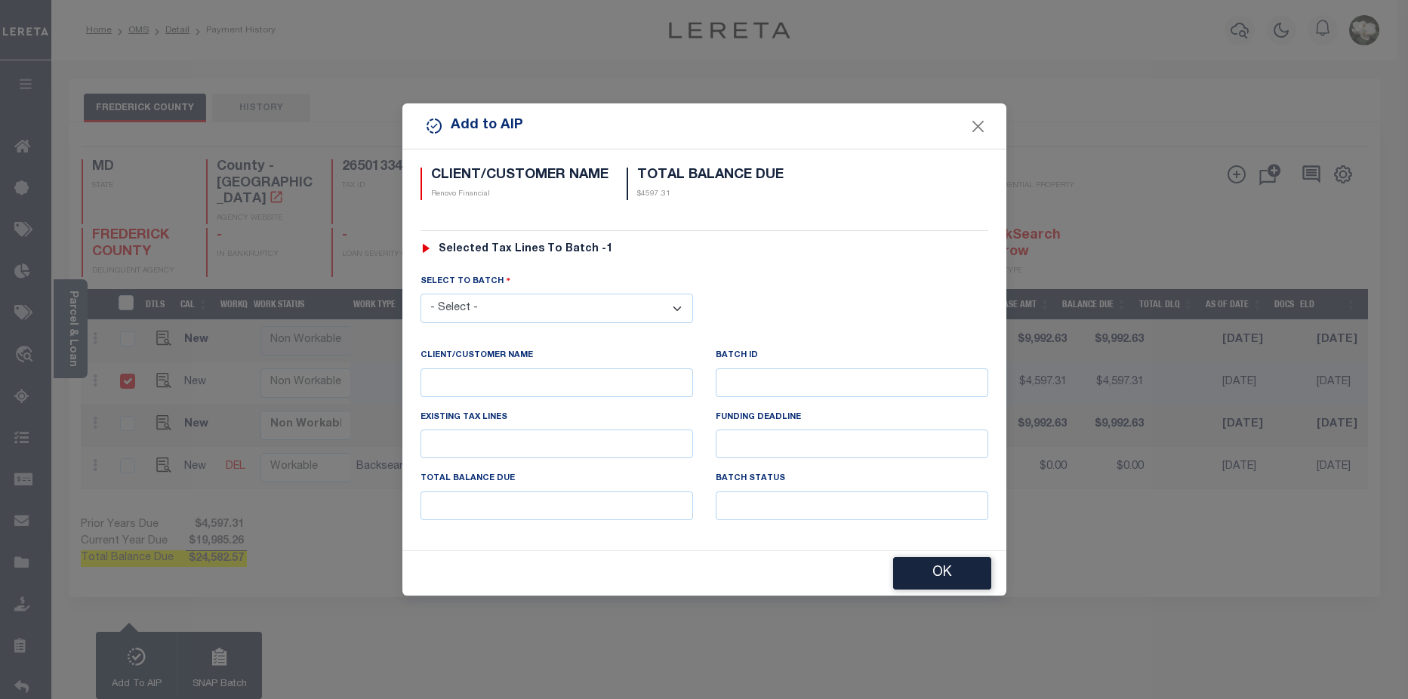
click at [610, 307] on select "- Select - 42380 42965 43235 43299 43683 44436 44450 44938 45028 45180 45253 45…" at bounding box center [557, 308] width 273 height 29
click at [486, 309] on select "- Select - 42380 42965 43235 43299 43683 44436 44450 44938 45028 45180 45253 45…" at bounding box center [557, 308] width 273 height 29
click at [559, 307] on select "- Select - 42380 42965 43235 43299 43683 44436 44450 44938 45028 45180 45253 45…" at bounding box center [557, 308] width 273 height 29
click at [830, 390] on p at bounding box center [852, 382] width 273 height 29
click at [973, 119] on button "Close" at bounding box center [978, 126] width 20 height 20
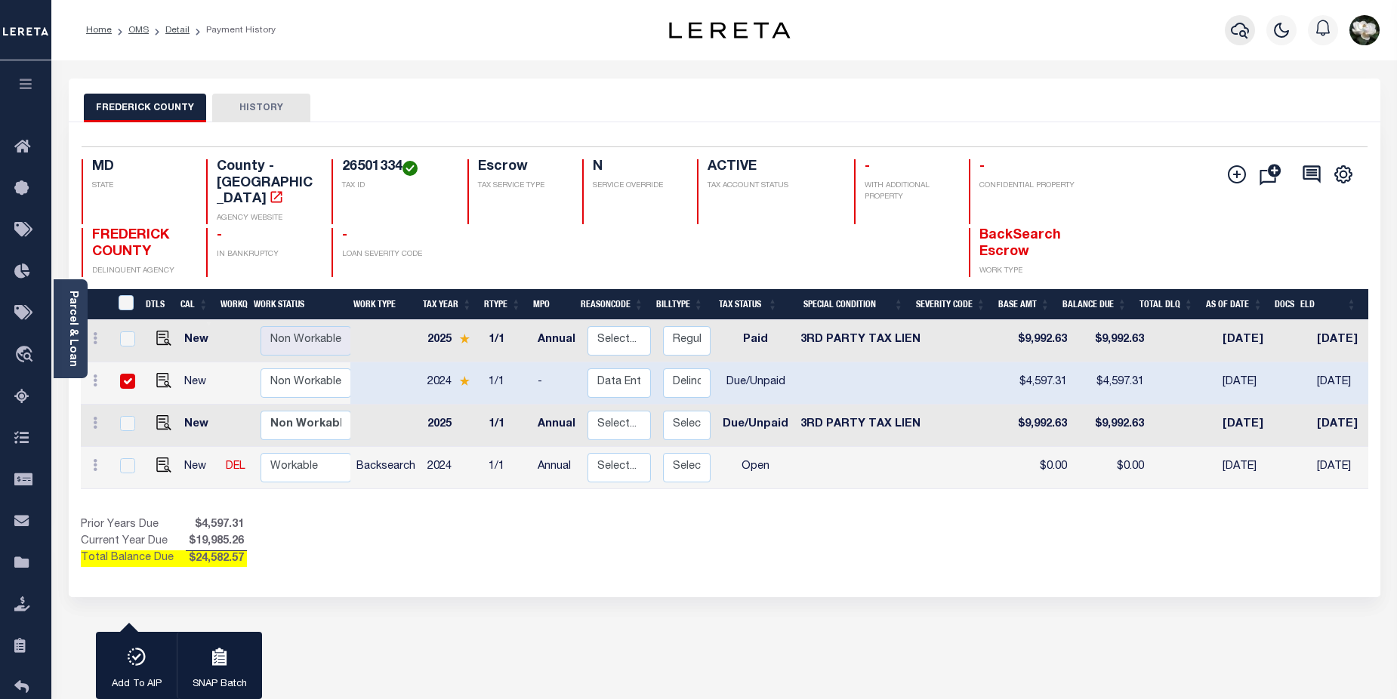
click at [1238, 27] on icon "button" at bounding box center [1240, 30] width 18 height 18
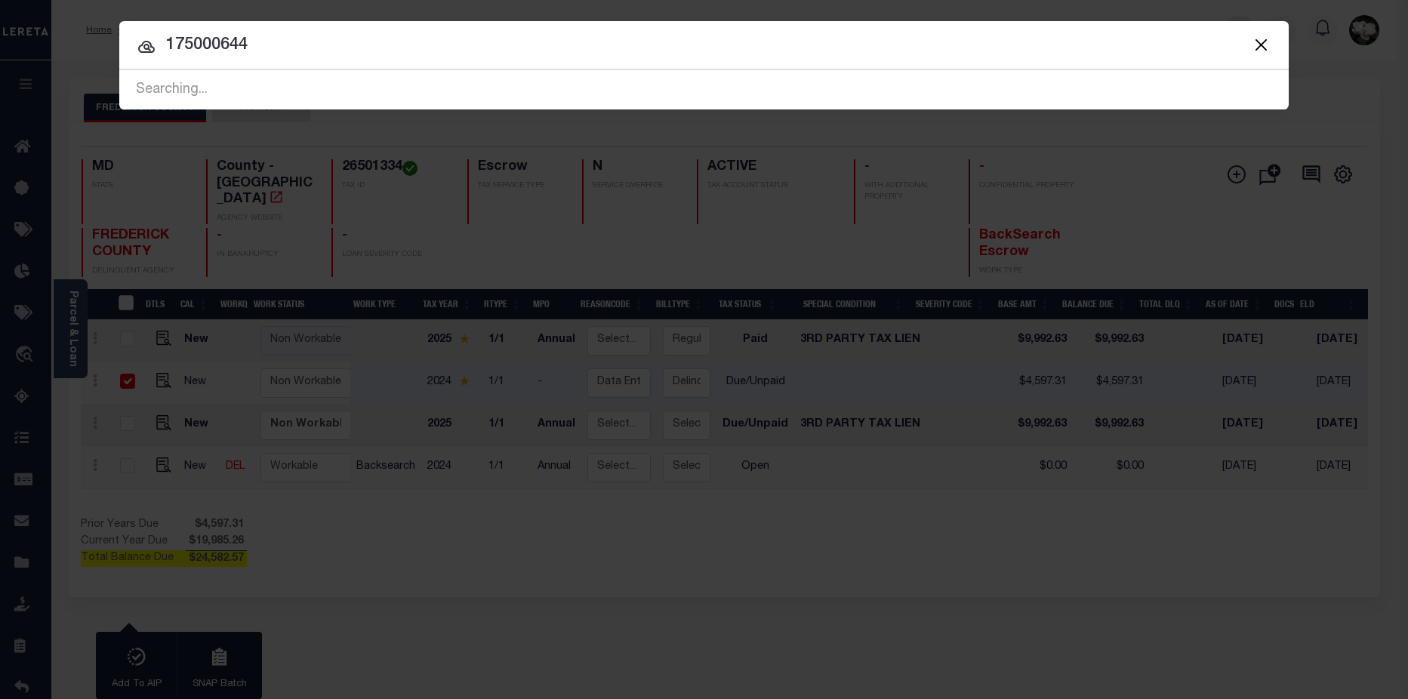
type input "175000644"
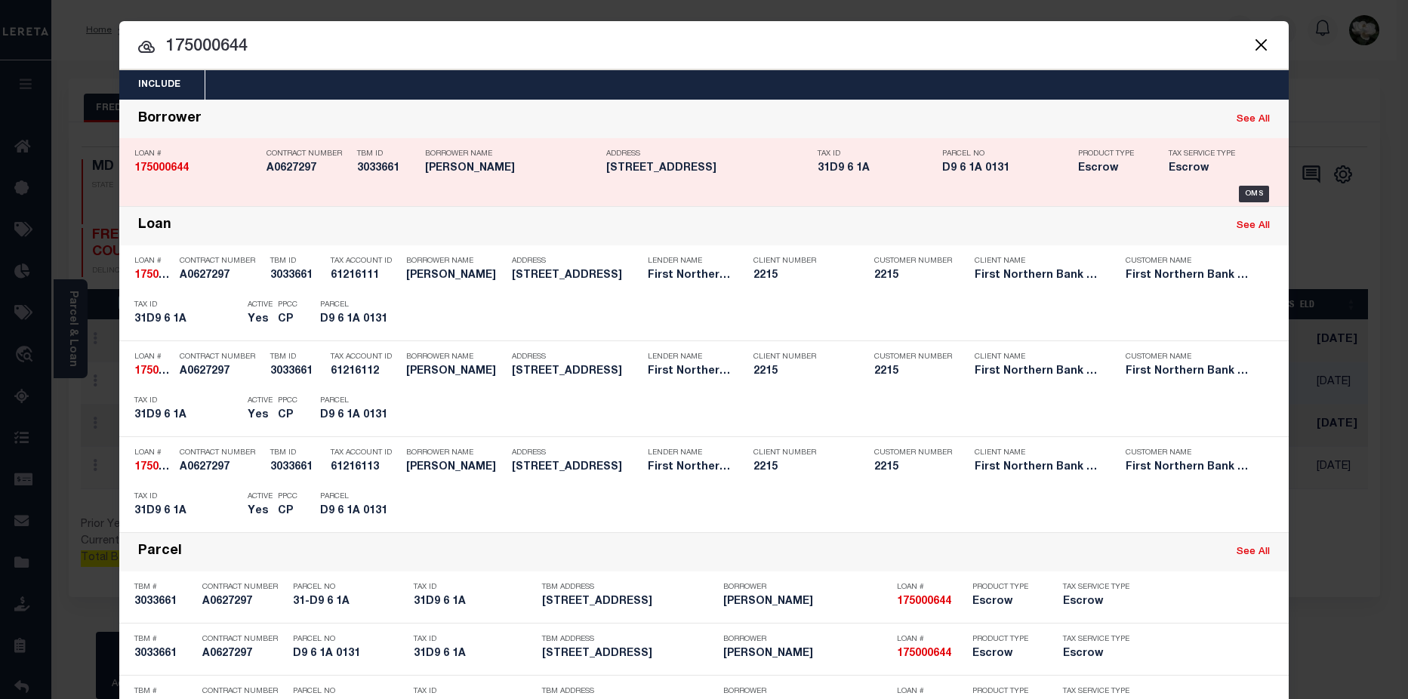
click at [191, 156] on p "Loan #" at bounding box center [196, 154] width 125 height 9
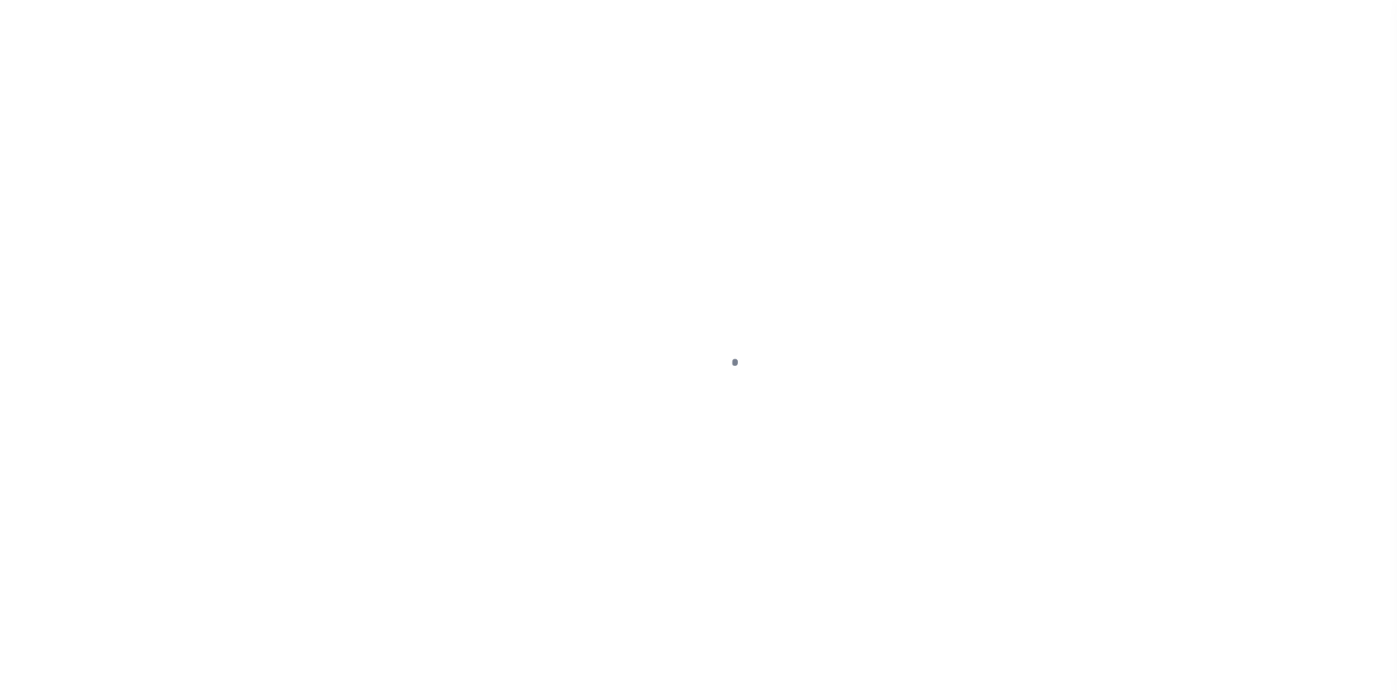
type input "175000644"
type input "[PERSON_NAME]"
select select
select select "Escrow"
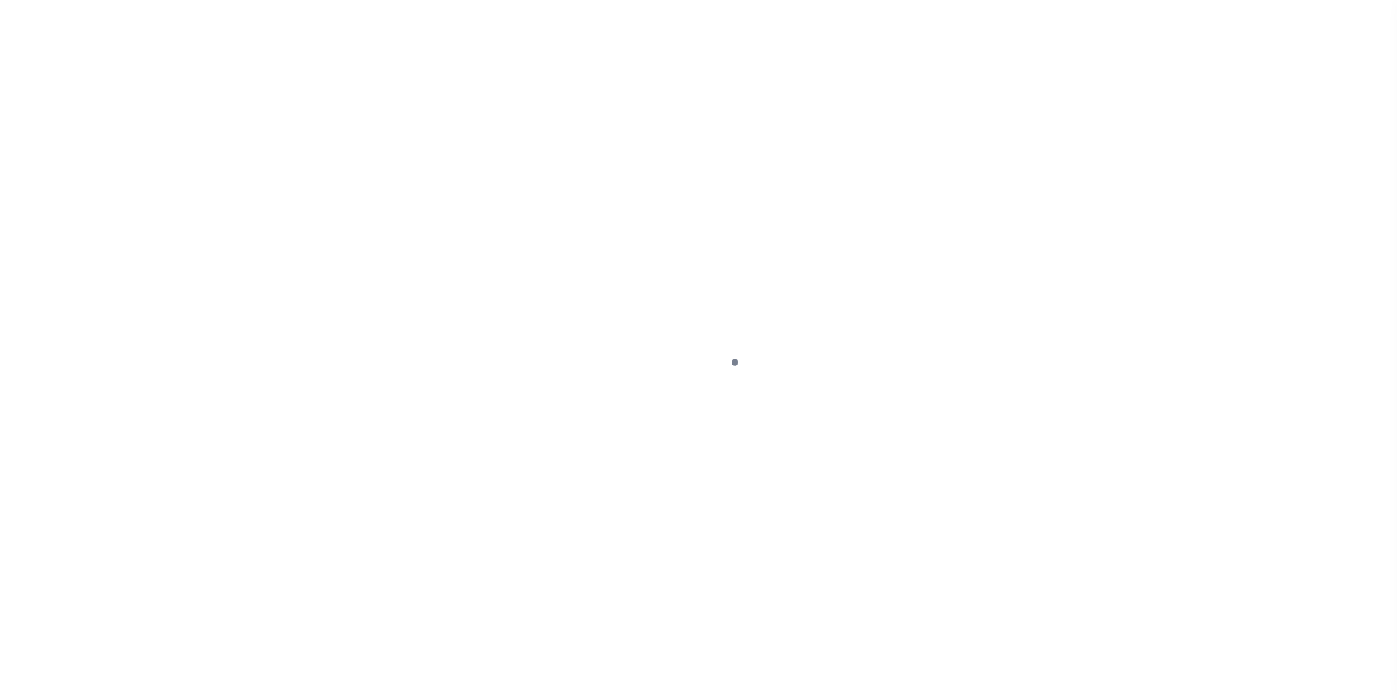
type input "[STREET_ADDRESS]"
type input "31-D9 6 1A"
select select
type input "[GEOGRAPHIC_DATA] PA 18013"
type input "PA"
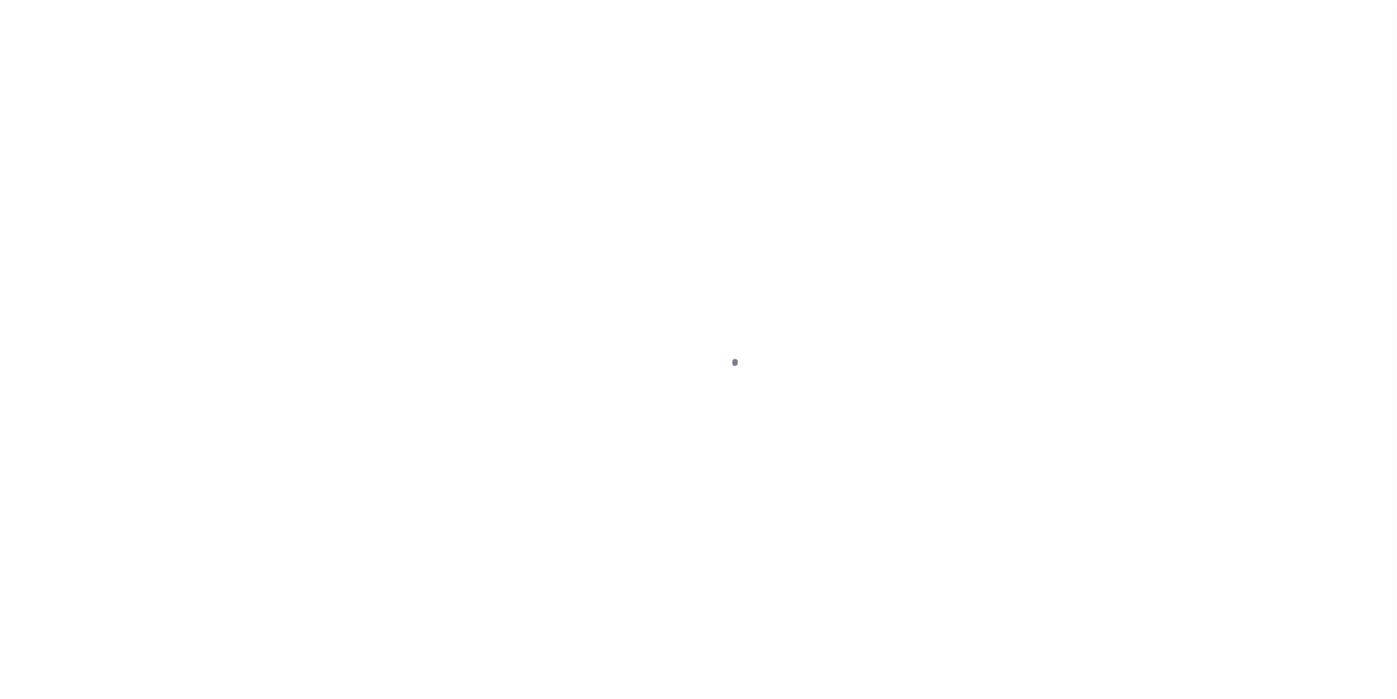
select select
type textarea "Liability subject to parcel provided"
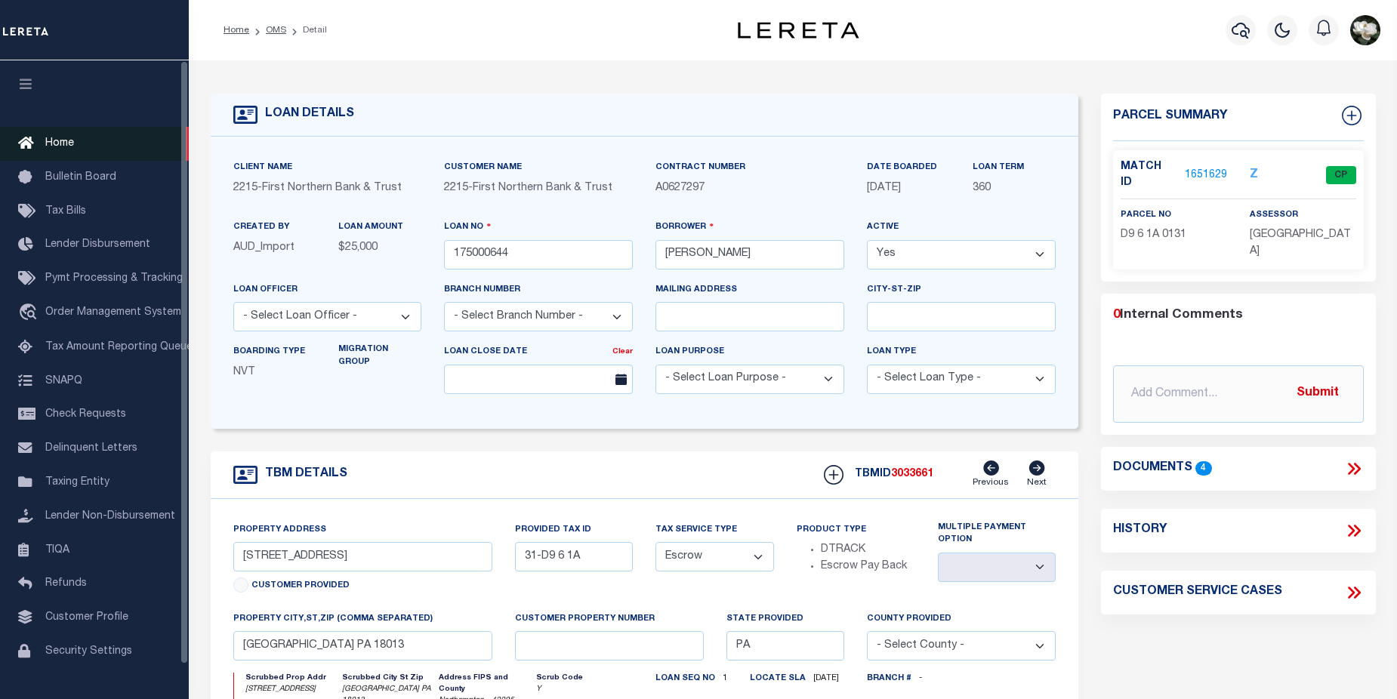
click at [42, 150] on link "Home" at bounding box center [94, 144] width 189 height 34
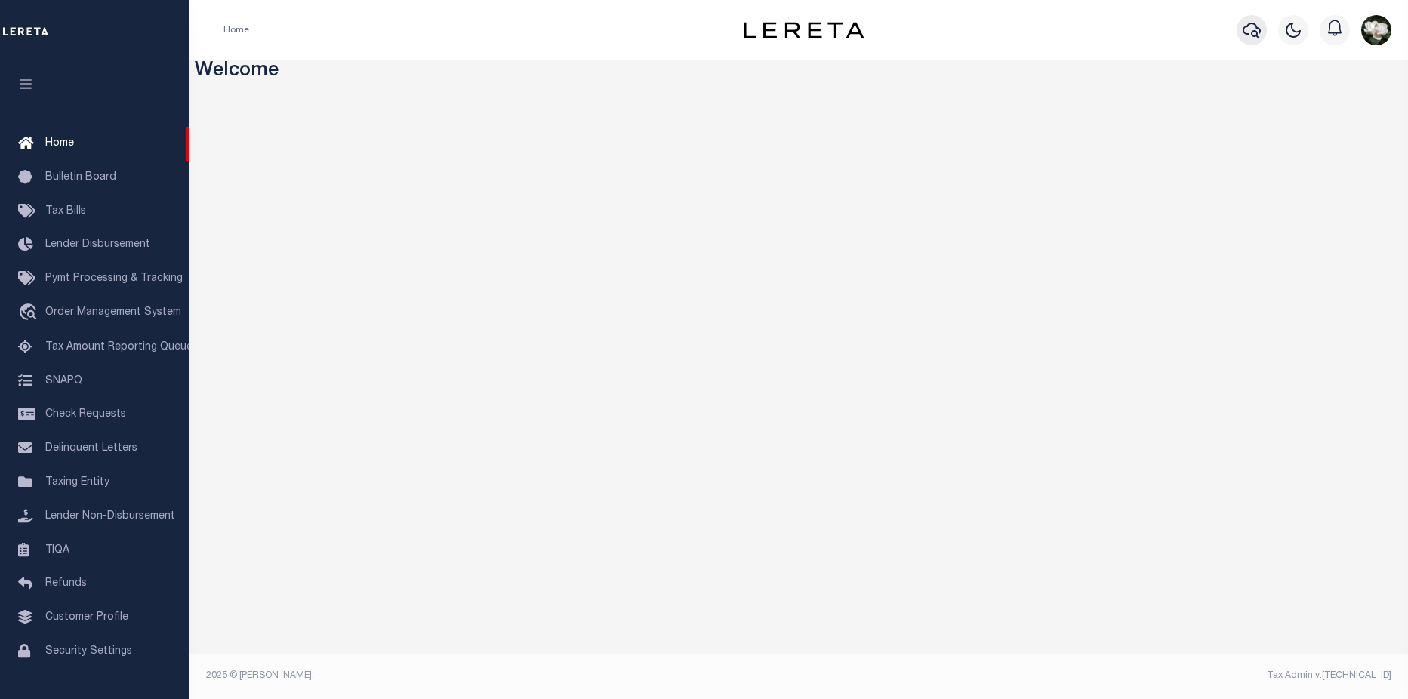
click at [1253, 30] on icon "button" at bounding box center [1252, 30] width 18 height 18
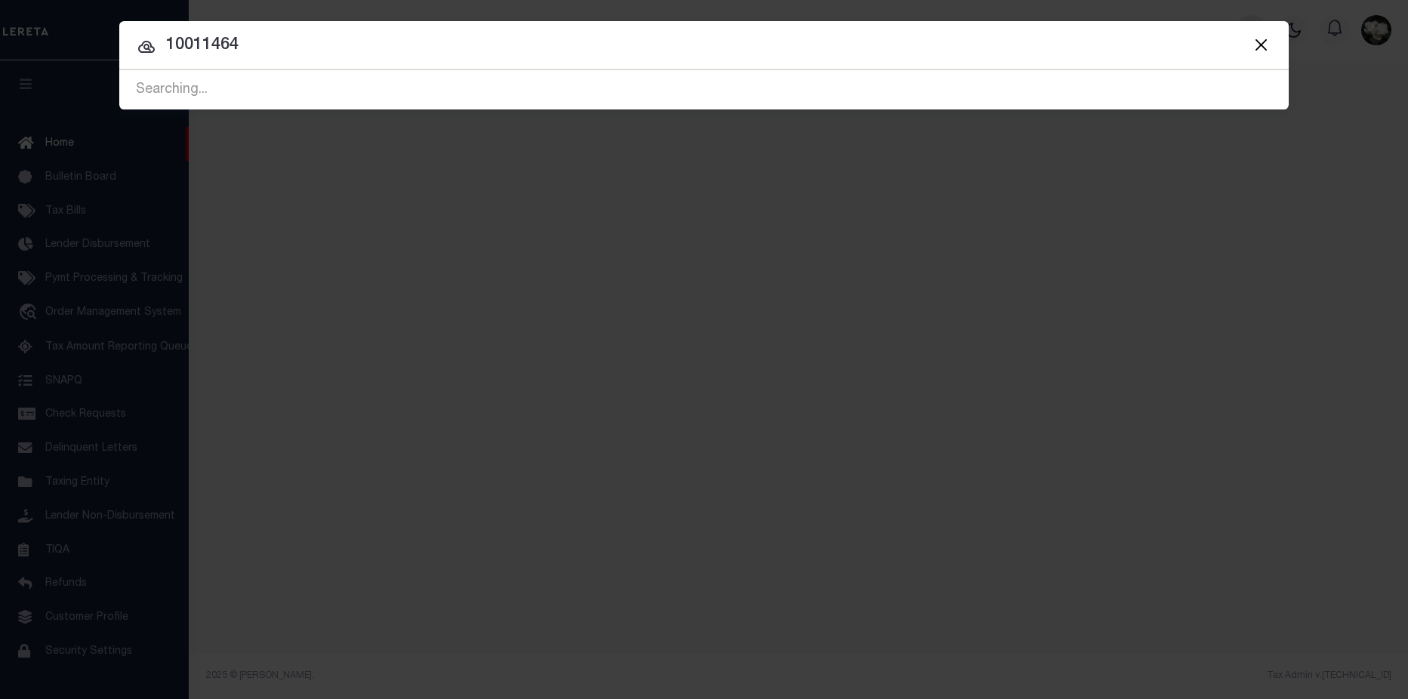
type input "10011464"
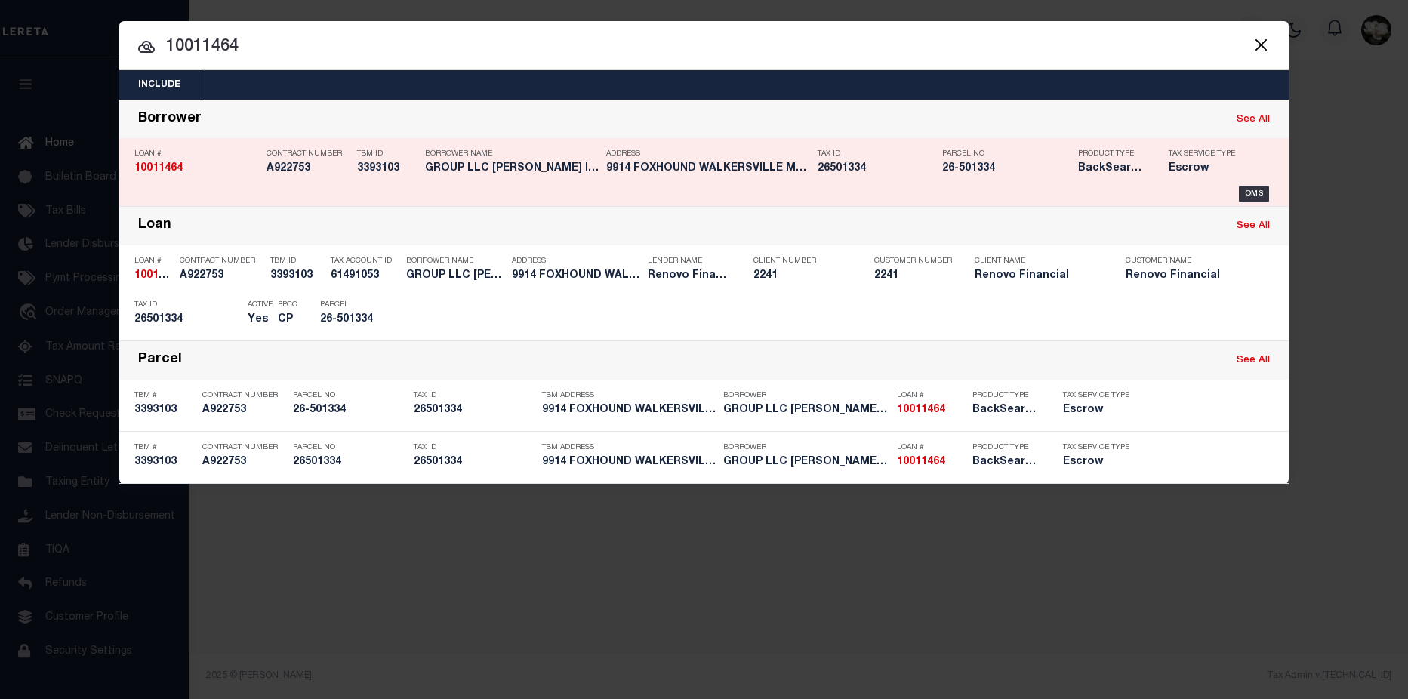
click at [678, 161] on div "Address [STREET_ADDRESS]..." at bounding box center [708, 164] width 204 height 44
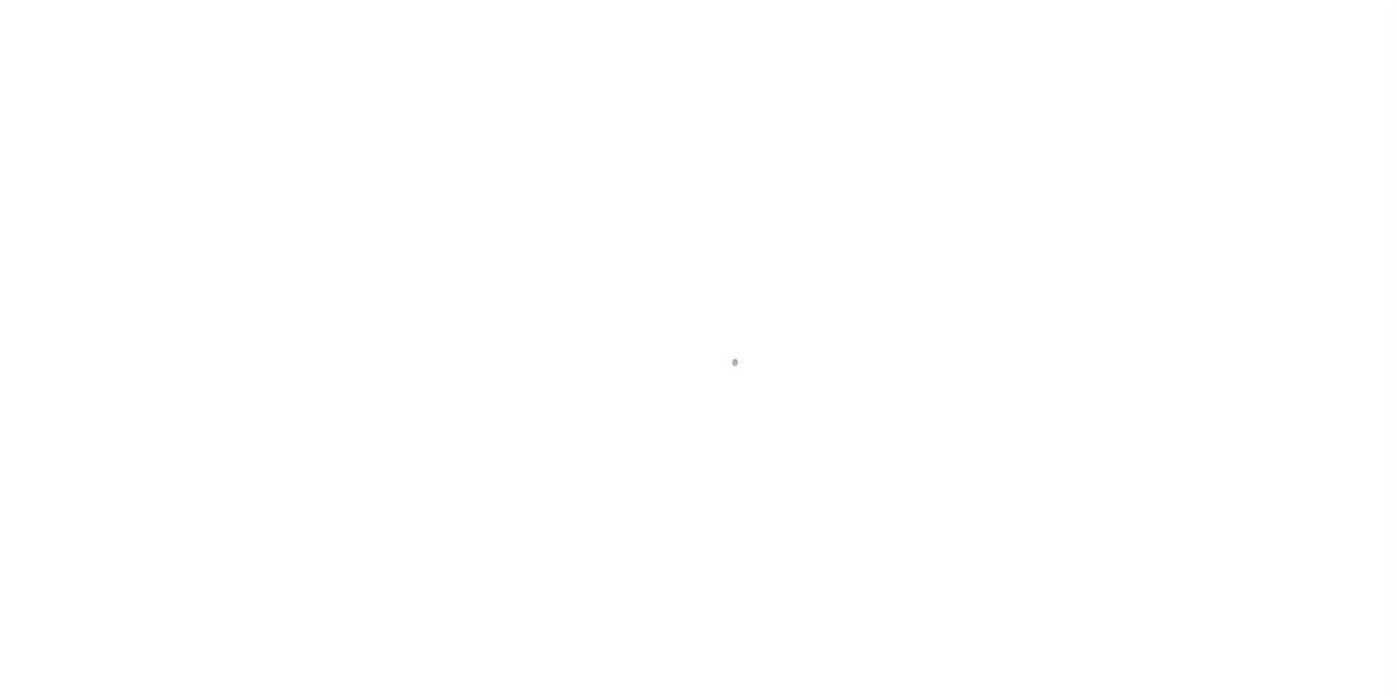
select select "25067"
select select "10"
select select "Escrow"
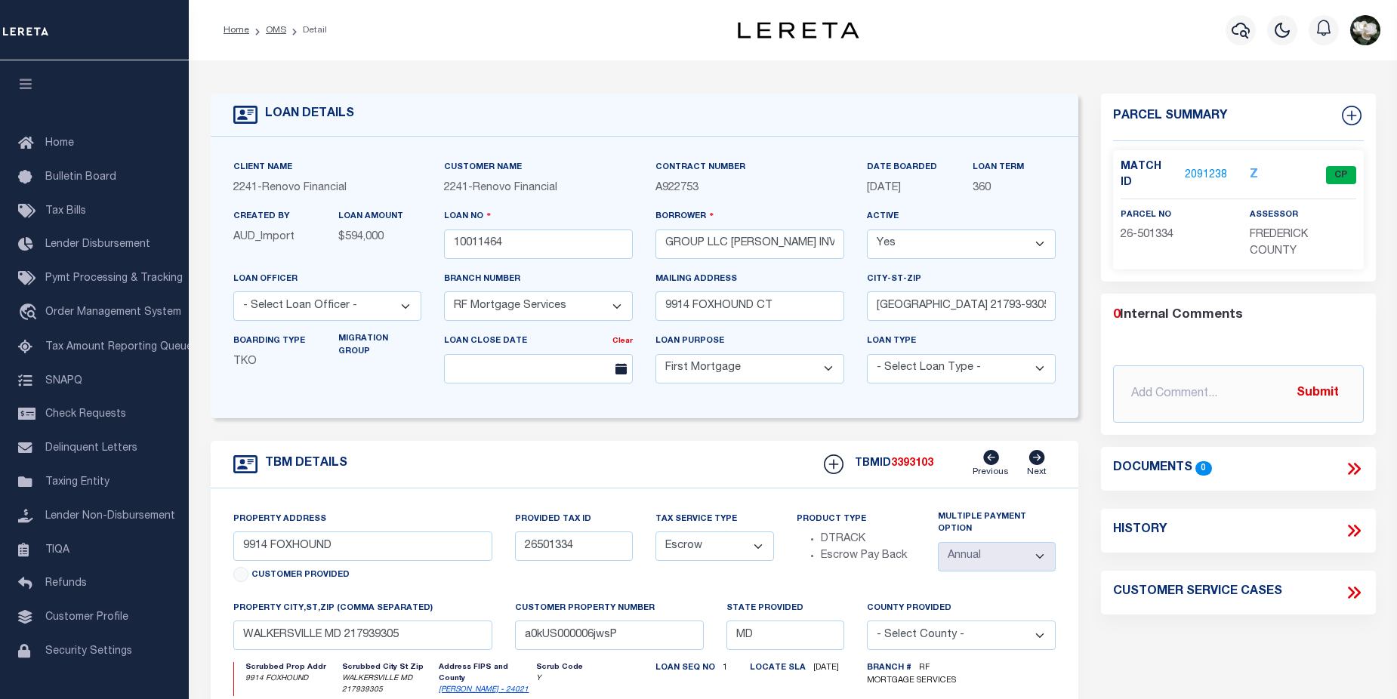
click at [1207, 169] on link "2091238" at bounding box center [1206, 176] width 42 height 16
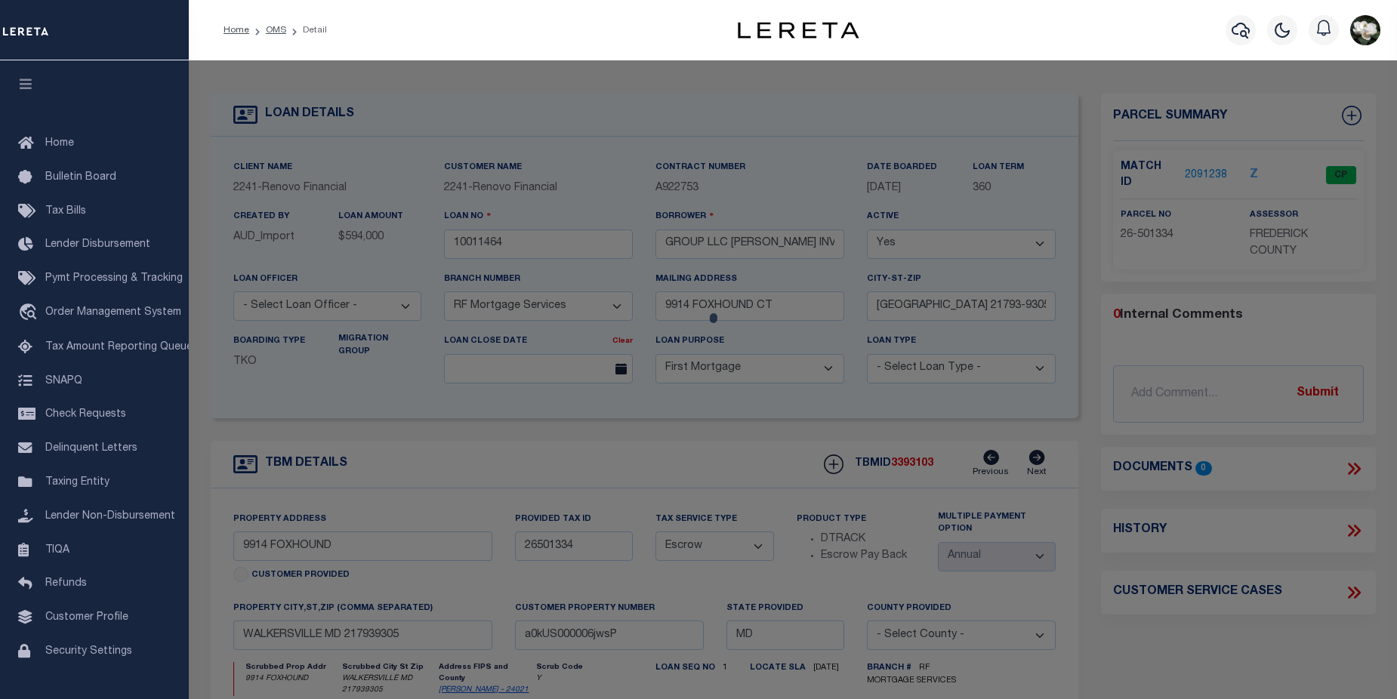
checkbox input "false"
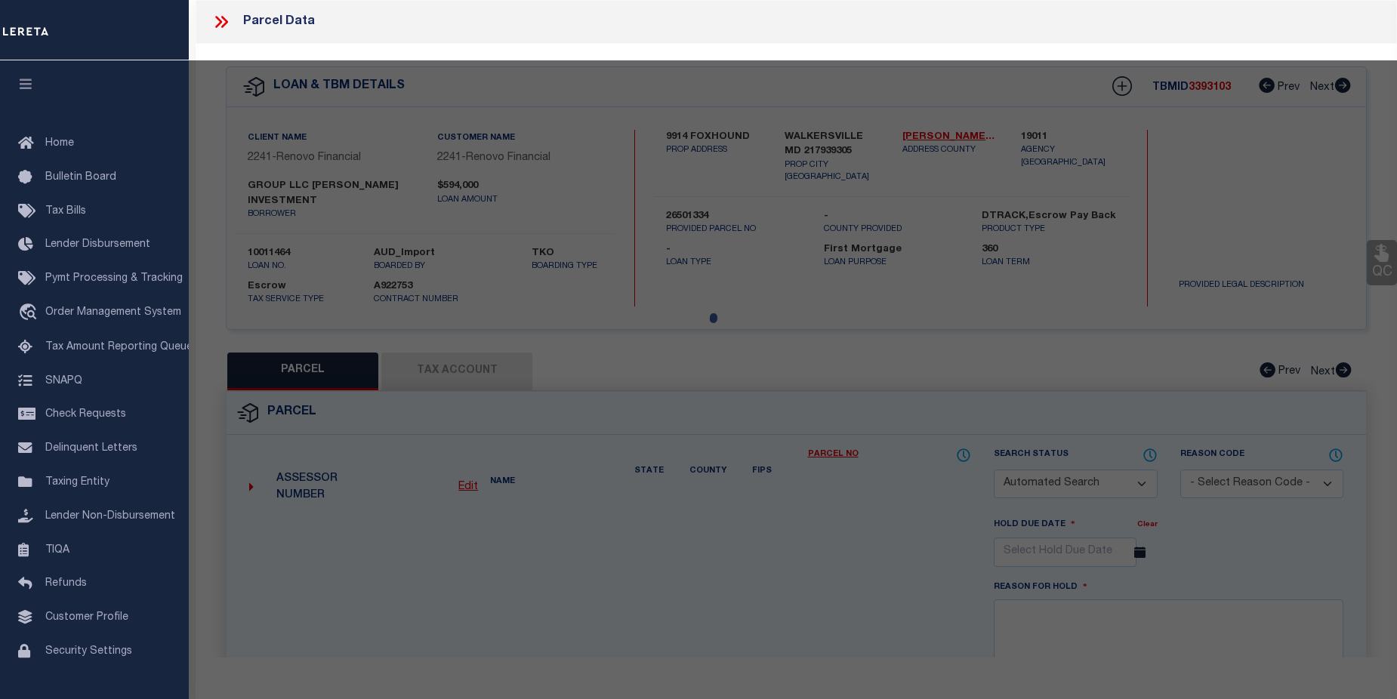
select select "CP"
type input "[PERSON_NAME] INVESTMENT GROUP INC"
select select "AGW"
select select
type input "9914 FOXHOUND CT"
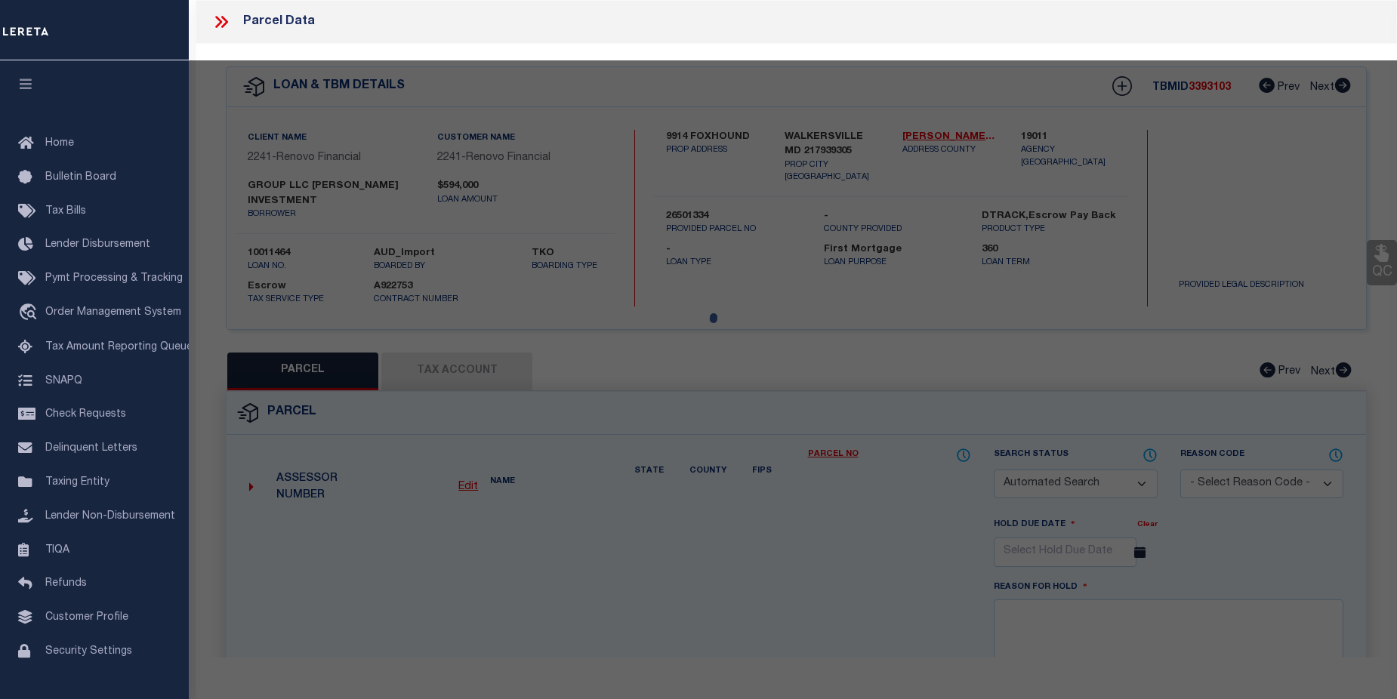
checkbox input "false"
type input "WALKERSVILLE MD 21793"
type textarea "L 1 BK D SEC 1 4.335 FOXHOUND CRT [GEOGRAPHIC_DATA]"
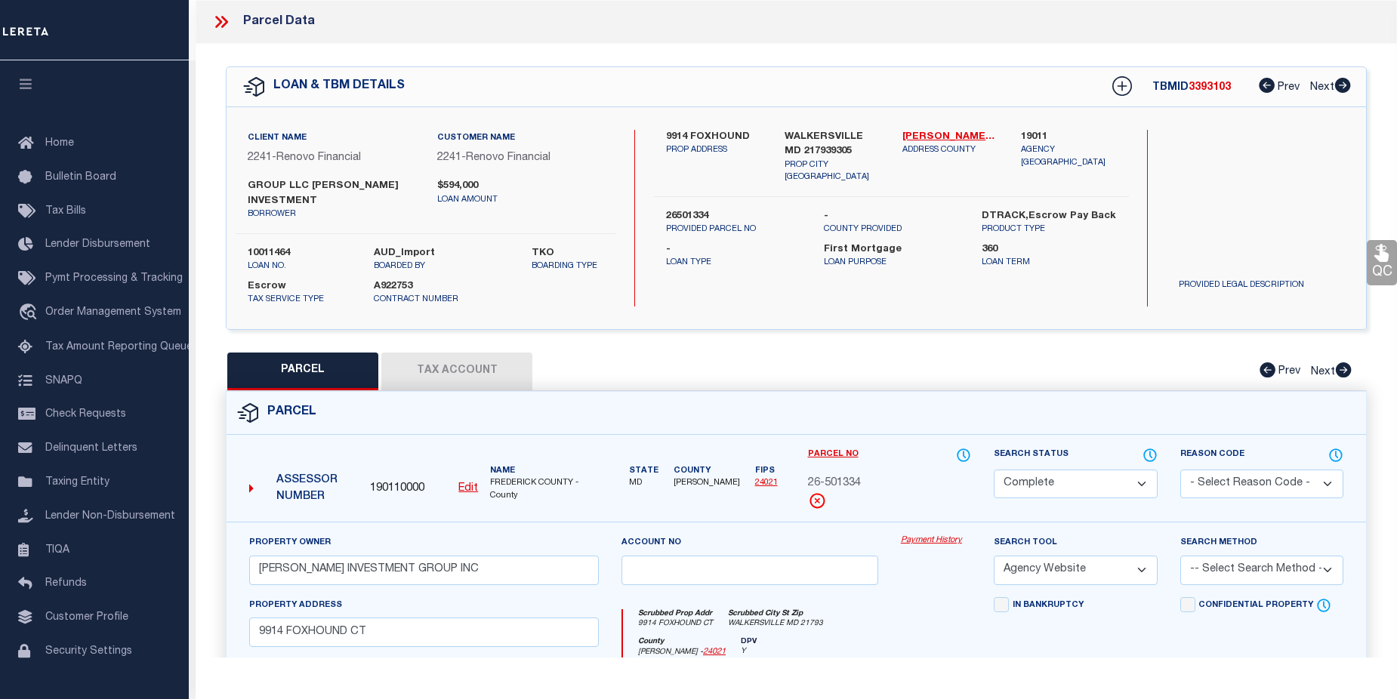
click at [937, 544] on link "Payment History" at bounding box center [936, 541] width 70 height 13
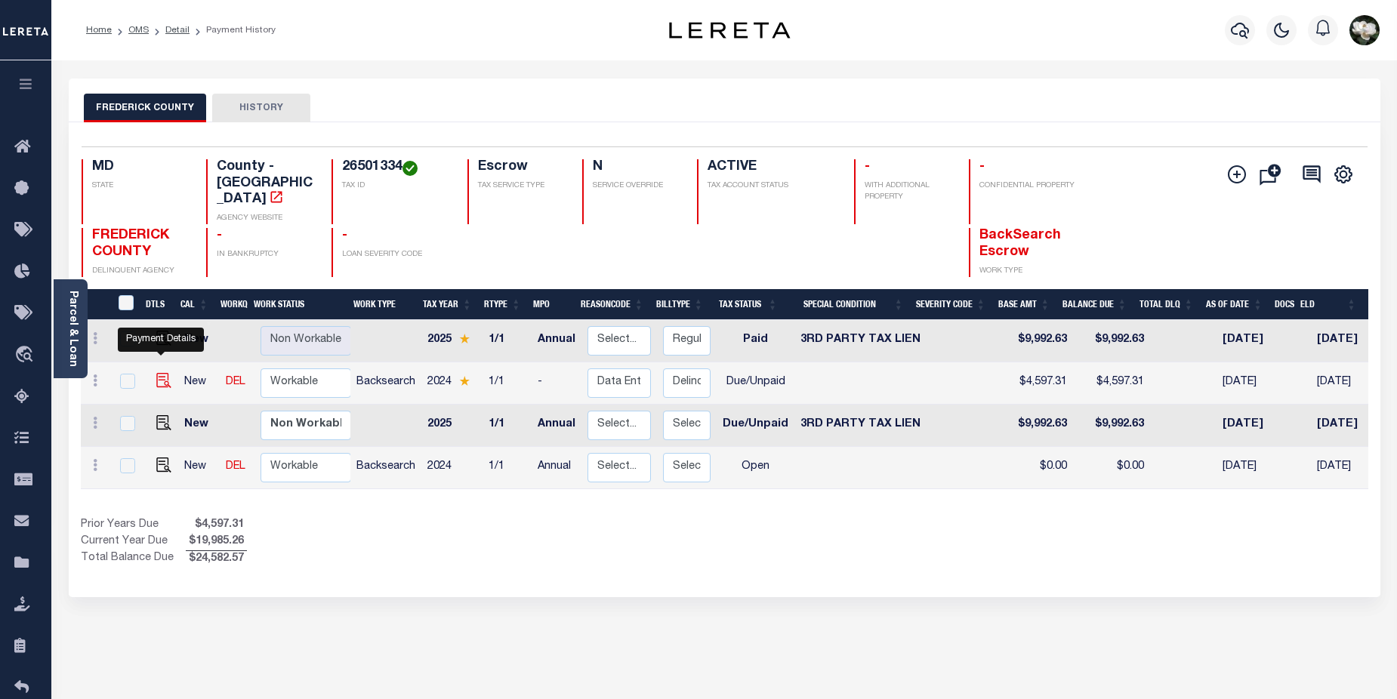
click at [162, 373] on img "" at bounding box center [163, 380] width 15 height 15
checkbox input "true"
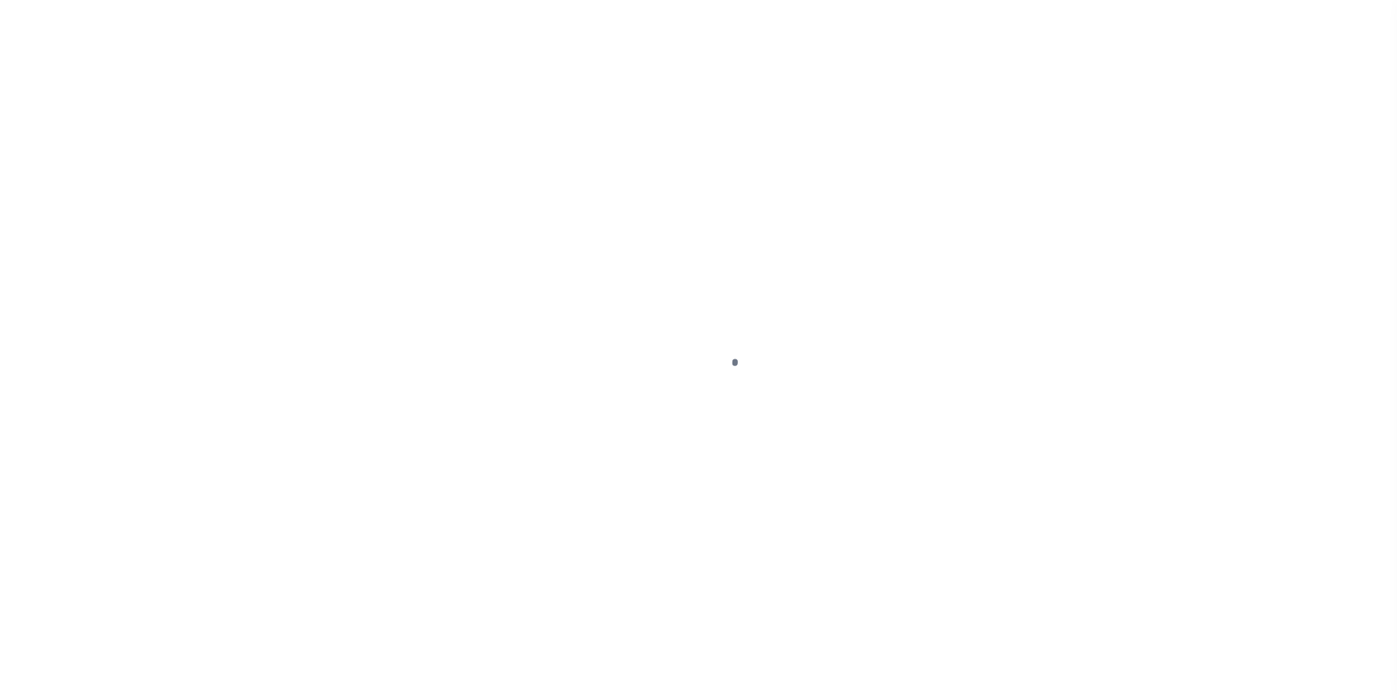
select select "DUE"
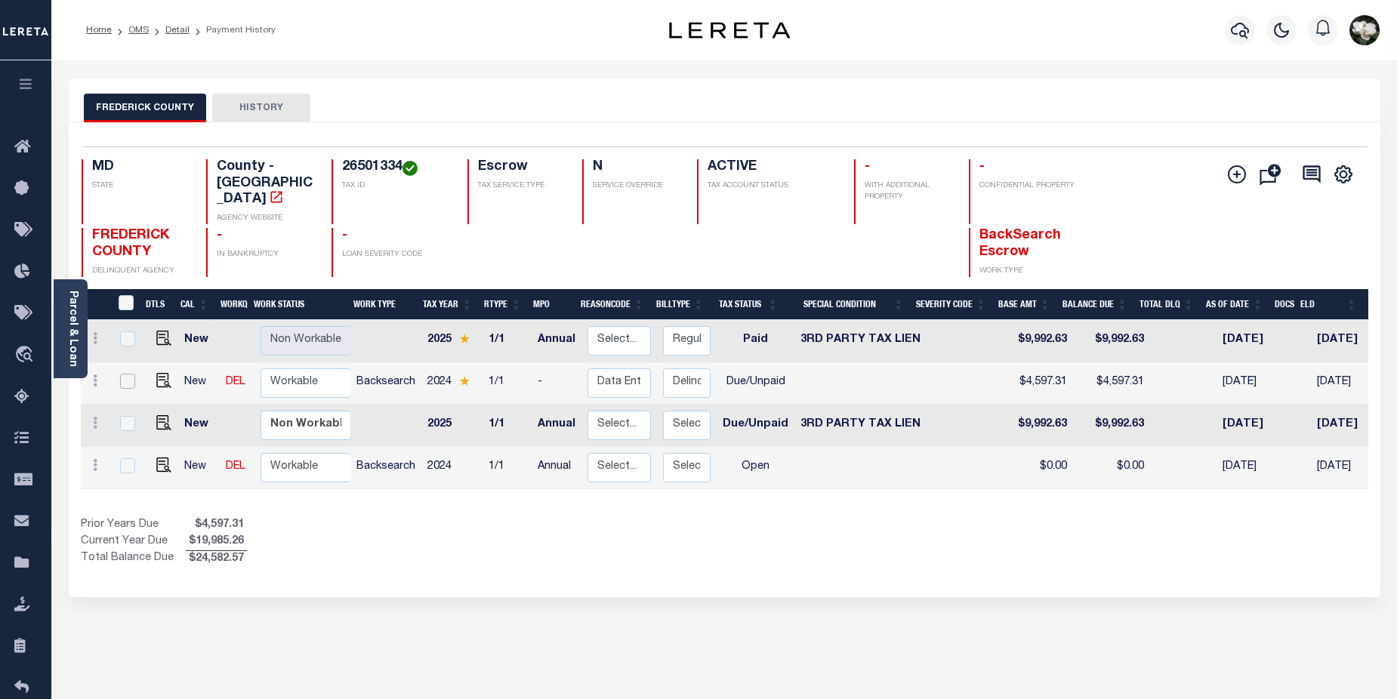
click at [125, 374] on input "checkbox" at bounding box center [127, 381] width 15 height 15
checkbox input "true"
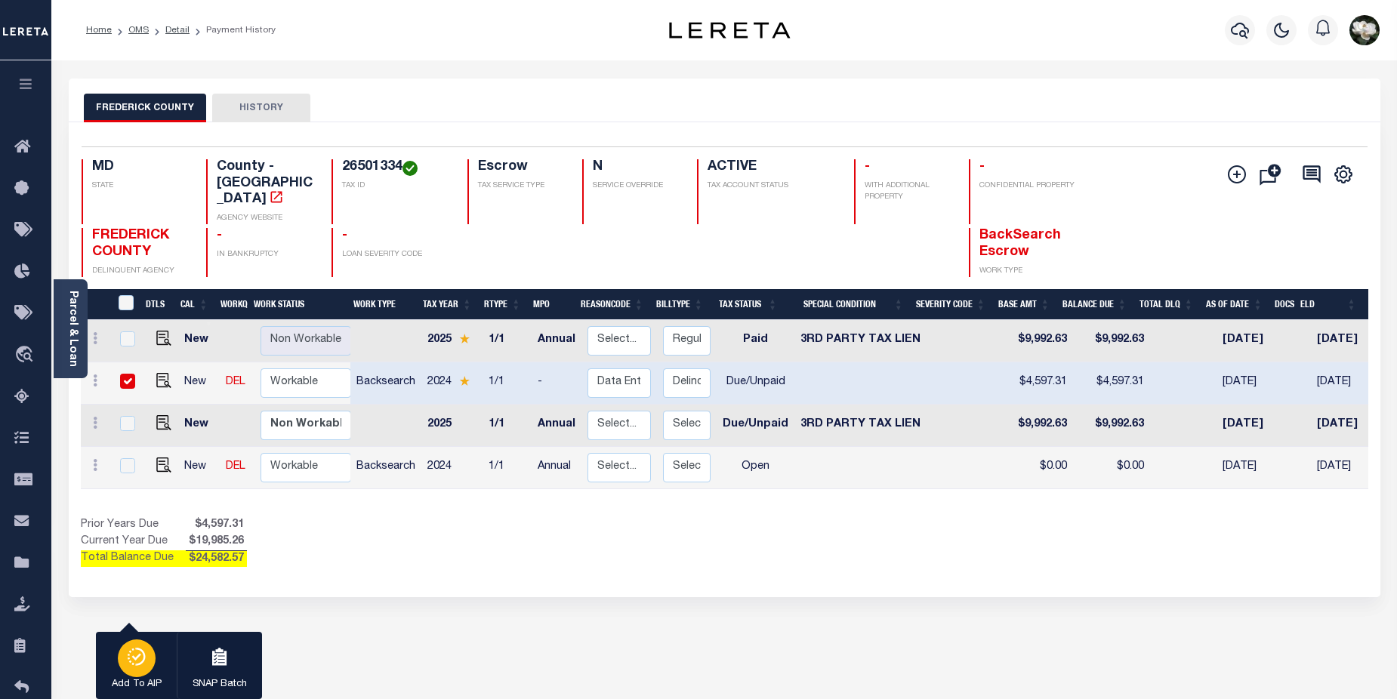
click at [128, 666] on icon "button" at bounding box center [136, 657] width 21 height 18
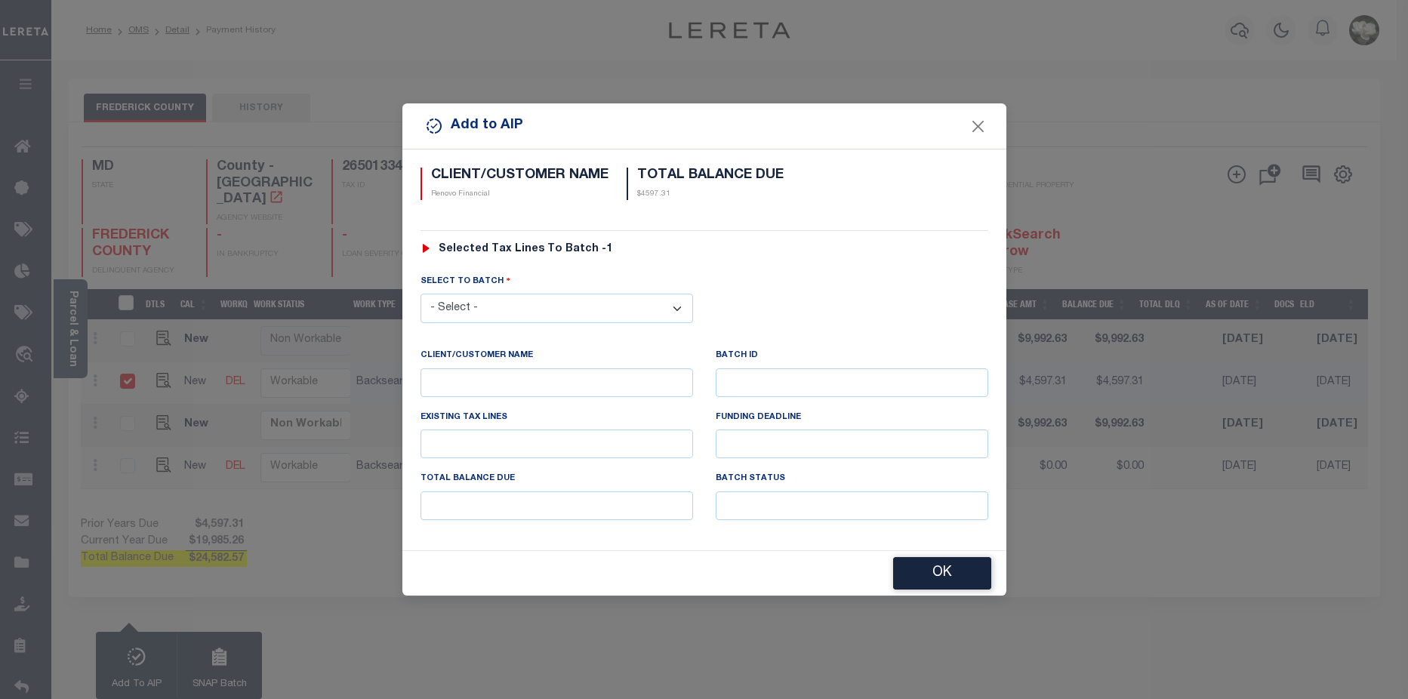
click at [683, 309] on select "- Select - 42380 42965 43235 43299 43683 44436 44450 44938 45028 45180 45253 45…" at bounding box center [557, 308] width 273 height 29
select select "46126"
click at [421, 294] on select "- Select - 42380 42965 43235 43299 43683 44436 44450 44938 45028 45180 45253 45…" at bounding box center [557, 308] width 273 height 29
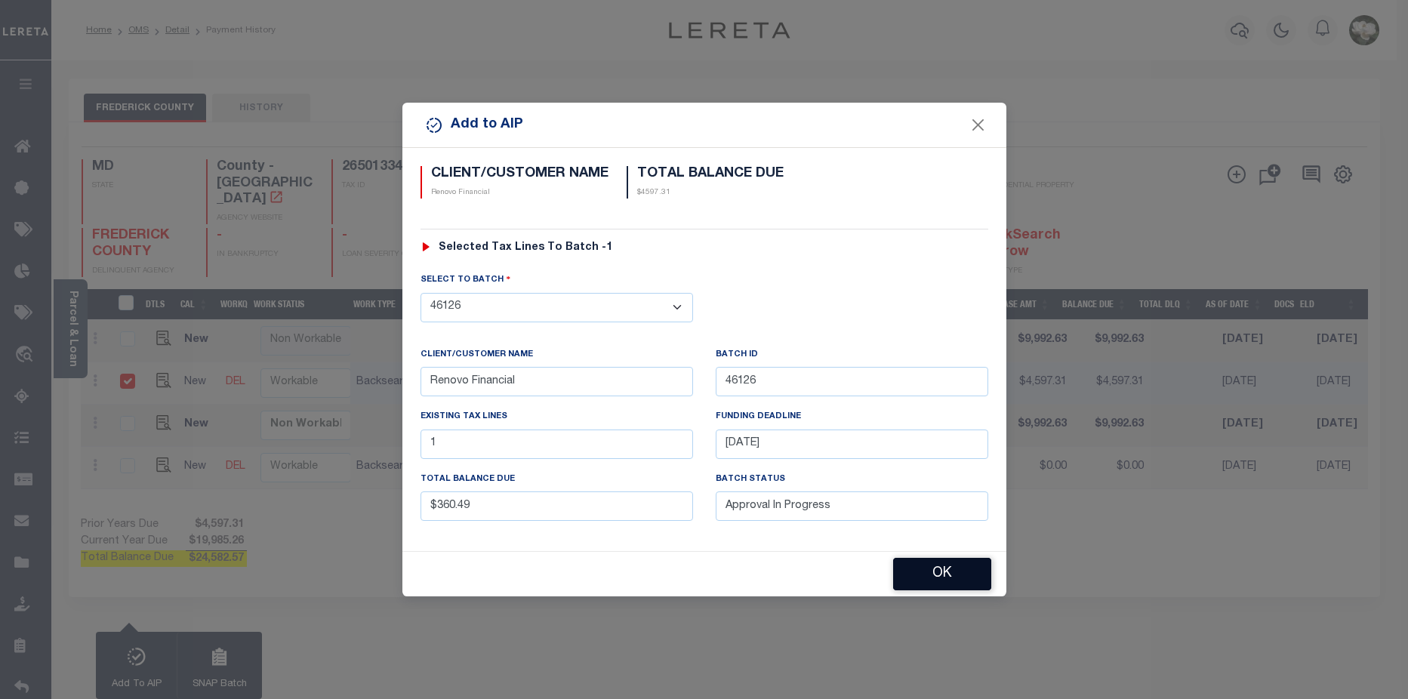
click at [938, 583] on button "OK" at bounding box center [942, 574] width 98 height 32
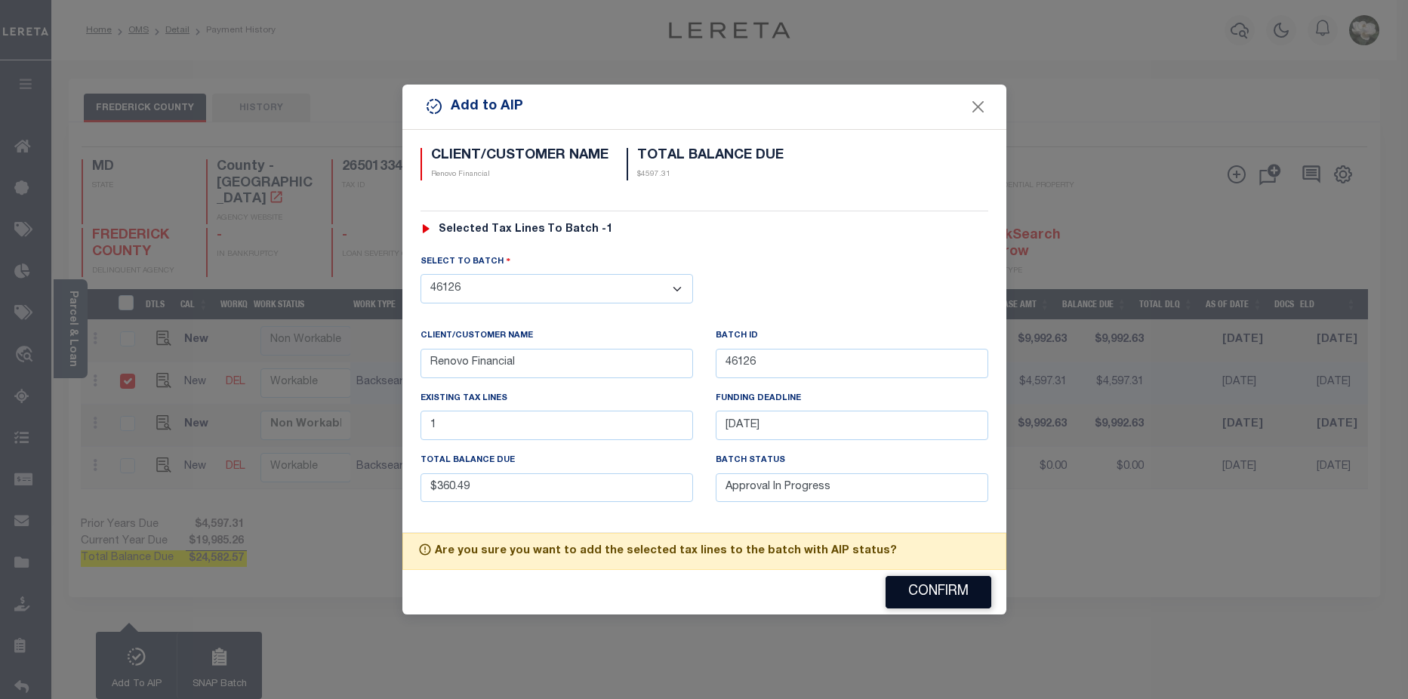
click at [941, 587] on button "Confirm" at bounding box center [939, 592] width 106 height 32
